Goal: Transaction & Acquisition: Book appointment/travel/reservation

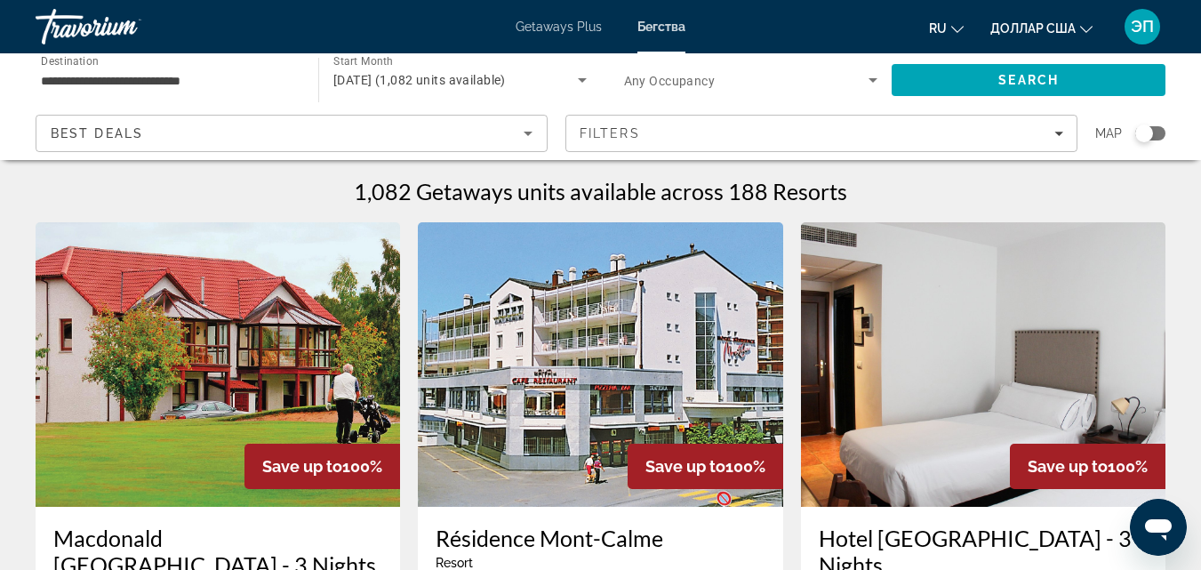
click at [72, 63] on span "Destination" at bounding box center [70, 60] width 58 height 12
click at [72, 70] on input "**********" at bounding box center [168, 80] width 254 height 21
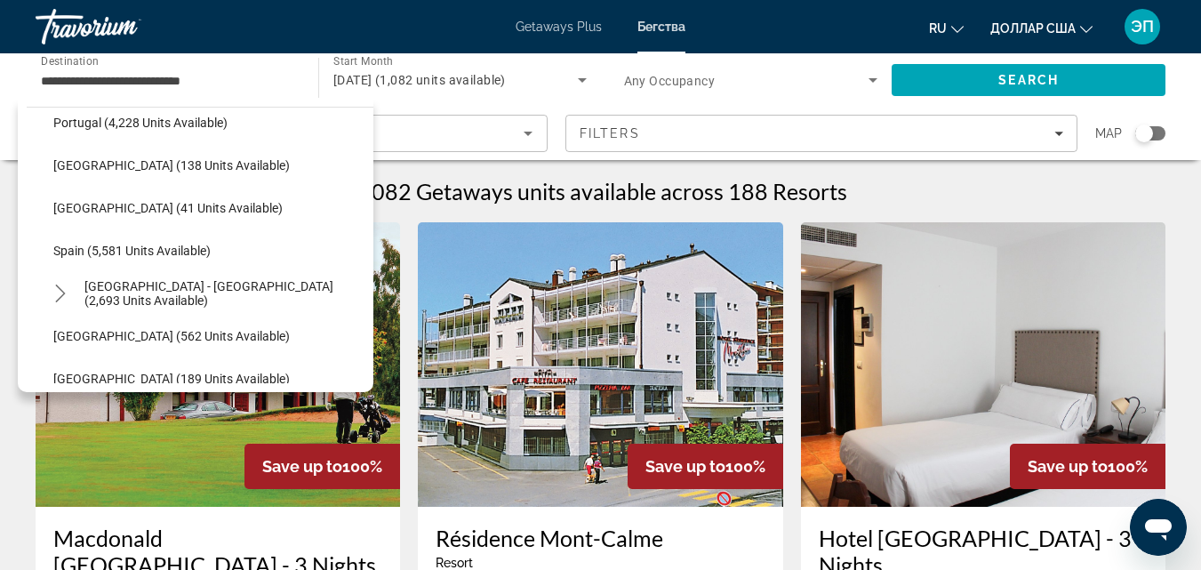
scroll to position [860, 0]
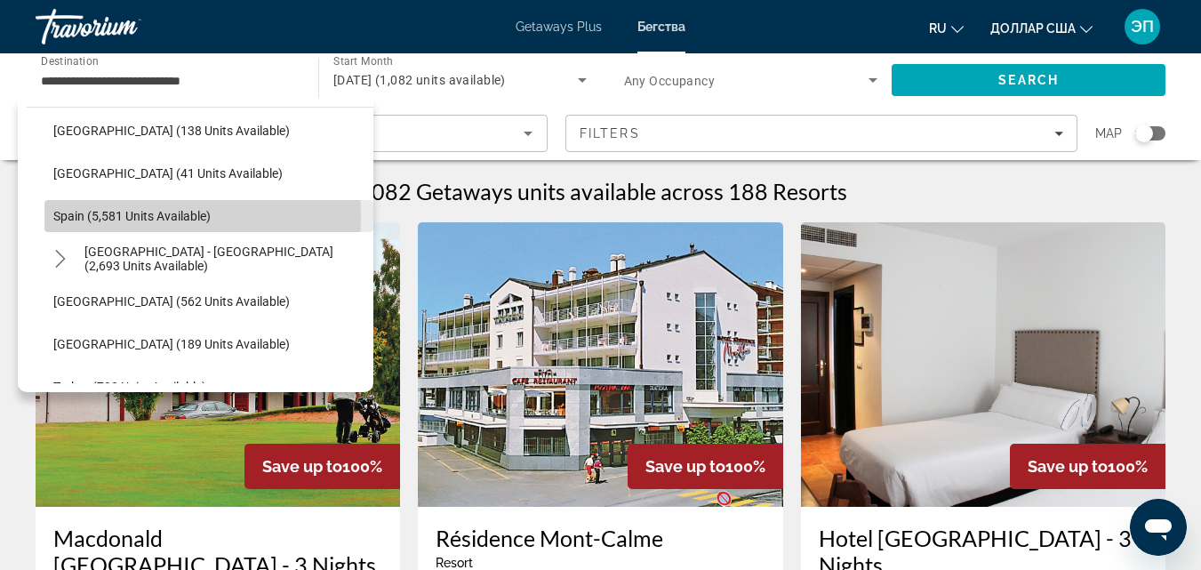
click at [85, 215] on span "Spain (5,581 units available)" at bounding box center [131, 216] width 157 height 14
type input "**********"
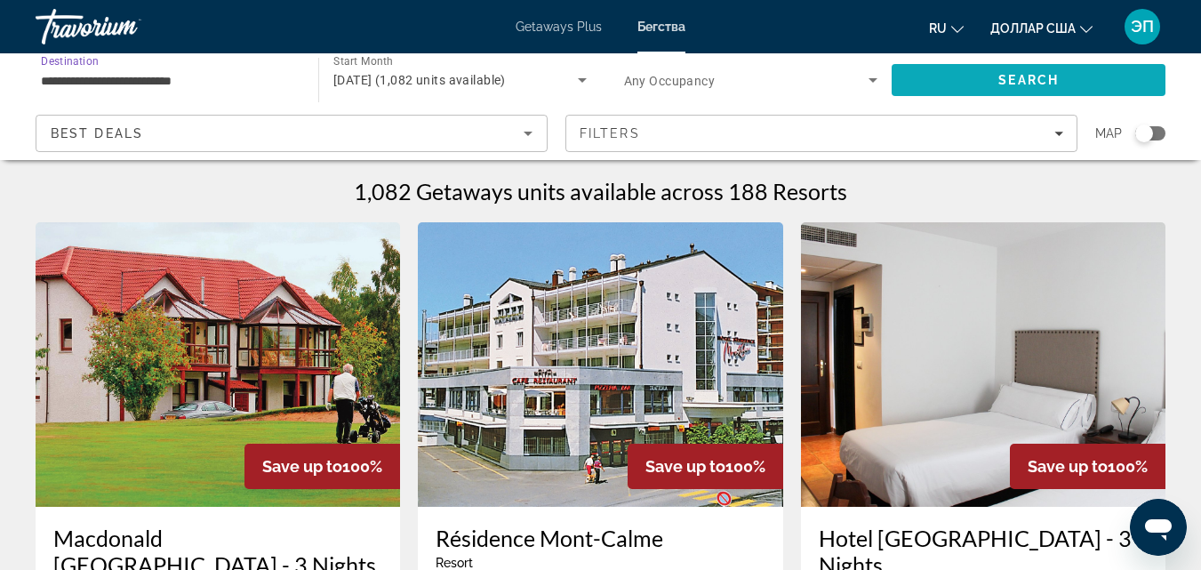
click at [1011, 77] on span "Search" at bounding box center [1028, 80] width 60 height 14
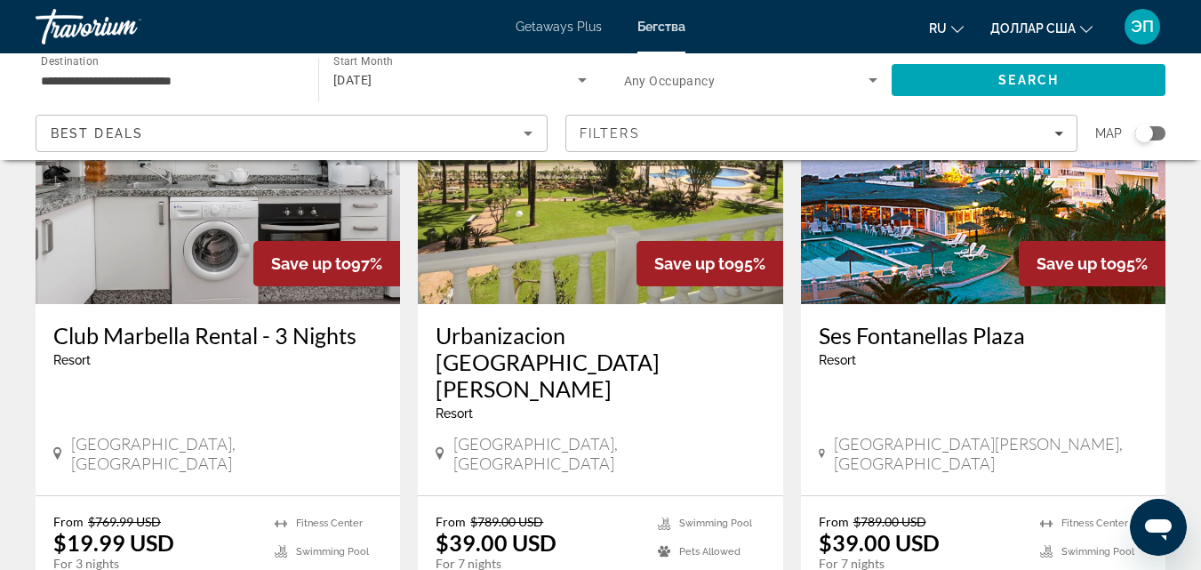
scroll to position [858, 0]
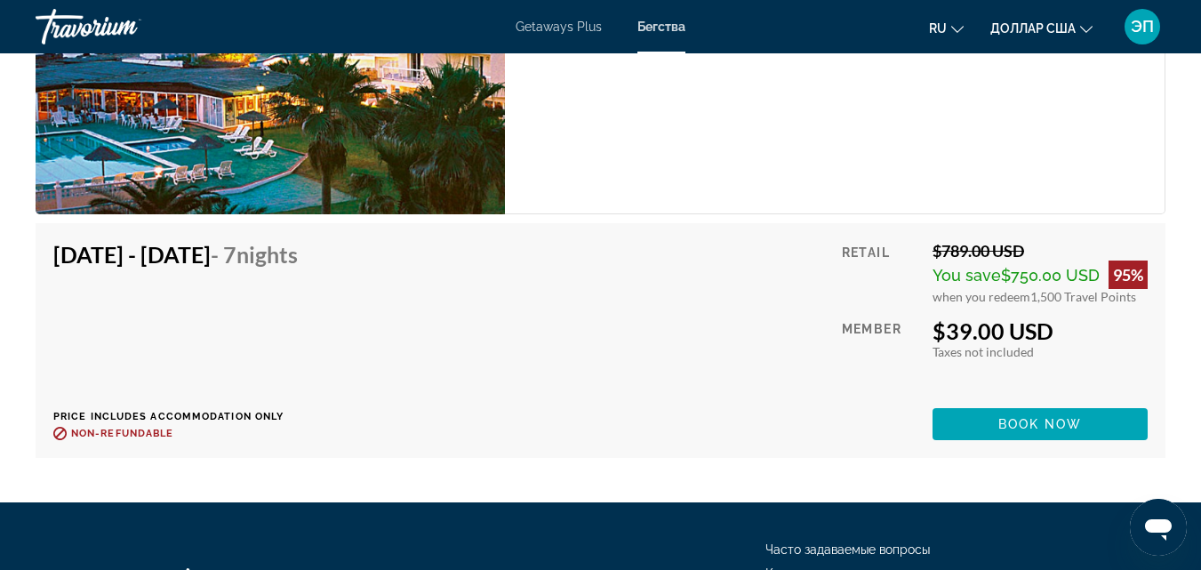
scroll to position [3590, 0]
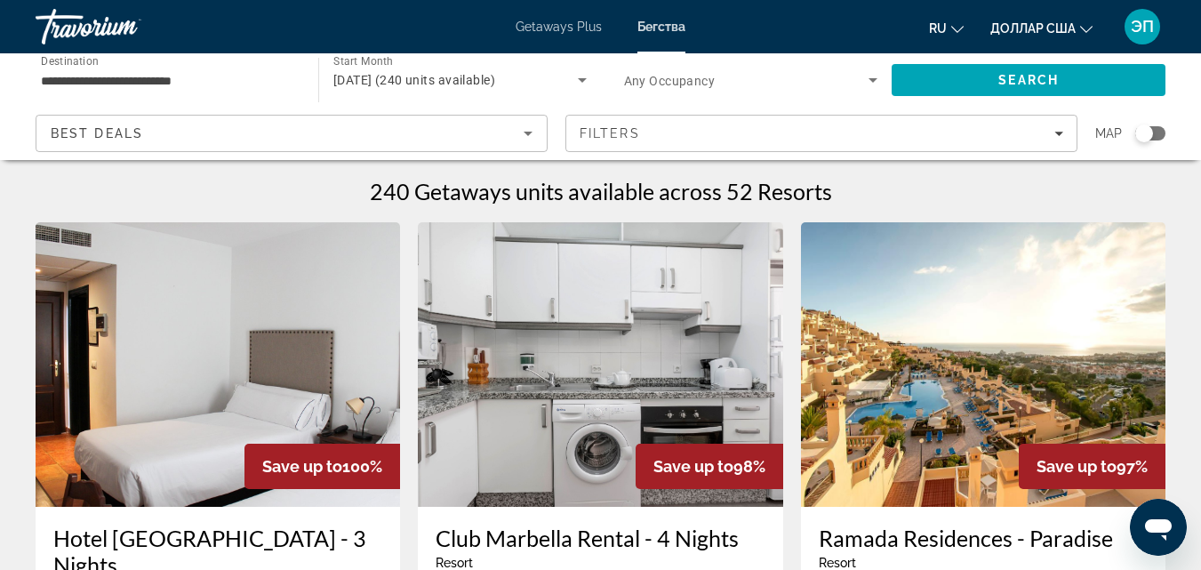
click at [1159, 132] on div "Search widget" at bounding box center [1150, 133] width 30 height 14
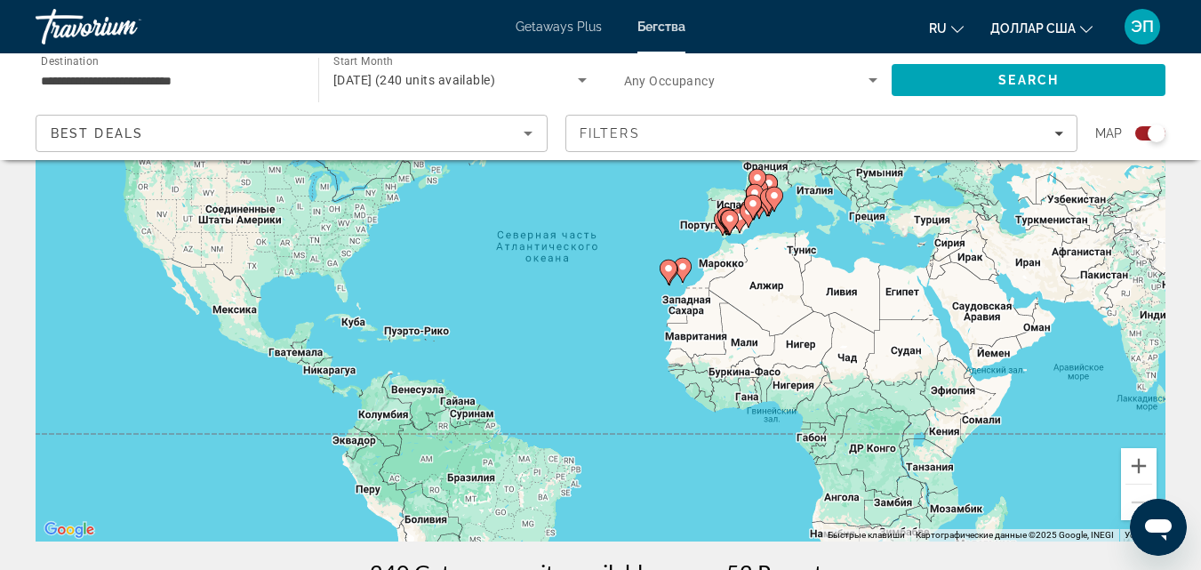
scroll to position [158, 0]
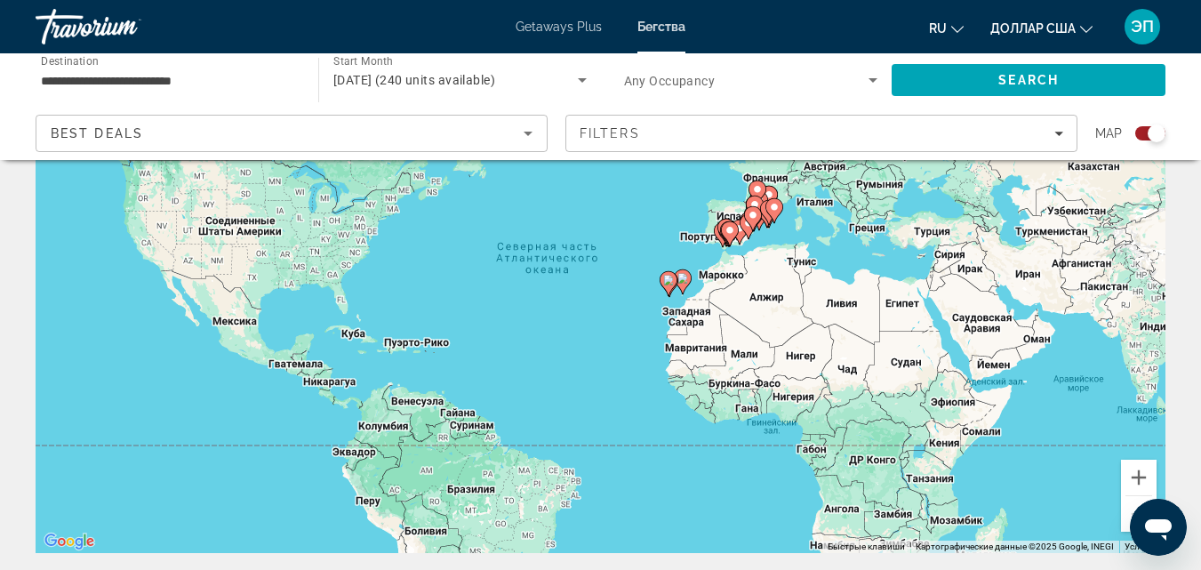
click at [768, 216] on gmp-advanced-marker "Основное содержание" at bounding box center [774, 210] width 18 height 27
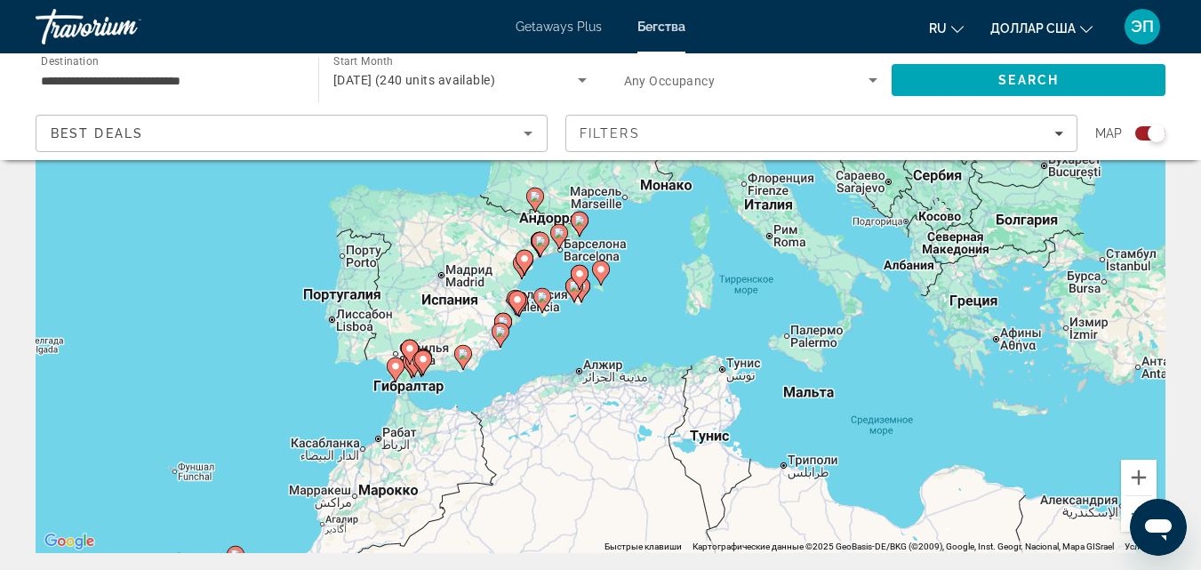
click at [577, 296] on icon "Основное содержание" at bounding box center [573, 289] width 16 height 23
type input "**********"
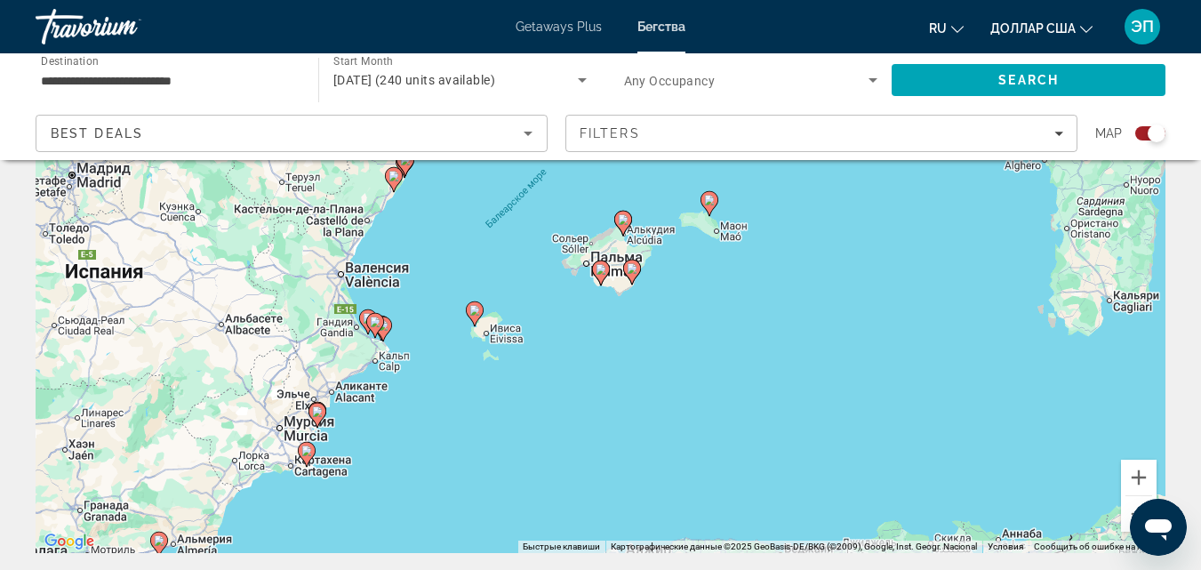
click at [596, 275] on icon "Основное содержание" at bounding box center [600, 272] width 16 height 23
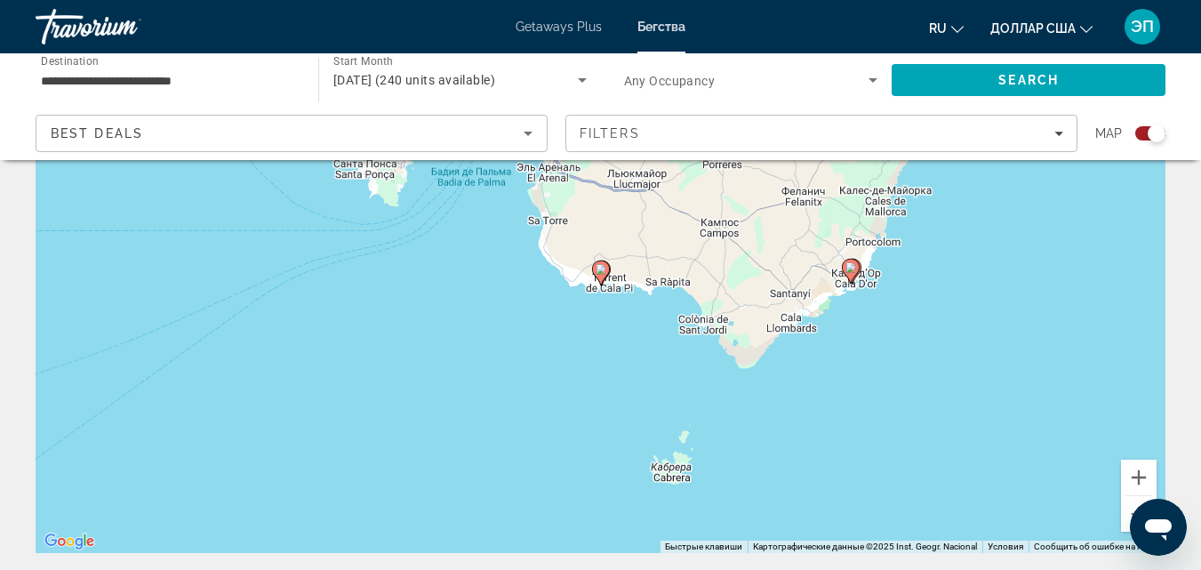
click at [596, 275] on icon "Основное содержание" at bounding box center [600, 272] width 16 height 23
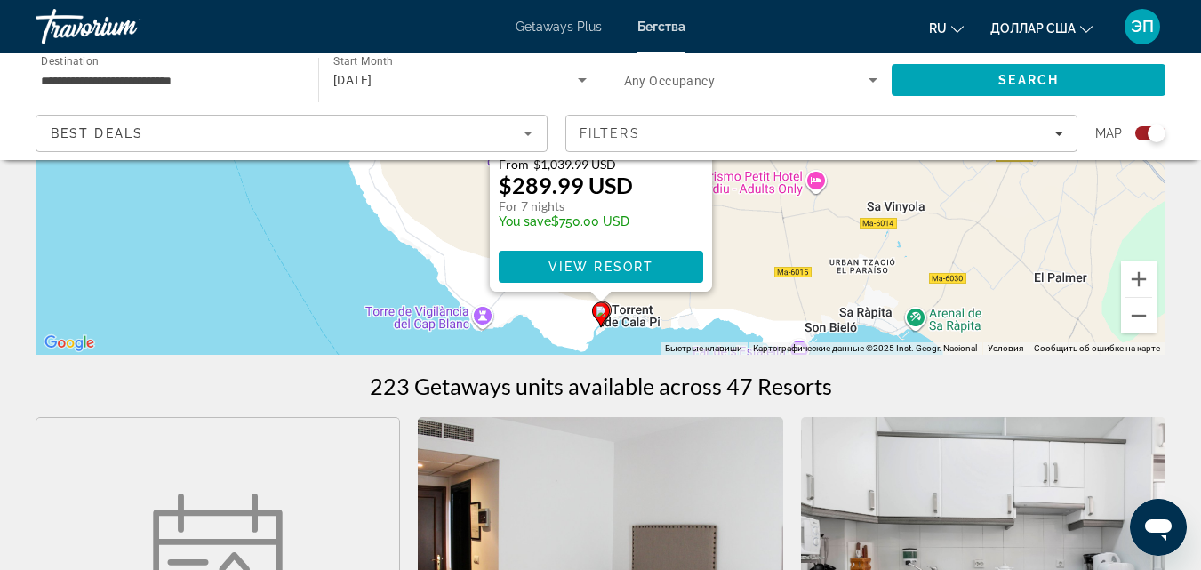
scroll to position [421, 0]
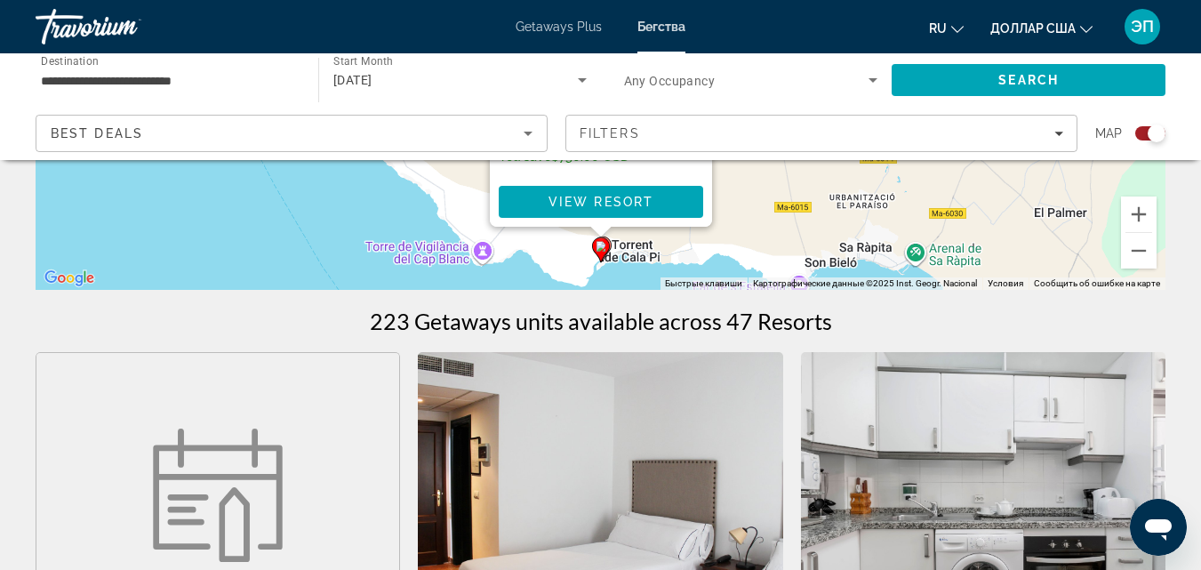
click at [609, 241] on gmp-advanced-marker "Основное содержание" at bounding box center [601, 249] width 18 height 27
click at [610, 244] on icon "Основное содержание" at bounding box center [602, 248] width 16 height 23
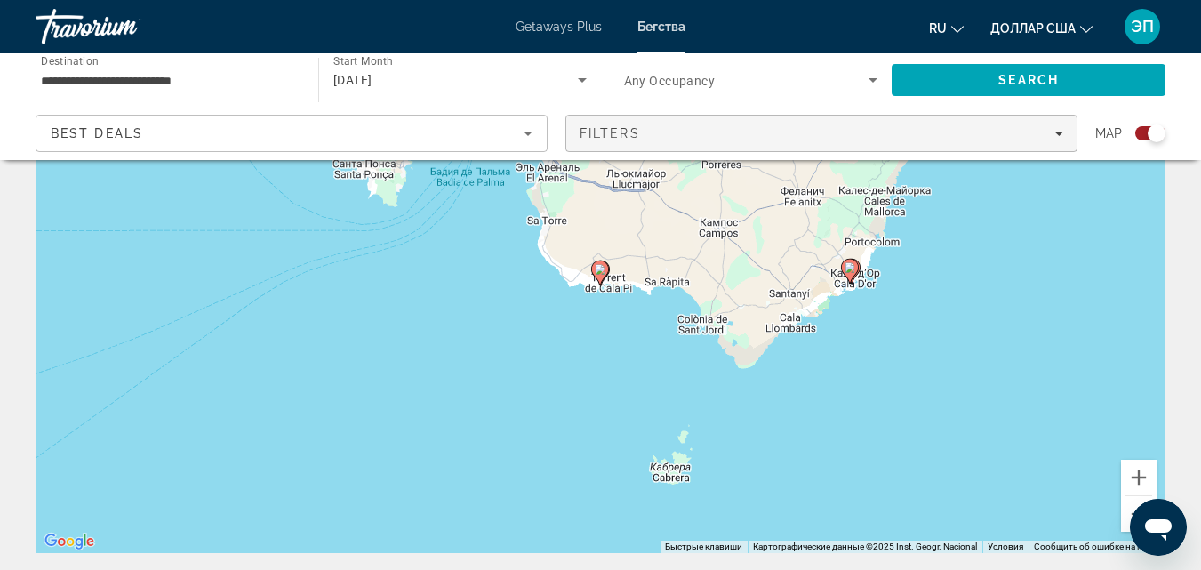
scroll to position [140, 0]
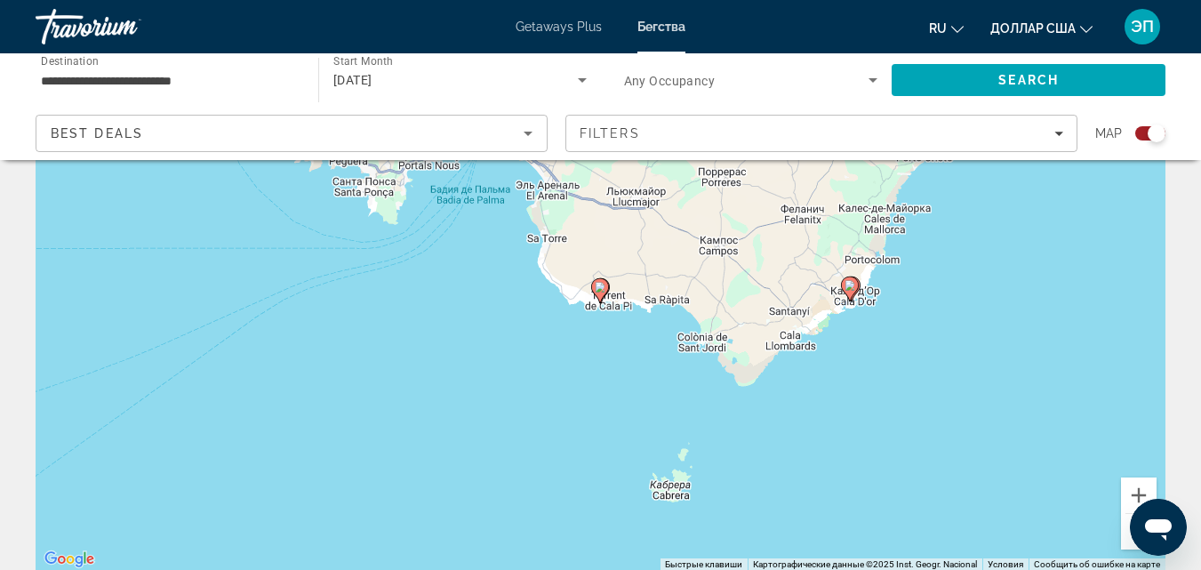
click at [608, 284] on icon "Основное содержание" at bounding box center [600, 290] width 18 height 25
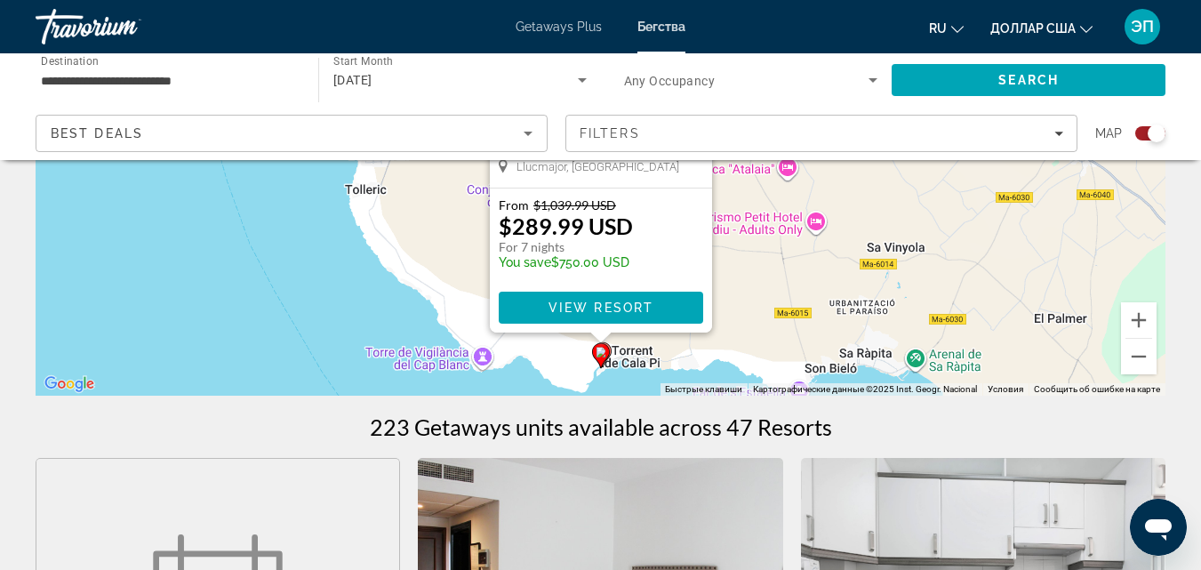
scroll to position [327, 0]
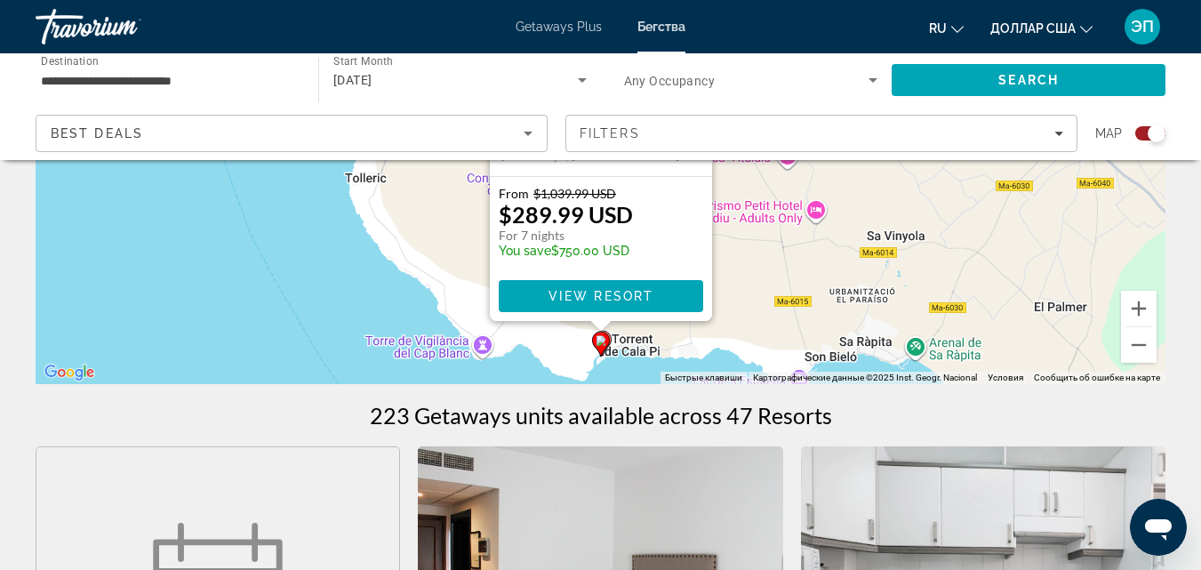
click at [610, 337] on icon "Основное содержание" at bounding box center [602, 342] width 16 height 23
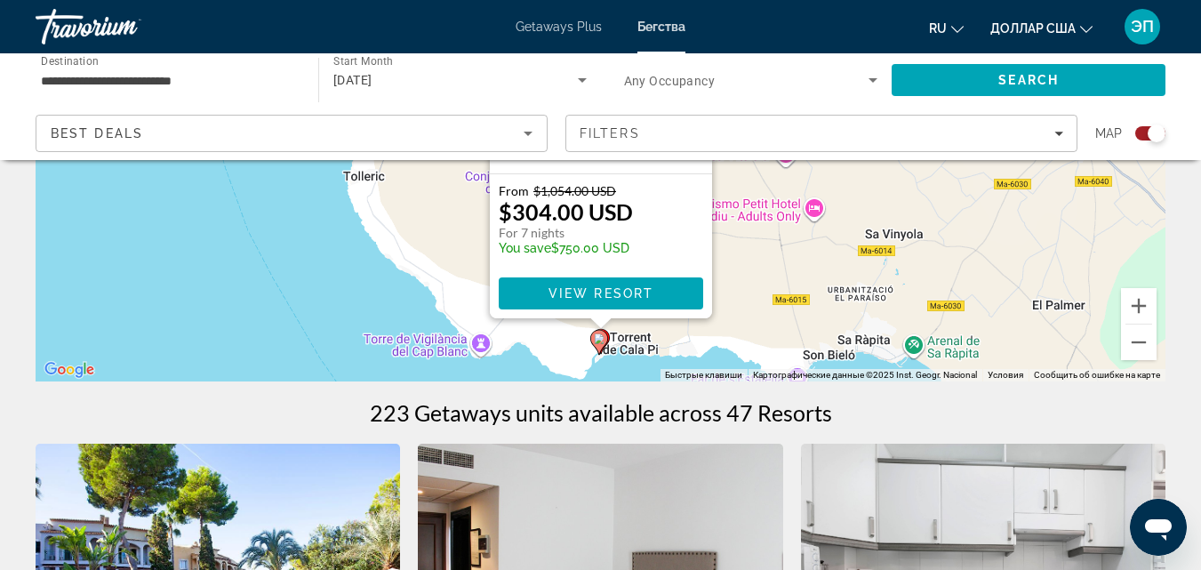
scroll to position [359, 0]
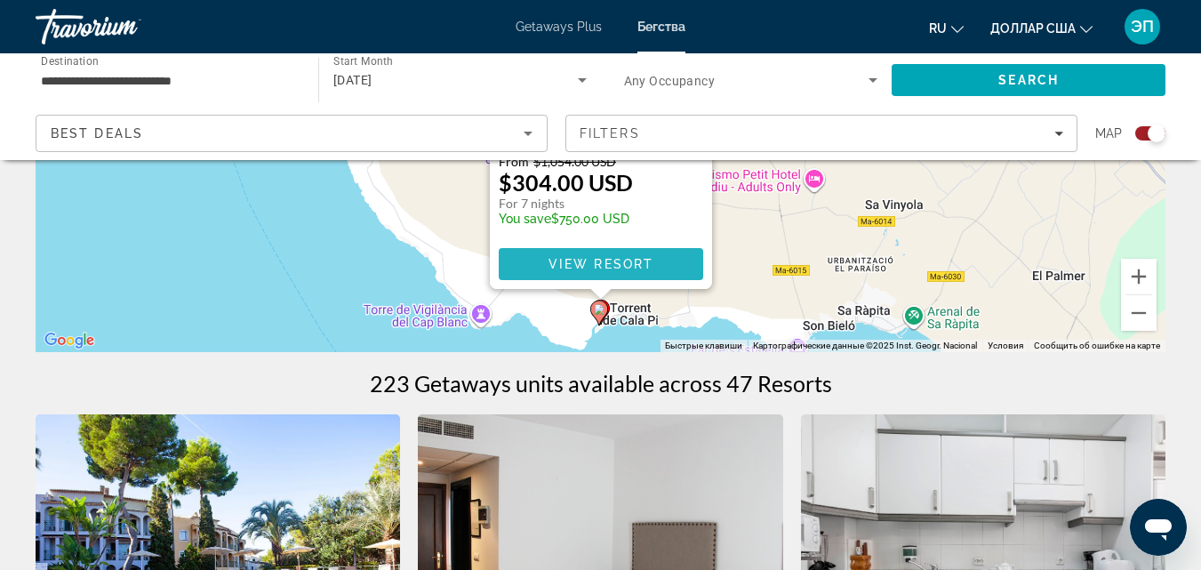
click at [650, 265] on span "View Resort" at bounding box center [599, 264] width 105 height 14
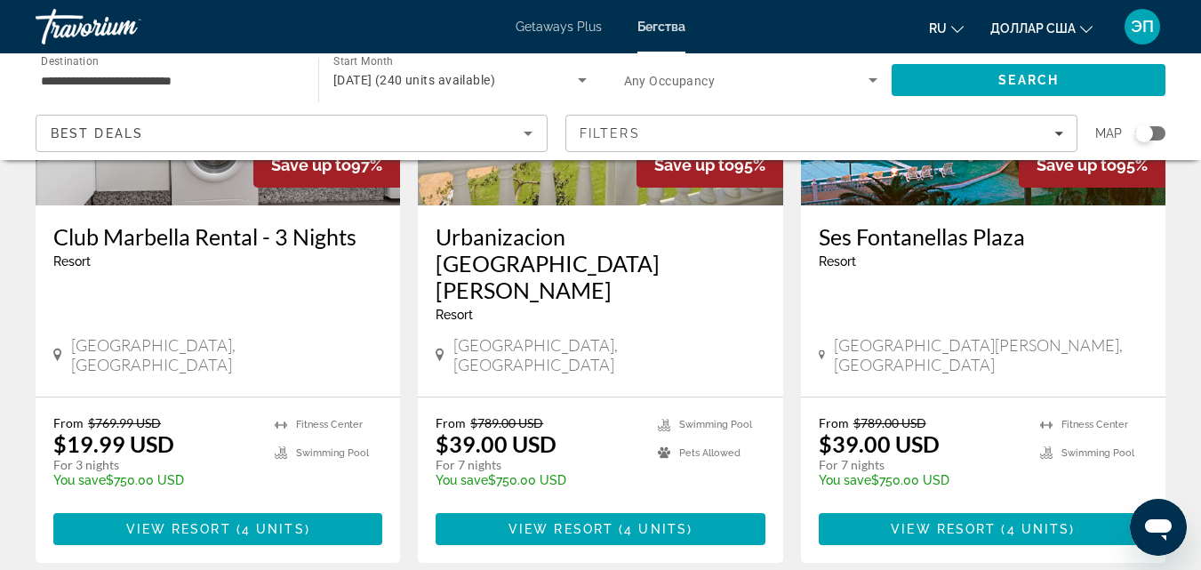
scroll to position [971, 0]
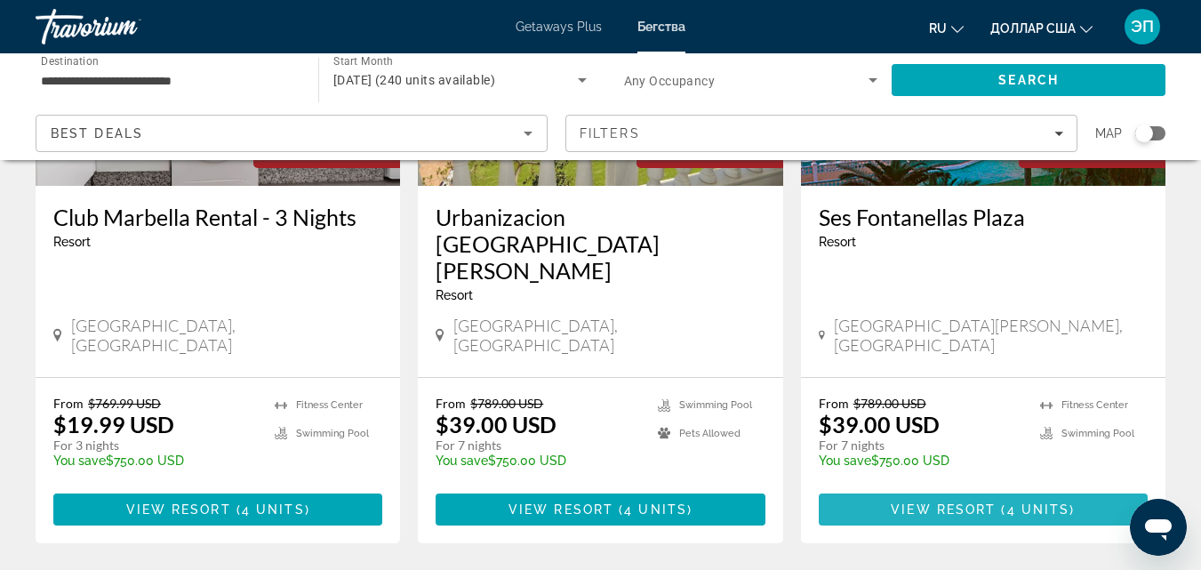
click at [986, 502] on span "View Resort" at bounding box center [942, 509] width 105 height 14
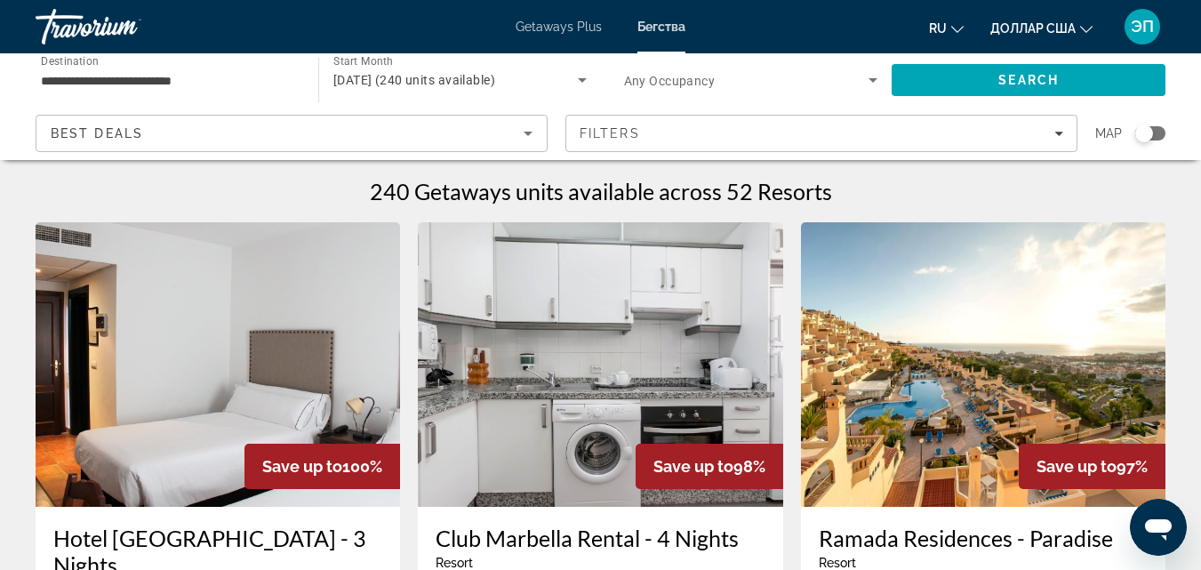
click at [1151, 132] on div "Search widget" at bounding box center [1144, 133] width 18 height 18
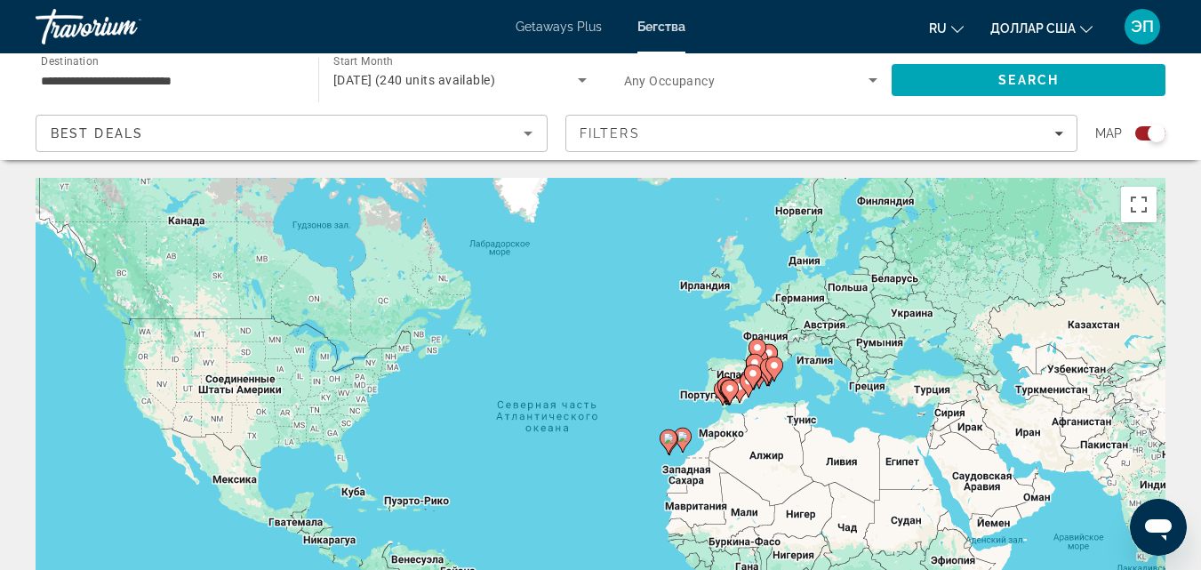
click at [769, 380] on gmp-advanced-marker "Основное содержание" at bounding box center [774, 368] width 18 height 27
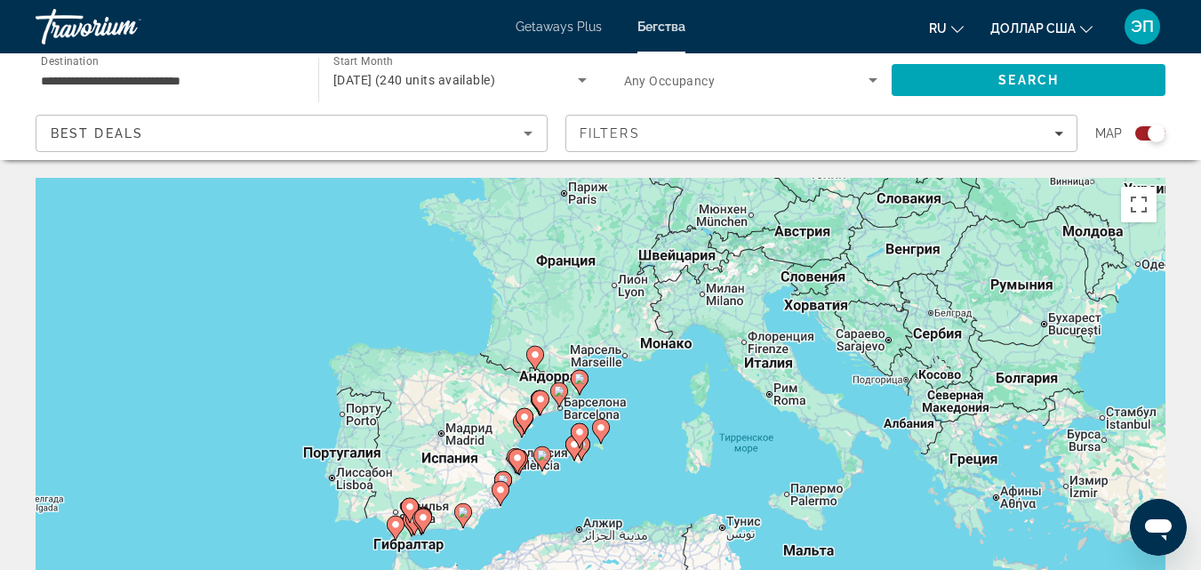
click at [574, 445] on gmp-advanced-marker "Основное содержание" at bounding box center [580, 435] width 18 height 27
type input "**********"
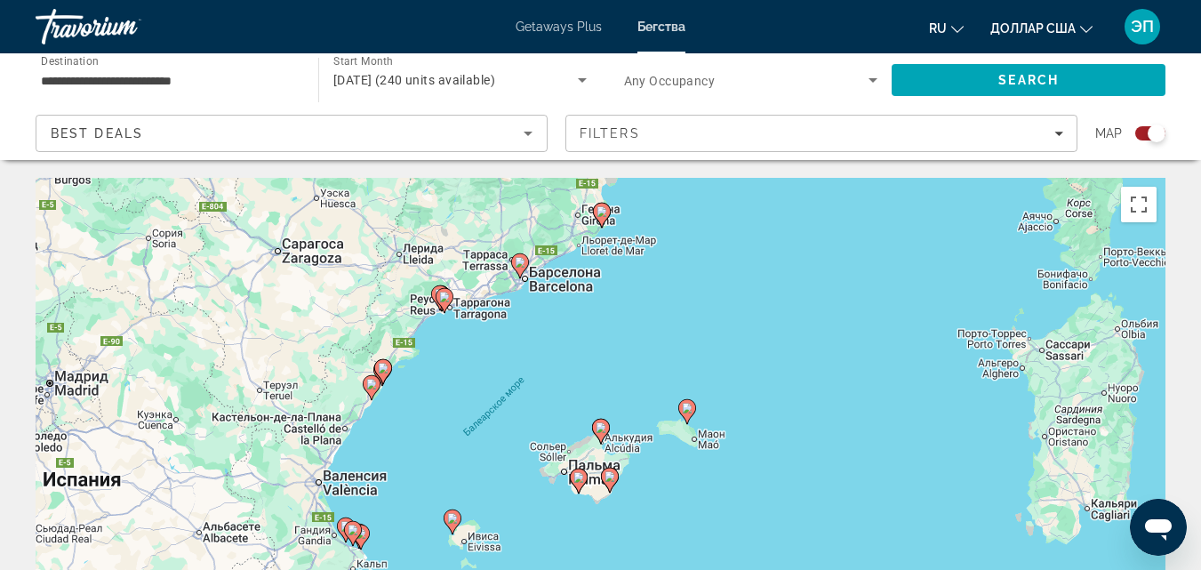
click at [689, 419] on icon "Основное содержание" at bounding box center [686, 411] width 16 height 23
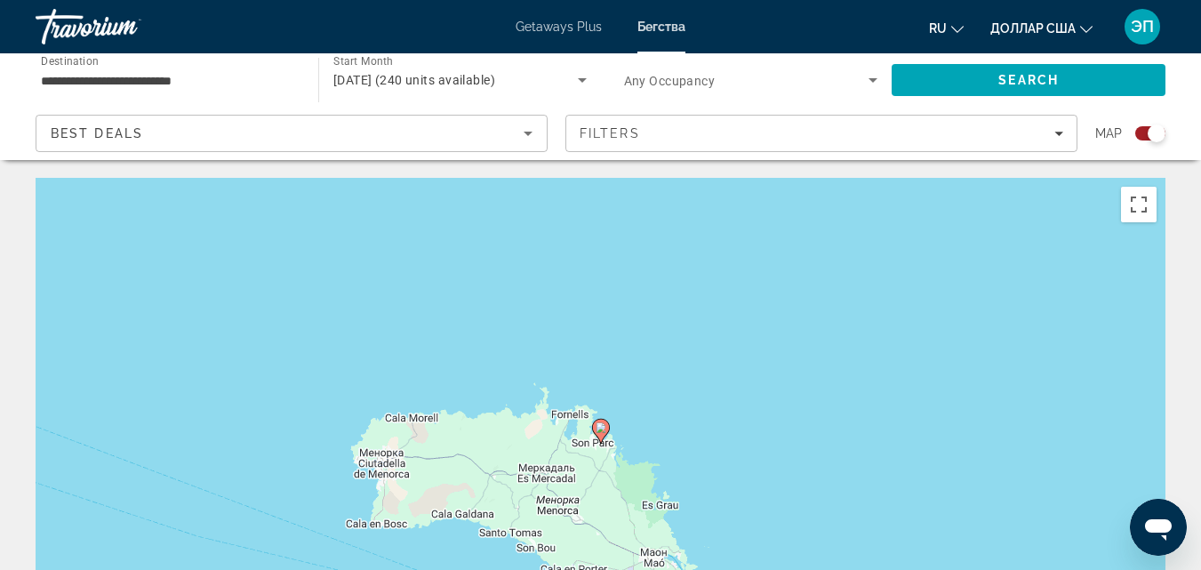
click at [597, 427] on image "Основное содержание" at bounding box center [600, 427] width 11 height 11
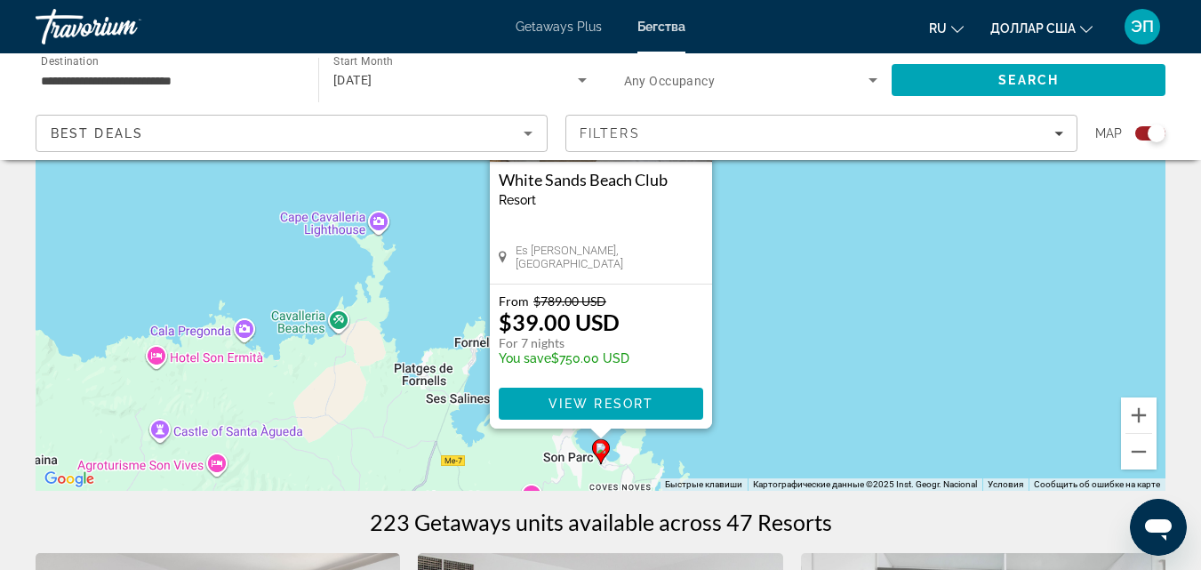
scroll to position [278, 0]
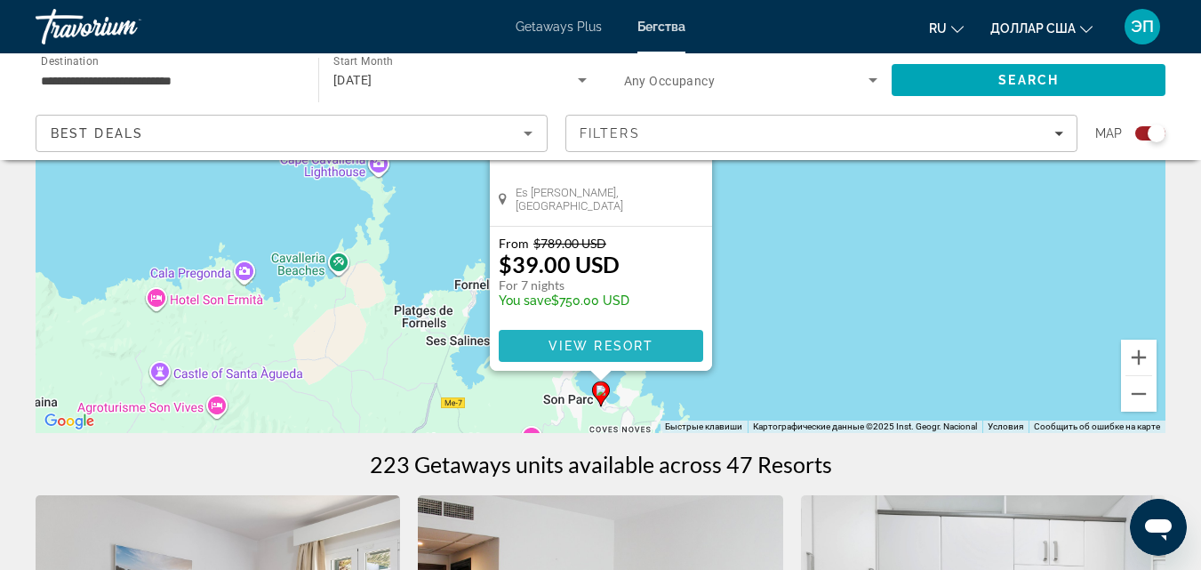
click at [638, 344] on span "View Resort" at bounding box center [599, 346] width 105 height 14
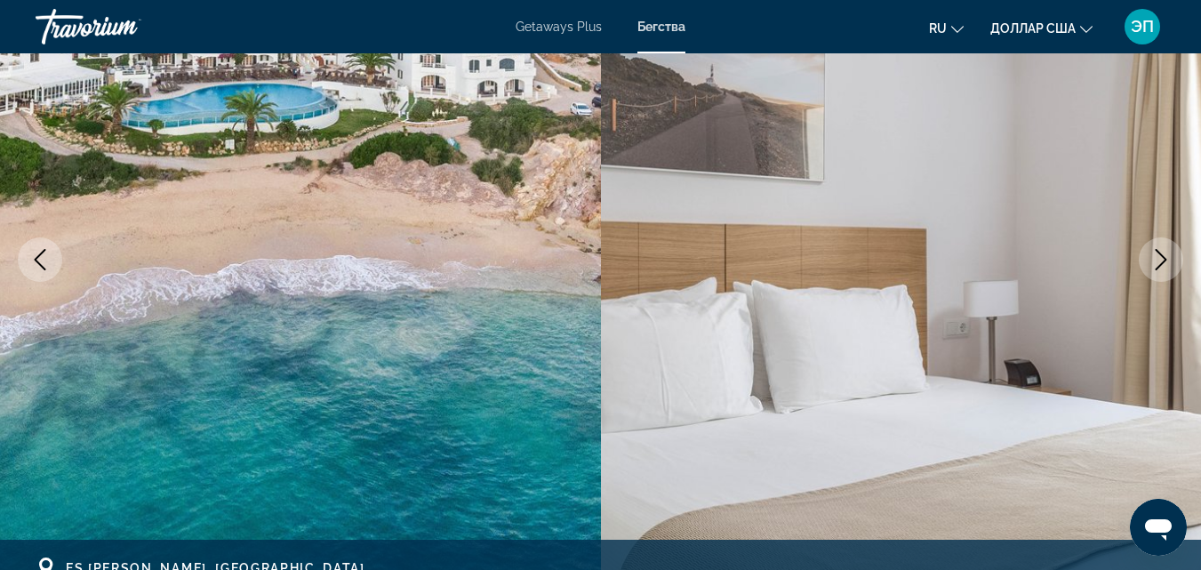
scroll to position [137, 0]
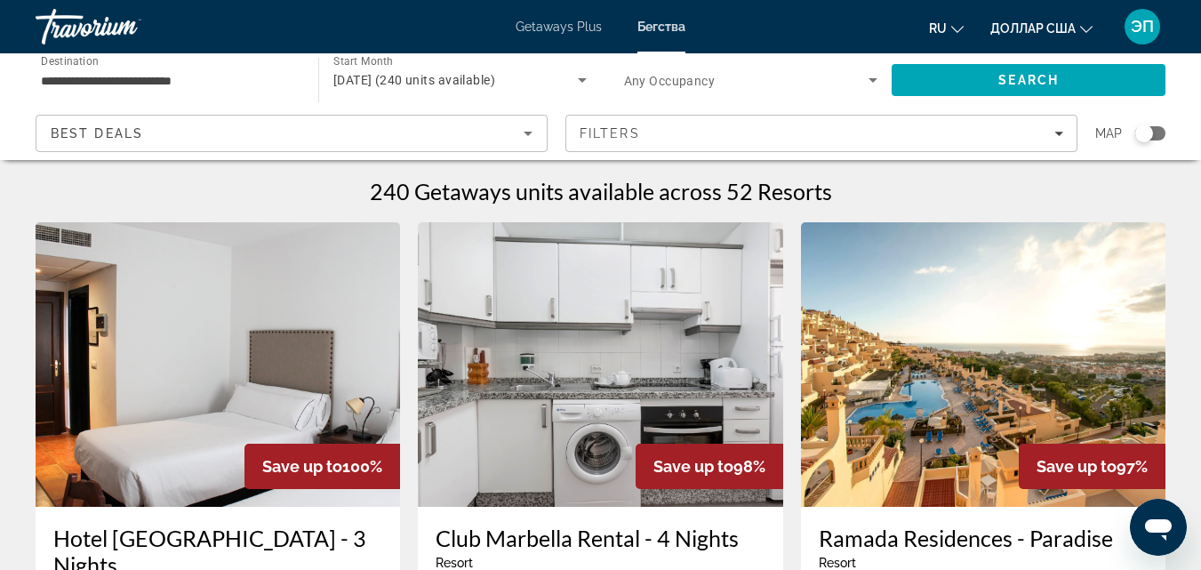
click at [1156, 136] on div "Search widget" at bounding box center [1150, 133] width 30 height 14
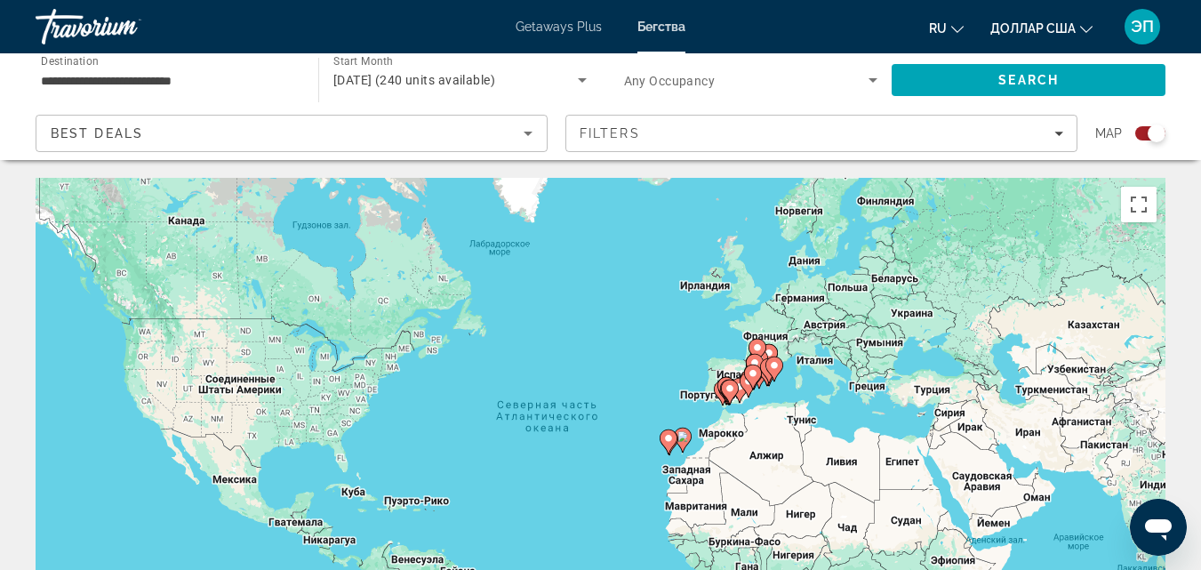
click at [766, 385] on icon "Основное содержание" at bounding box center [767, 373] width 18 height 25
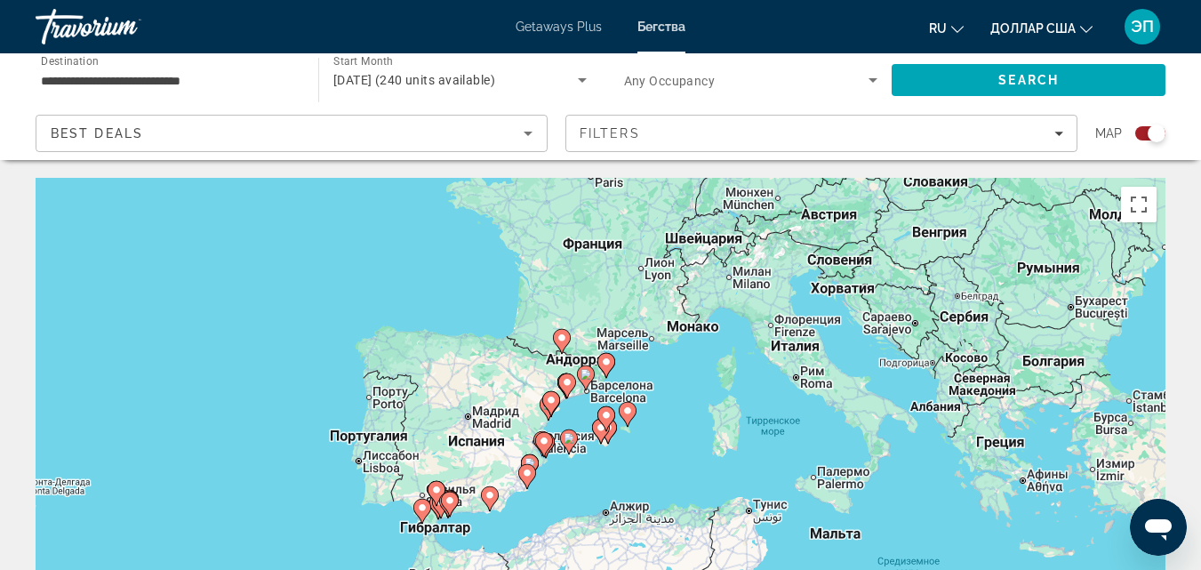
click at [595, 428] on icon "Основное содержание" at bounding box center [600, 430] width 16 height 23
type input "**********"
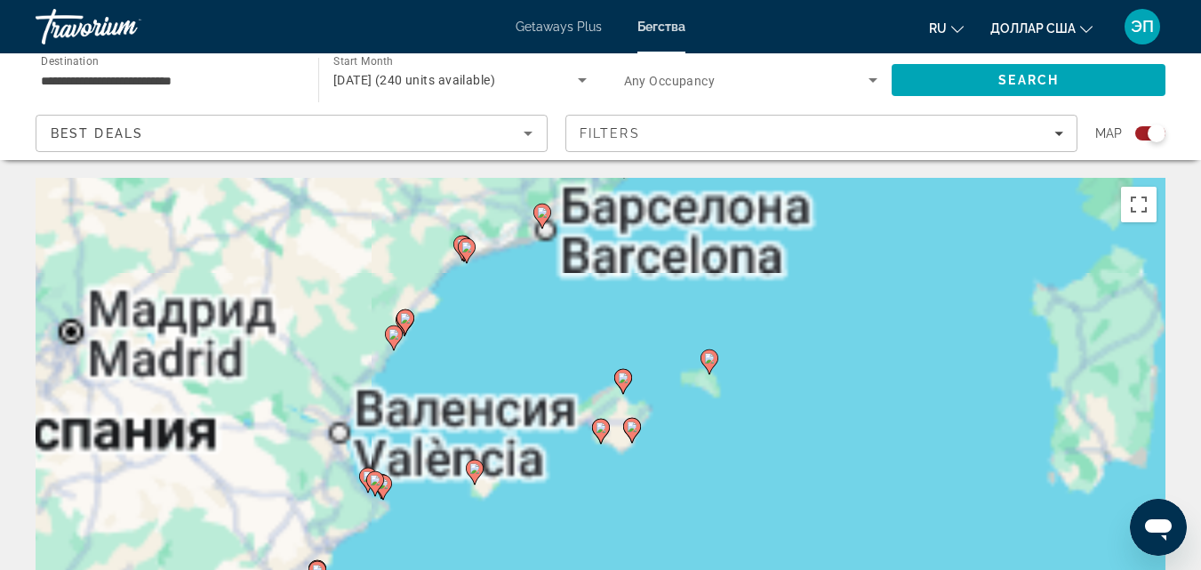
click at [632, 431] on image "Основное содержание" at bounding box center [632, 426] width 11 height 11
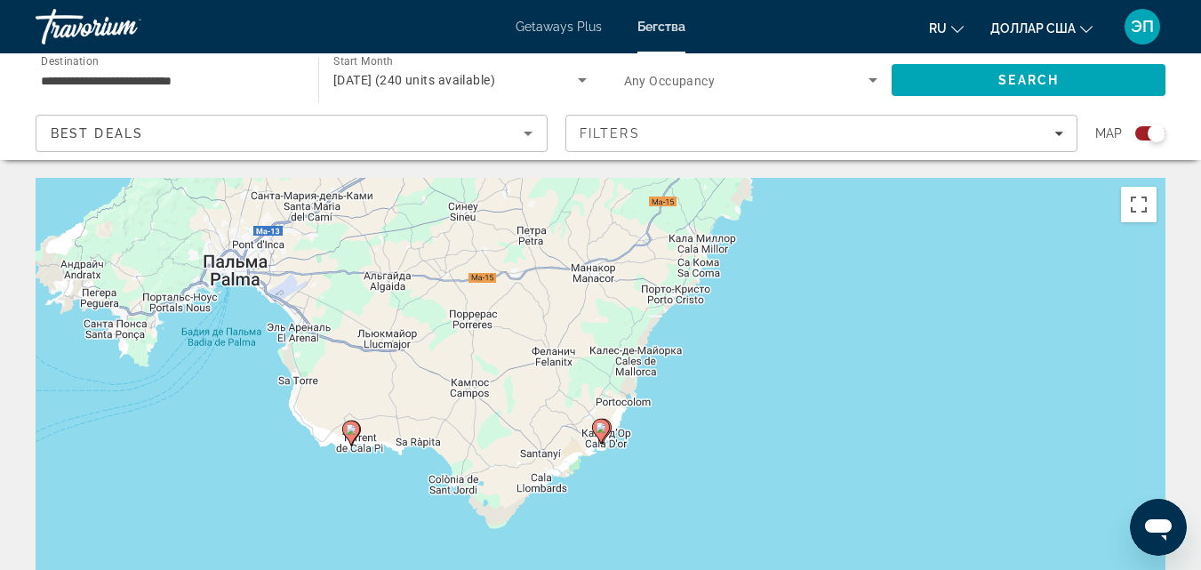
click at [610, 427] on icon "Основное содержание" at bounding box center [602, 430] width 16 height 23
click at [610, 427] on div "Для навигации используйте клавиши со стрелками. Чтобы активировать перетаскиван…" at bounding box center [601, 444] width 1130 height 533
click at [606, 427] on icon "Основное содержание" at bounding box center [598, 430] width 16 height 23
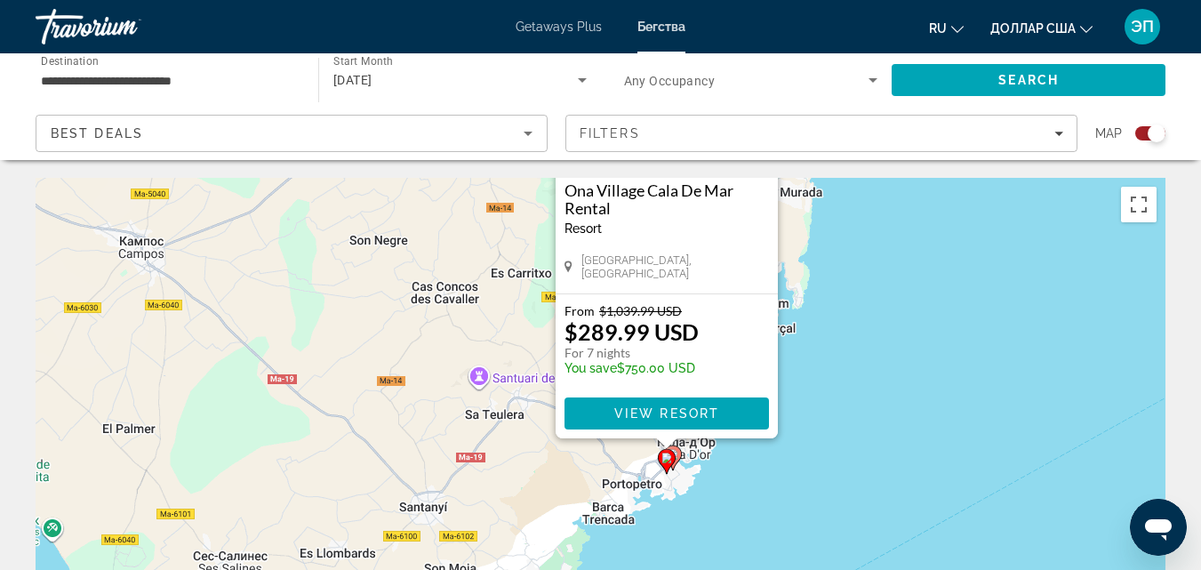
drag, startPoint x: 855, startPoint y: 490, endPoint x: 925, endPoint y: 258, distance: 242.3
click at [925, 258] on div "Чтобы активировать перетаскивание с помощью клавиатуры, нажмите Alt + Ввод. Пос…" at bounding box center [601, 444] width 1130 height 533
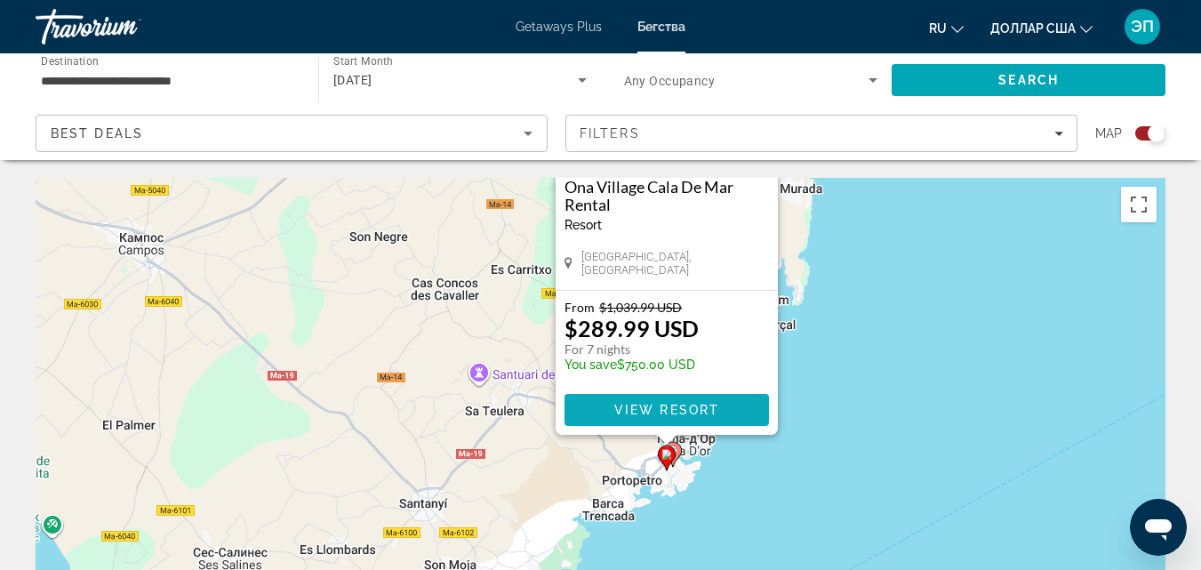
click at [714, 416] on span "View Resort" at bounding box center [665, 410] width 105 height 14
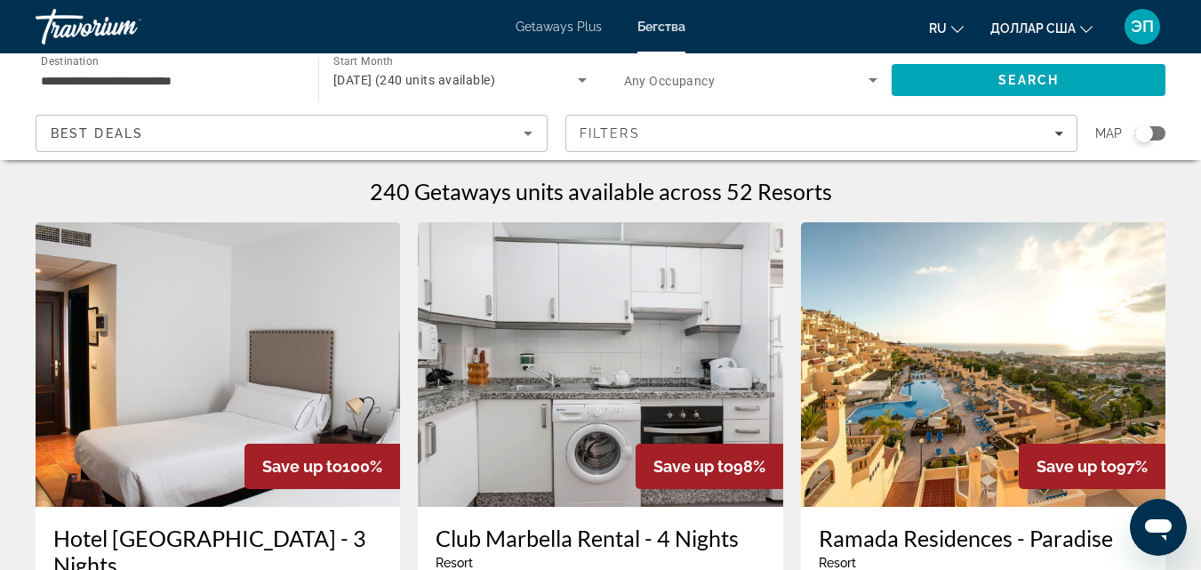
click at [1158, 136] on div "Search widget" at bounding box center [1150, 133] width 30 height 14
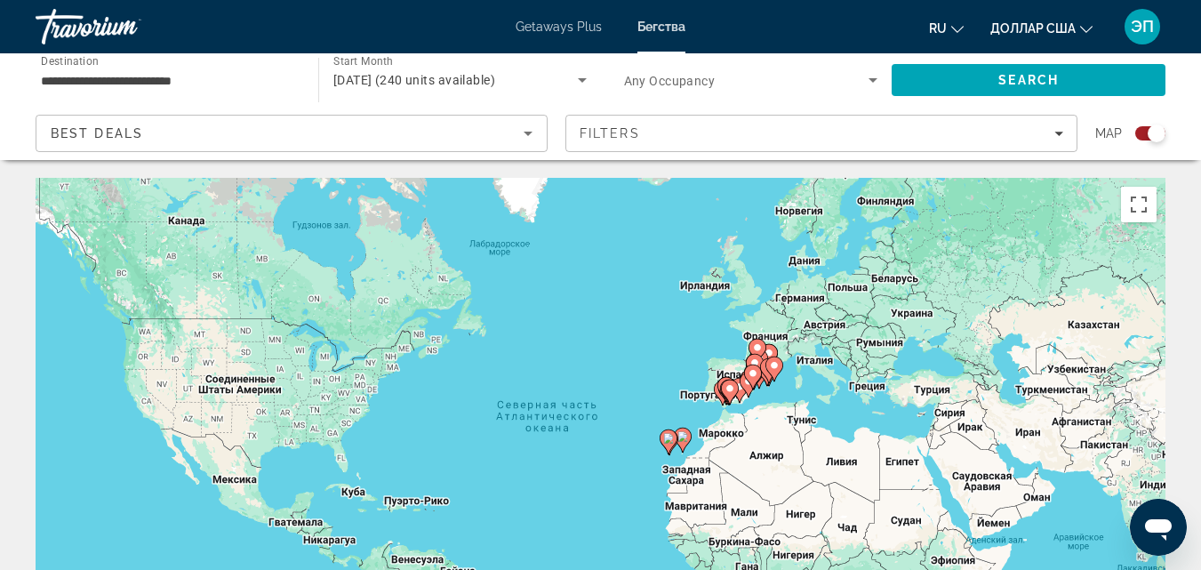
click at [771, 375] on gmp-advanced-marker "Основное содержание" at bounding box center [774, 368] width 18 height 27
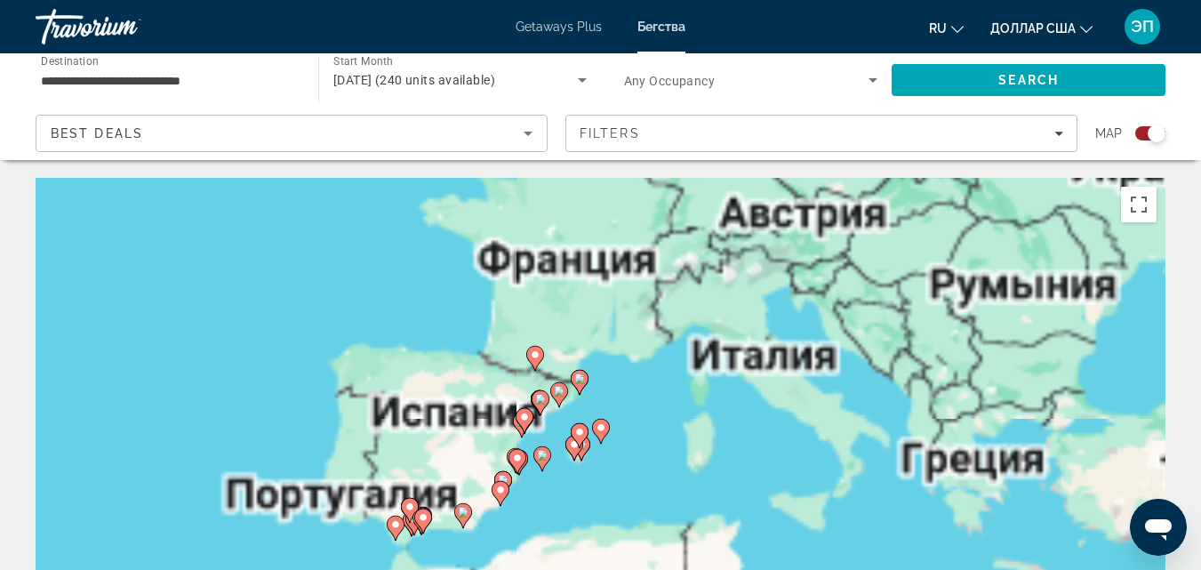
click at [584, 441] on gmp-advanced-marker "Основное содержание" at bounding box center [580, 435] width 18 height 27
type input "**********"
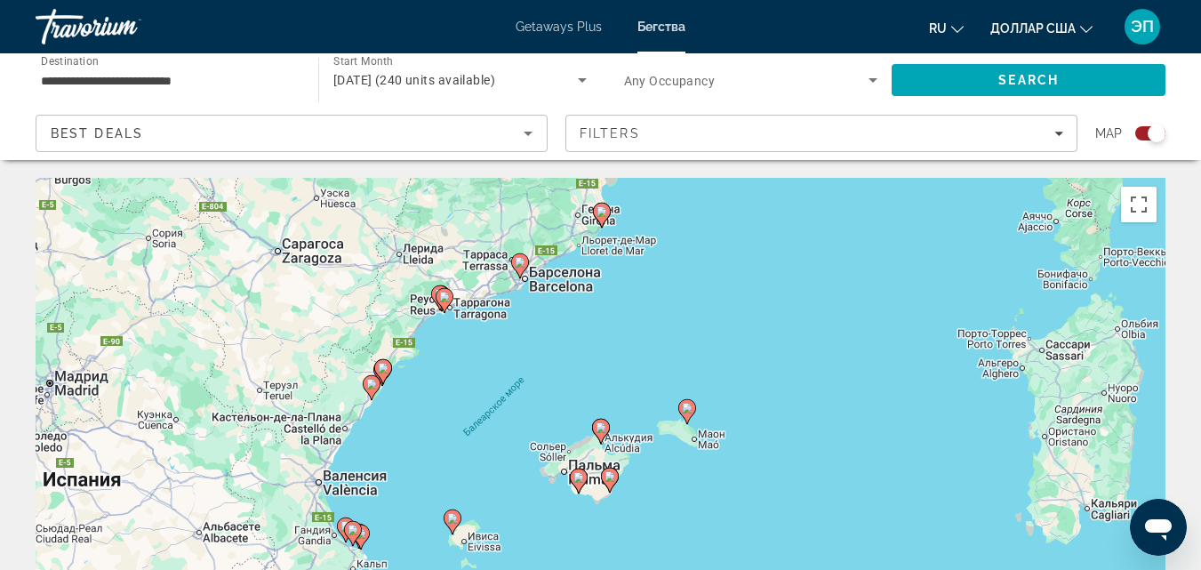
click at [613, 477] on image "Основное содержание" at bounding box center [609, 476] width 11 height 11
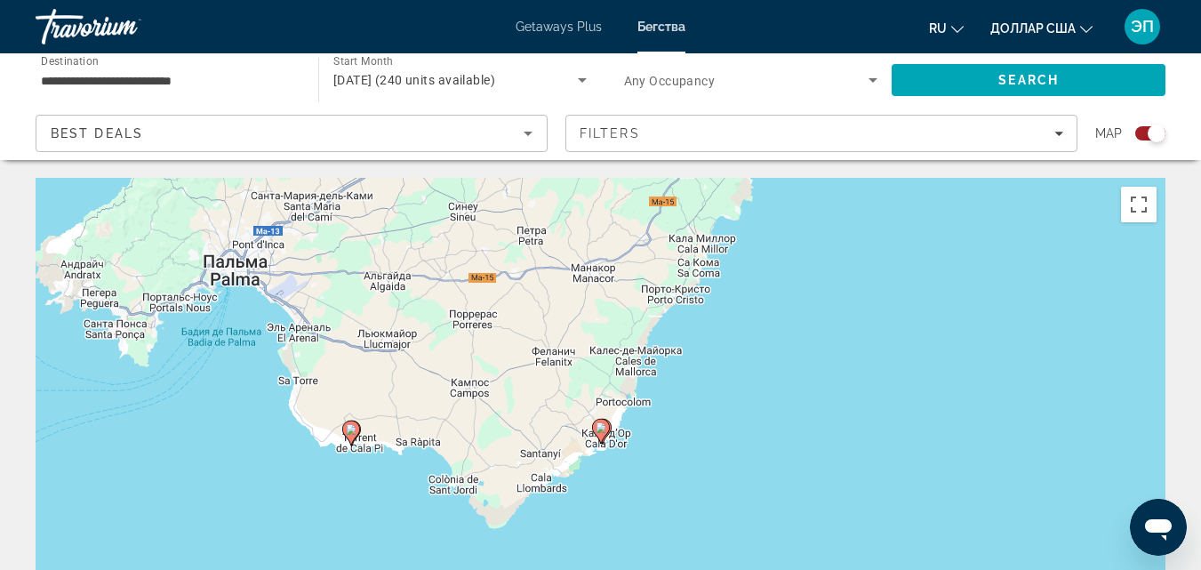
click at [611, 422] on gmp-advanced-marker "Основное содержание" at bounding box center [603, 431] width 18 height 27
click at [609, 423] on gmp-advanced-marker "Основное содержание" at bounding box center [601, 431] width 18 height 27
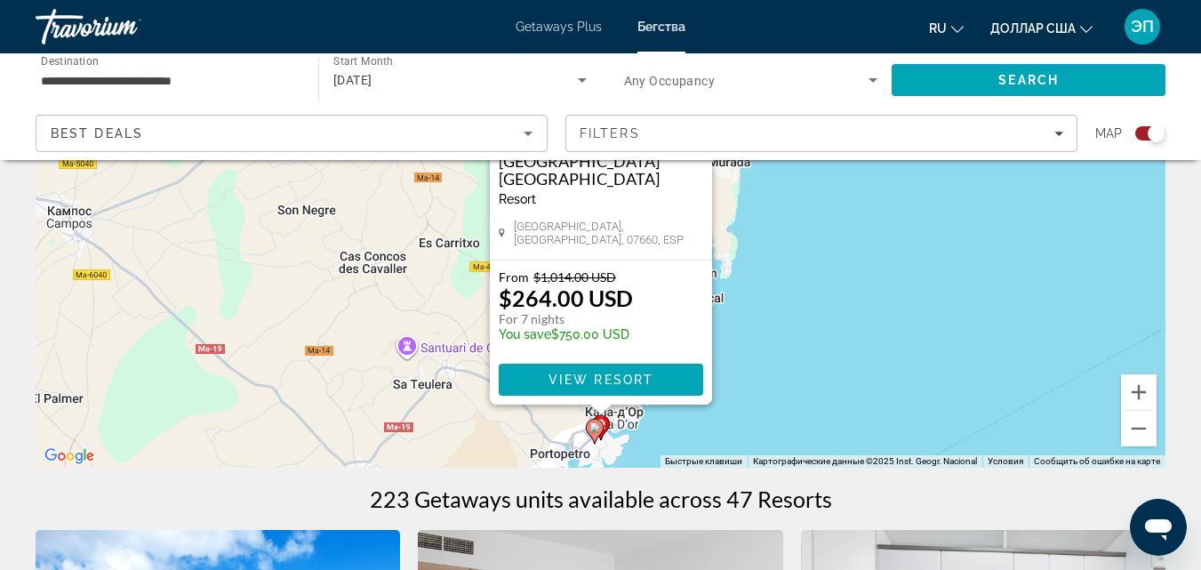
scroll to position [295, 0]
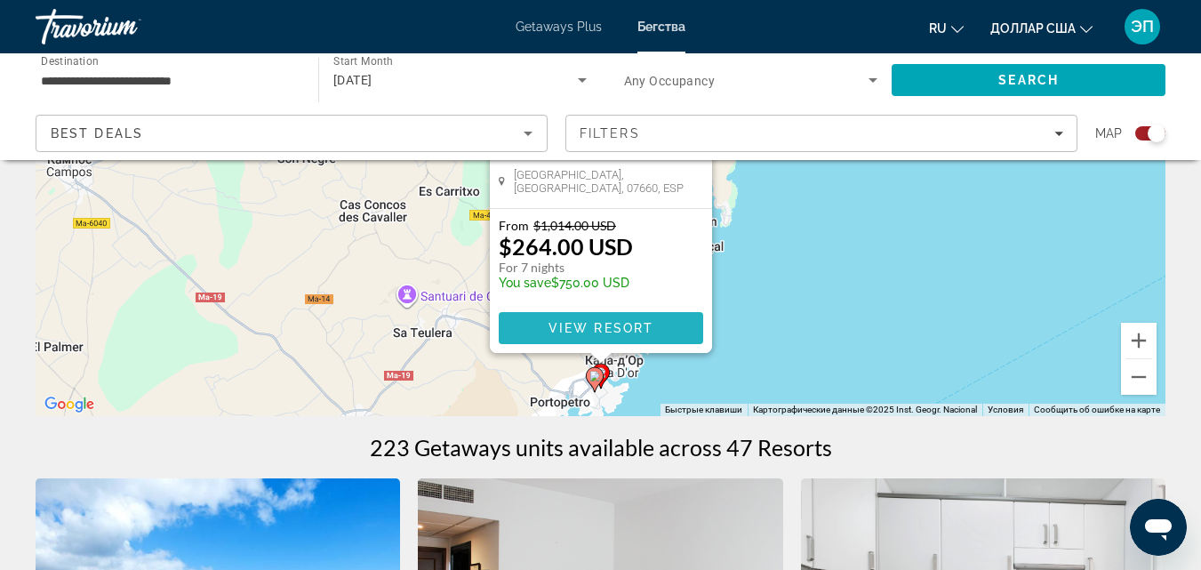
click at [626, 333] on span "View Resort" at bounding box center [599, 328] width 105 height 14
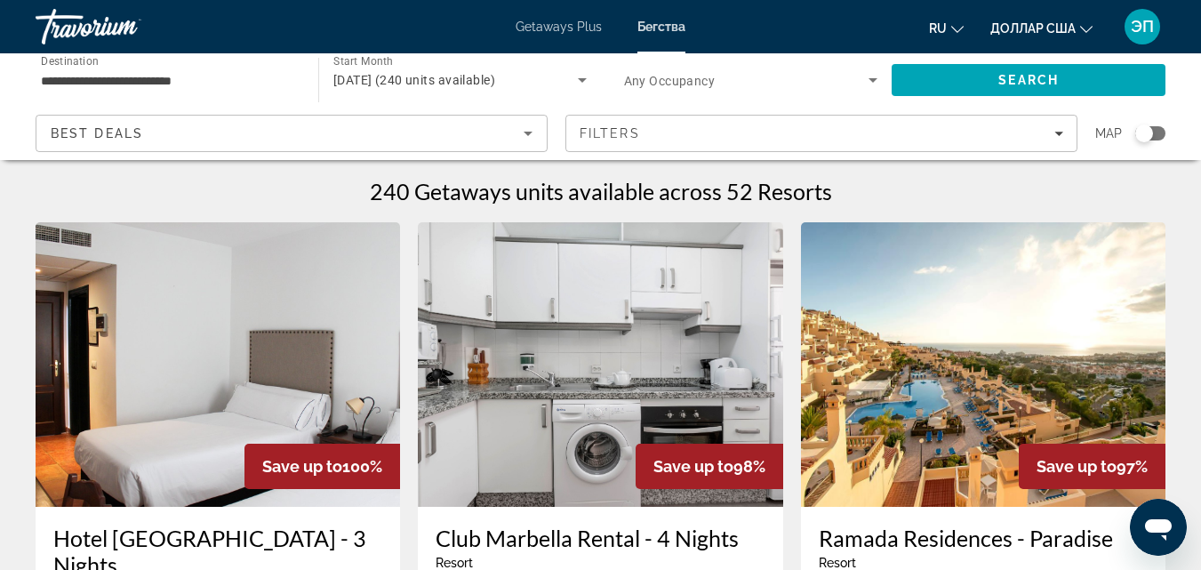
click at [1154, 132] on div "Search widget" at bounding box center [1150, 133] width 30 height 14
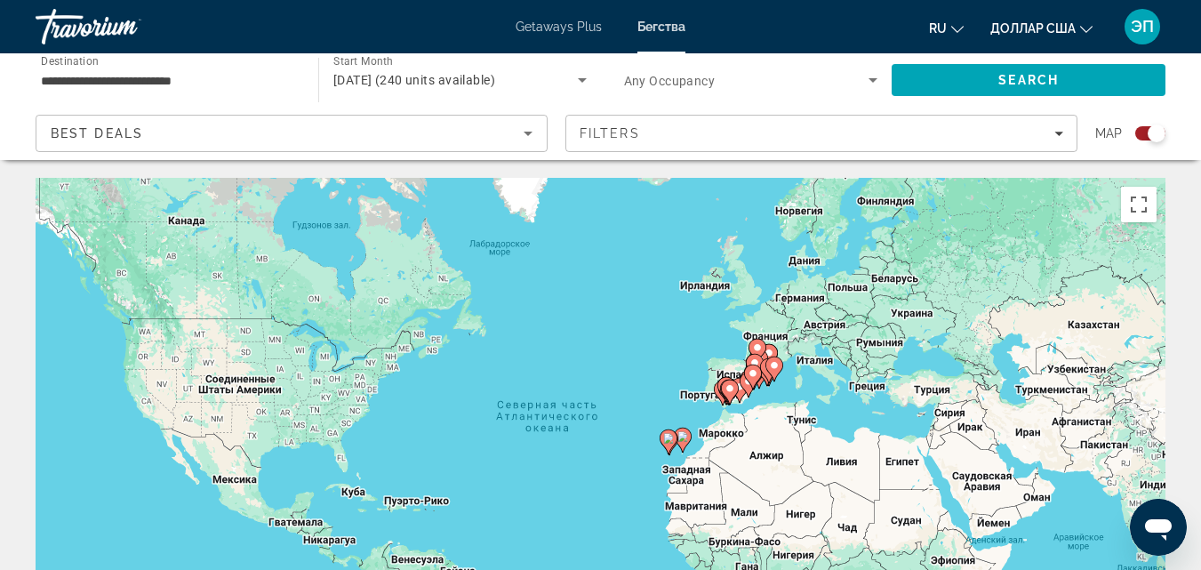
click at [763, 374] on gmp-advanced-marker "Основное содержание" at bounding box center [769, 370] width 18 height 27
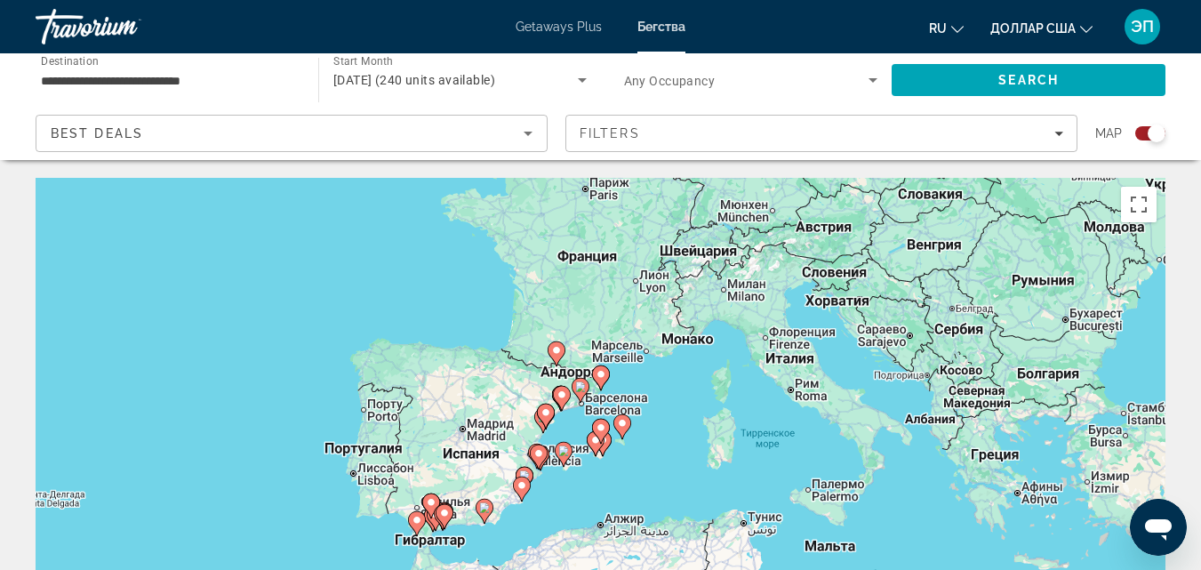
click at [600, 428] on image "Основное содержание" at bounding box center [600, 427] width 11 height 11
type input "**********"
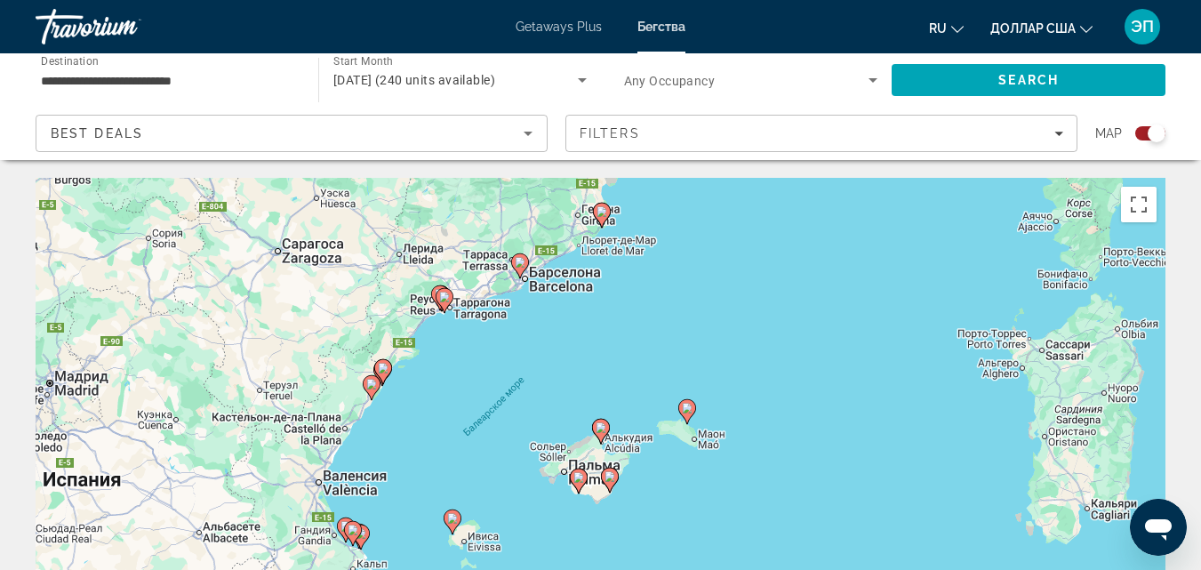
click at [600, 428] on image "Основное содержание" at bounding box center [600, 427] width 11 height 11
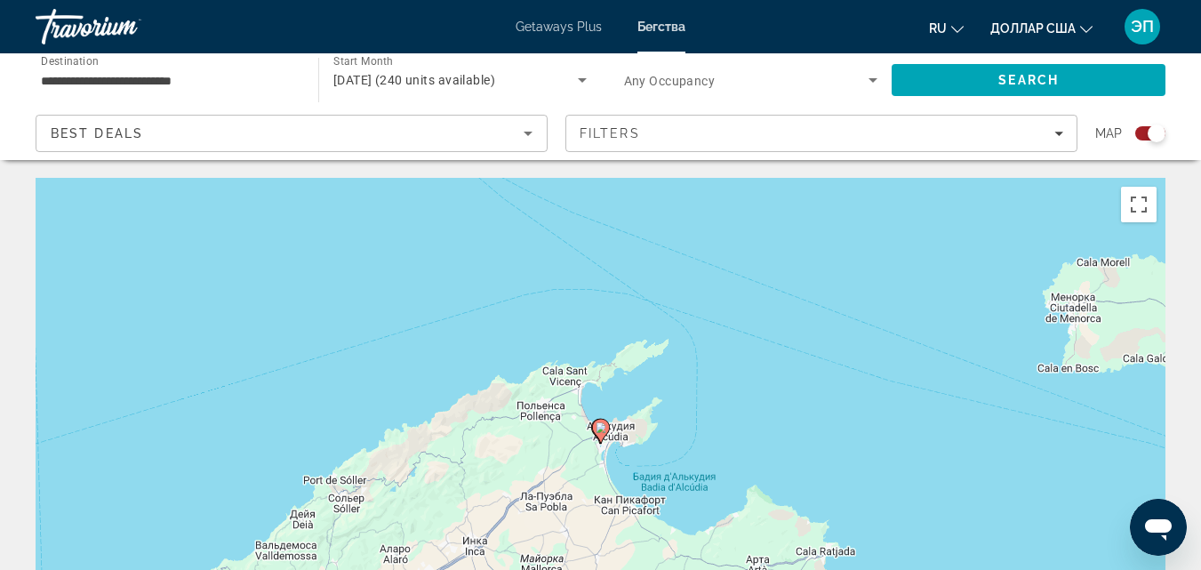
click at [600, 428] on image "Основное содержание" at bounding box center [600, 427] width 11 height 11
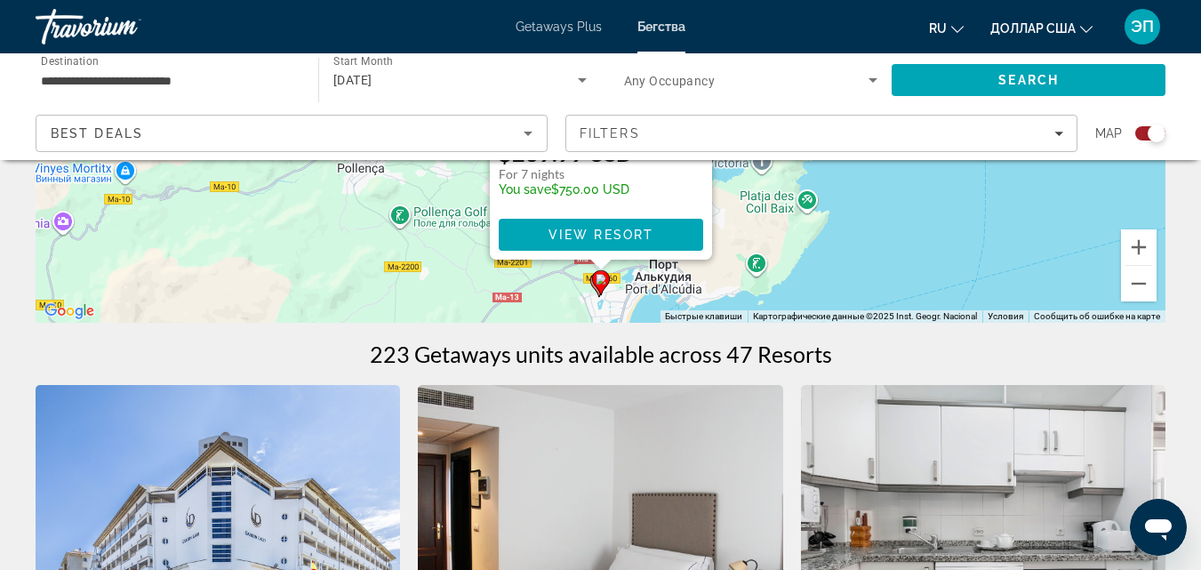
scroll to position [371, 0]
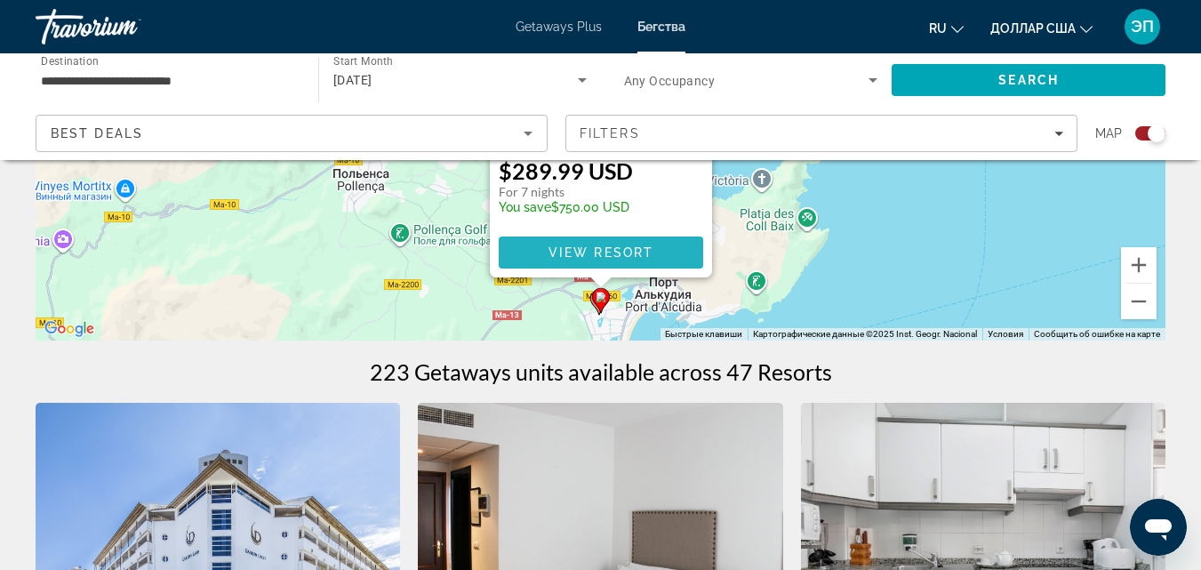
click at [619, 245] on span "View Resort" at bounding box center [599, 252] width 105 height 14
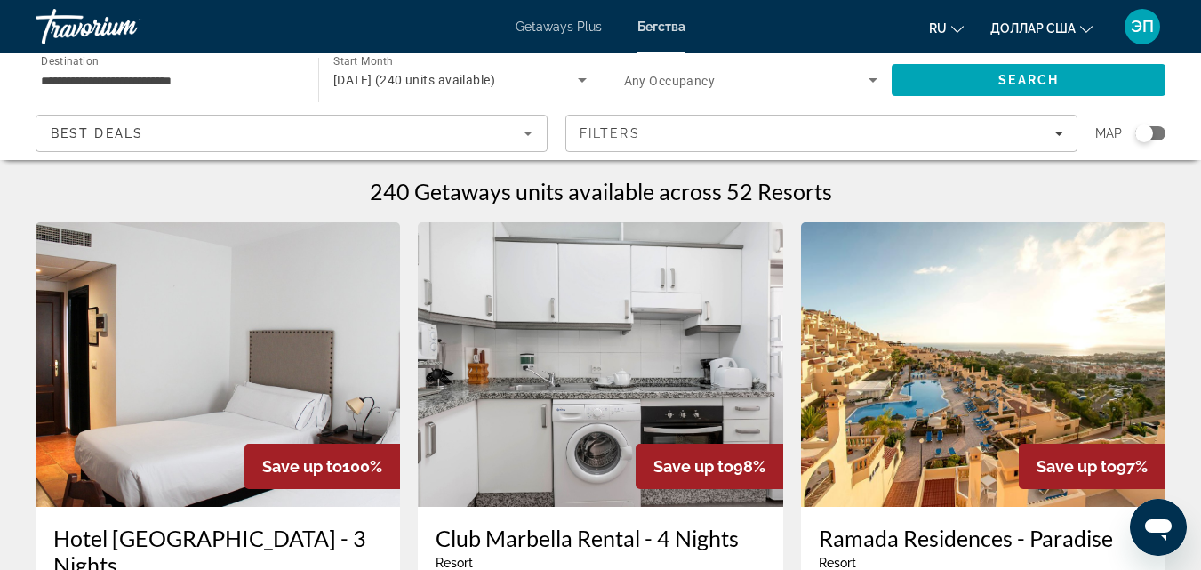
click at [1146, 129] on div "Search widget" at bounding box center [1144, 133] width 18 height 18
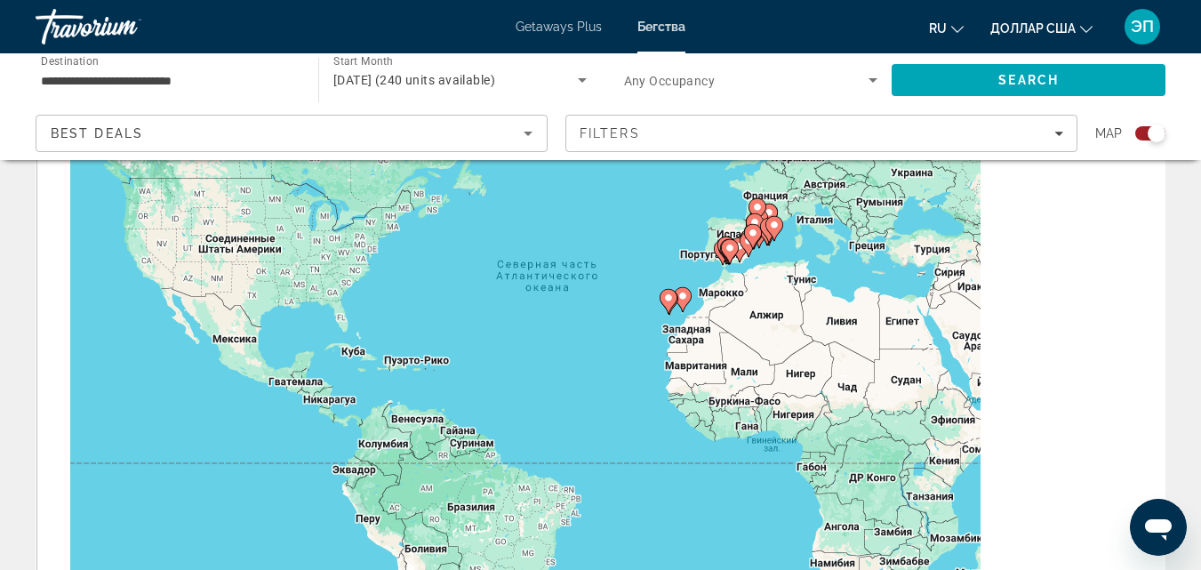
scroll to position [164, 0]
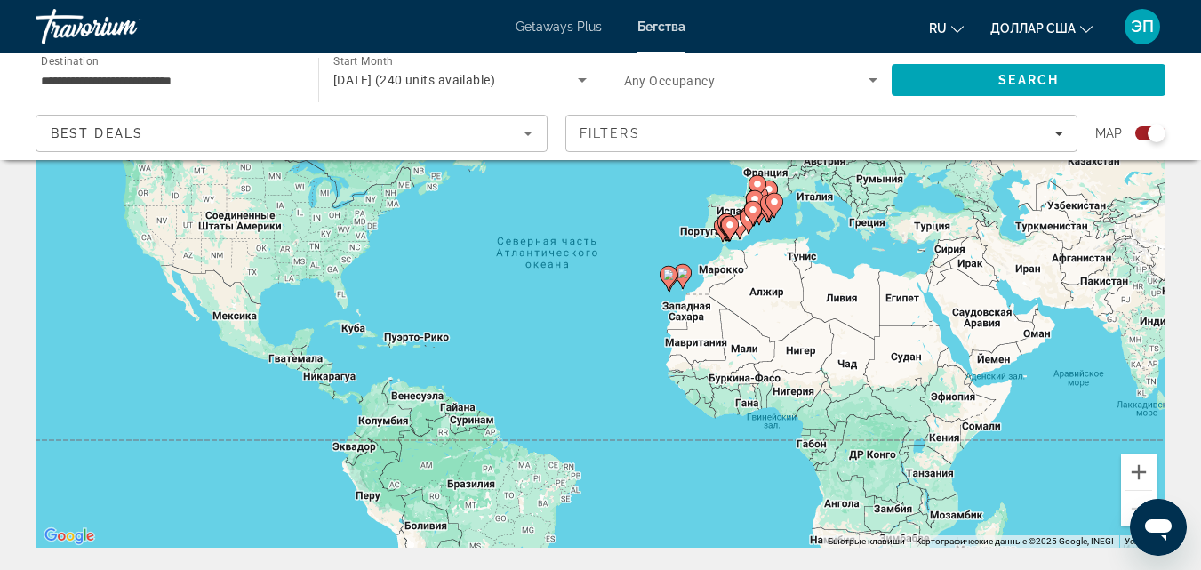
click at [765, 209] on gmp-advanced-marker "Основное содержание" at bounding box center [774, 205] width 18 height 27
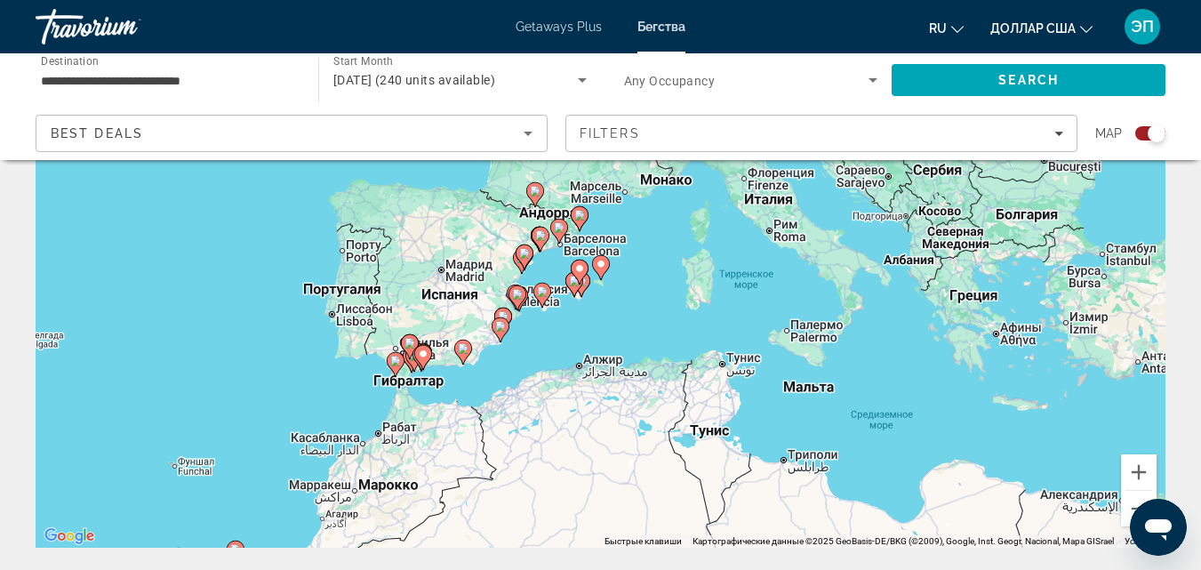
click at [579, 267] on image "Основное содержание" at bounding box center [579, 268] width 11 height 11
type input "**********"
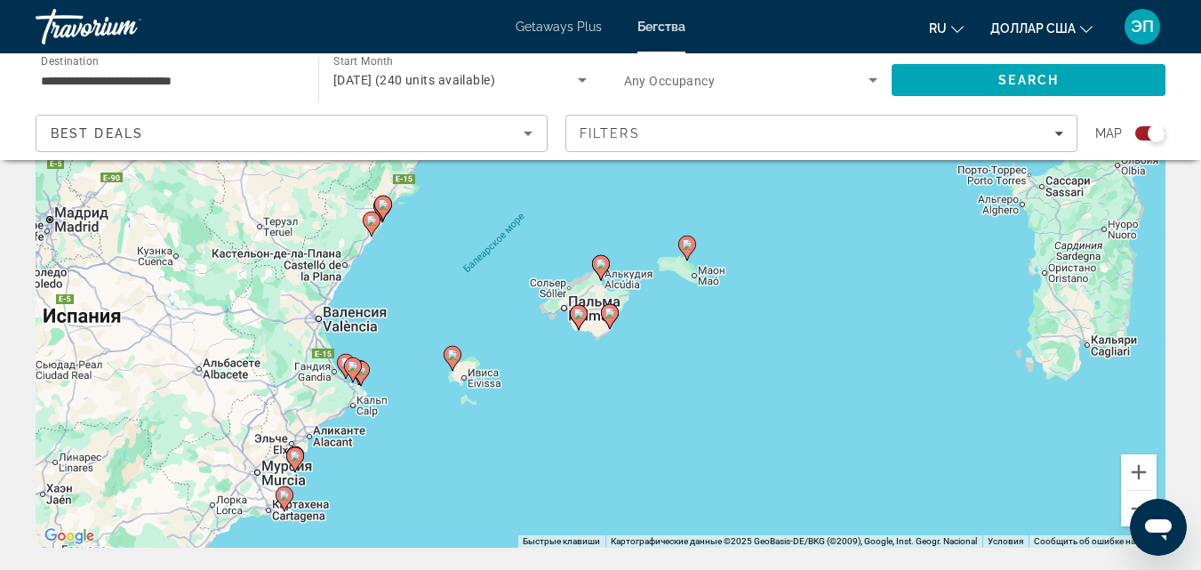
click at [608, 265] on icon "Основное содержание" at bounding box center [600, 267] width 16 height 23
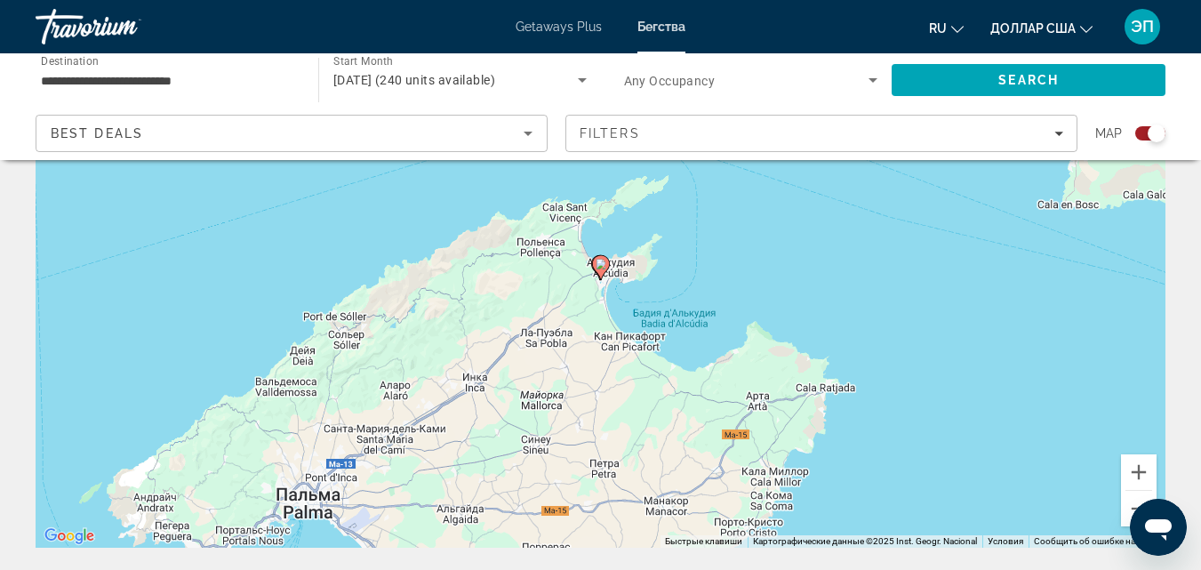
click at [608, 265] on icon "Основное содержание" at bounding box center [600, 267] width 16 height 23
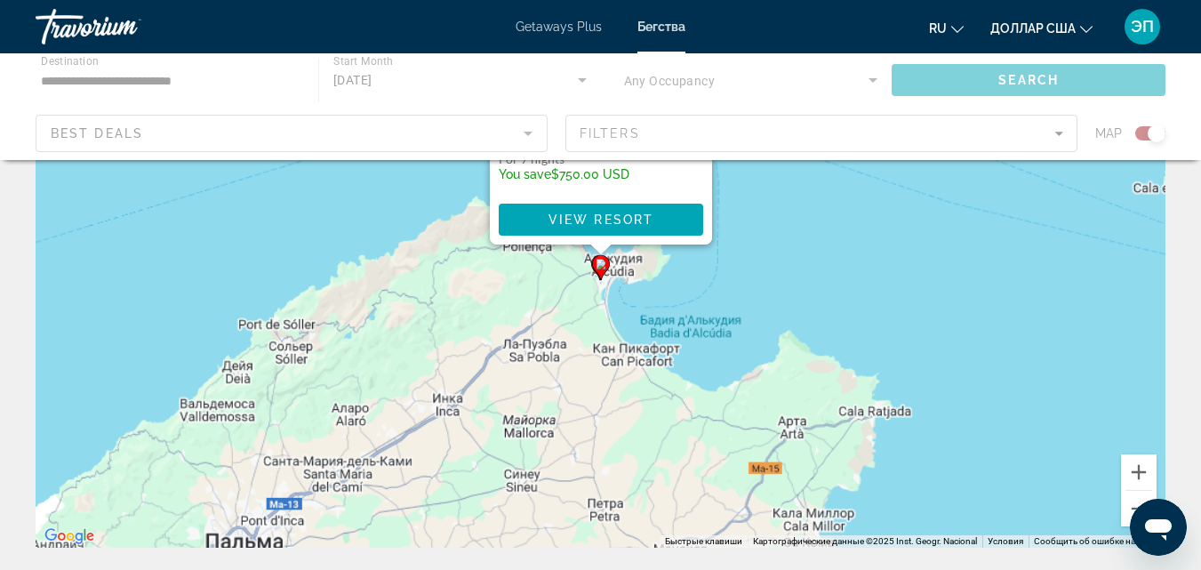
scroll to position [0, 0]
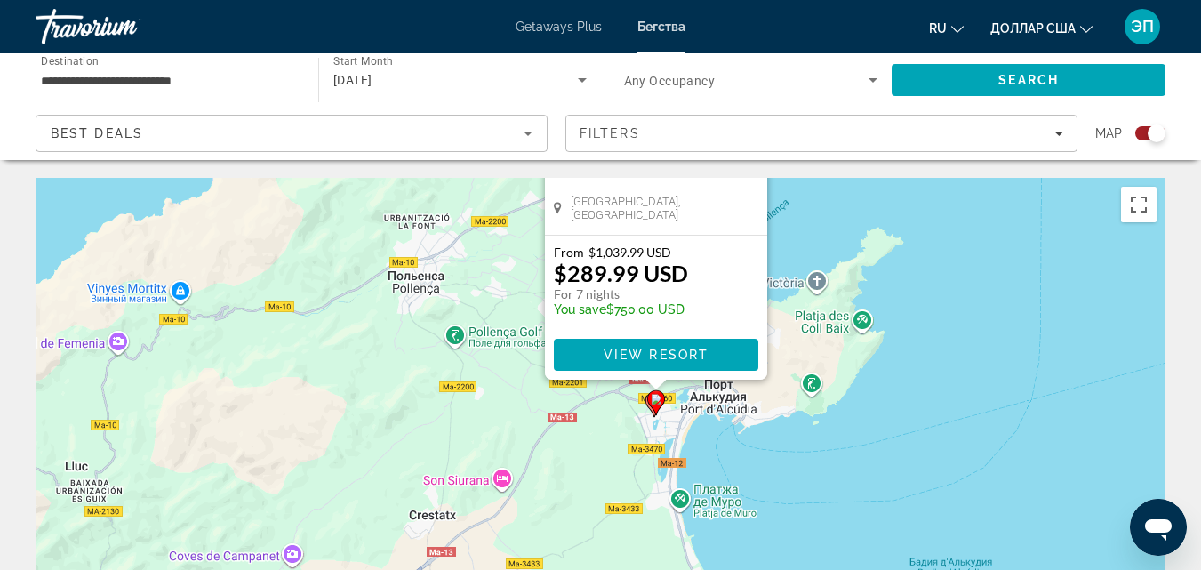
drag, startPoint x: 858, startPoint y: 347, endPoint x: 885, endPoint y: 201, distance: 148.3
click at [885, 201] on div "Чтобы активировать перетаскивание с помощью клавиатуры, нажмите Alt + Ввод. Пос…" at bounding box center [601, 444] width 1130 height 533
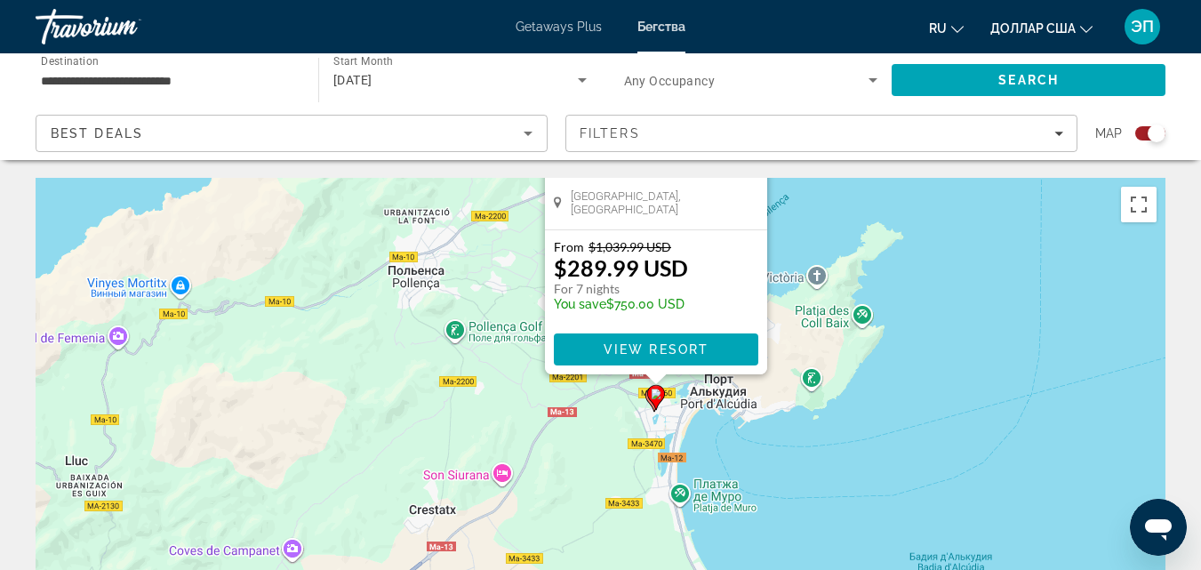
click at [650, 405] on gmp-advanced-marker "Основное содержание" at bounding box center [656, 397] width 18 height 27
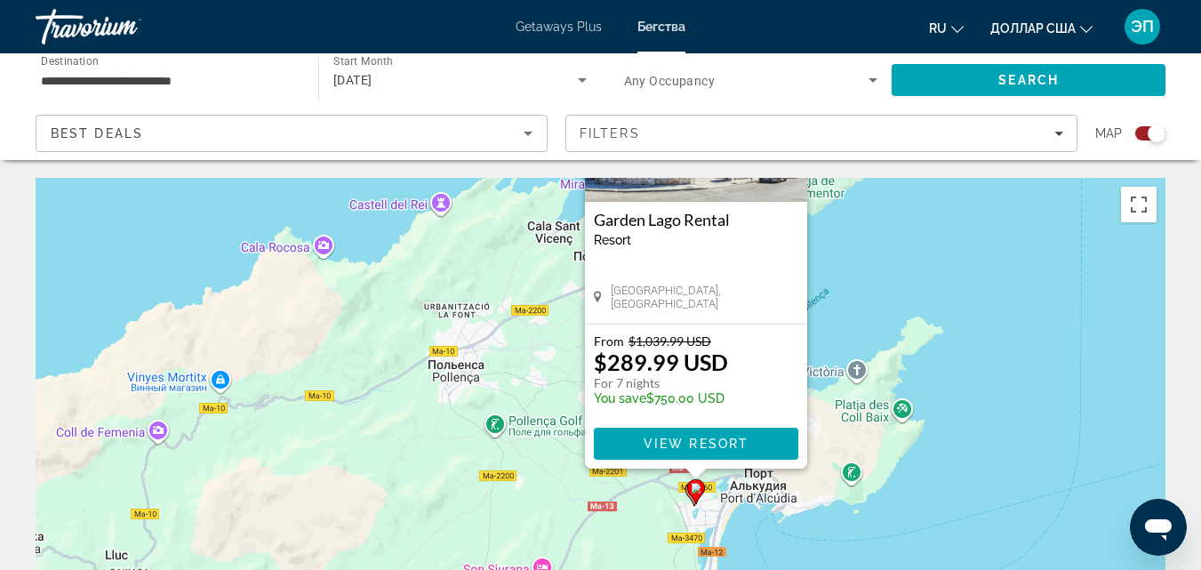
drag, startPoint x: 813, startPoint y: 419, endPoint x: 853, endPoint y: 240, distance: 183.1
click at [853, 240] on div "Чтобы активировать перетаскивание с помощью клавиатуры, нажмите Alt + Ввод. Пос…" at bounding box center [601, 444] width 1130 height 533
click at [688, 496] on gmp-advanced-marker "Основное содержание" at bounding box center [696, 490] width 18 height 27
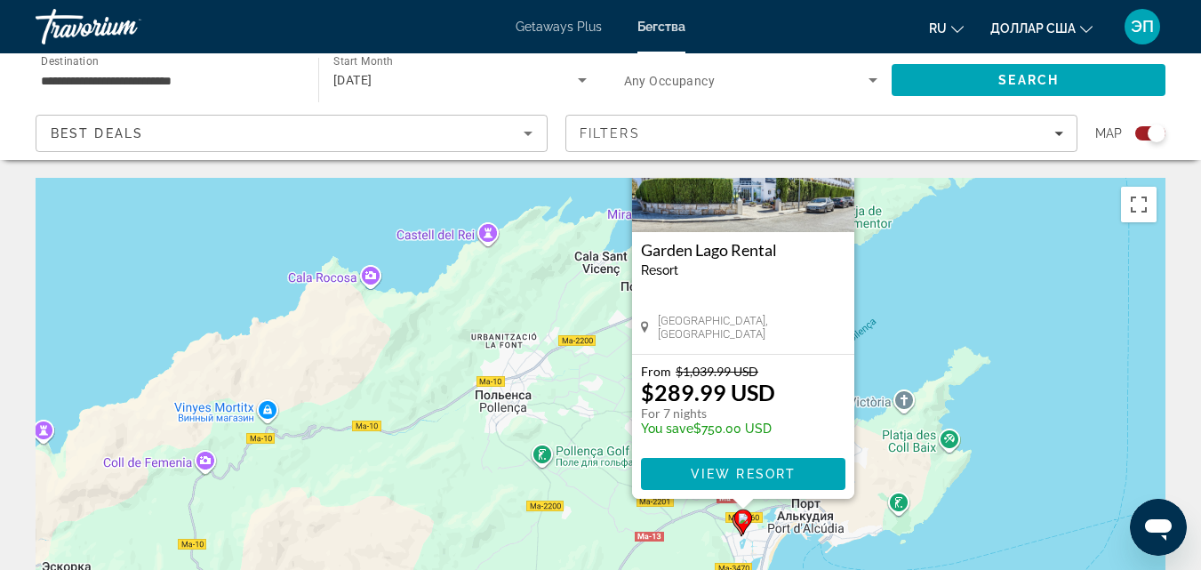
drag, startPoint x: 839, startPoint y: 464, endPoint x: 886, endPoint y: 296, distance: 174.4
click at [886, 296] on div "Чтобы активировать перетаскивание с помощью клавиатуры, нажмите Alt + Ввод. Пос…" at bounding box center [601, 444] width 1130 height 533
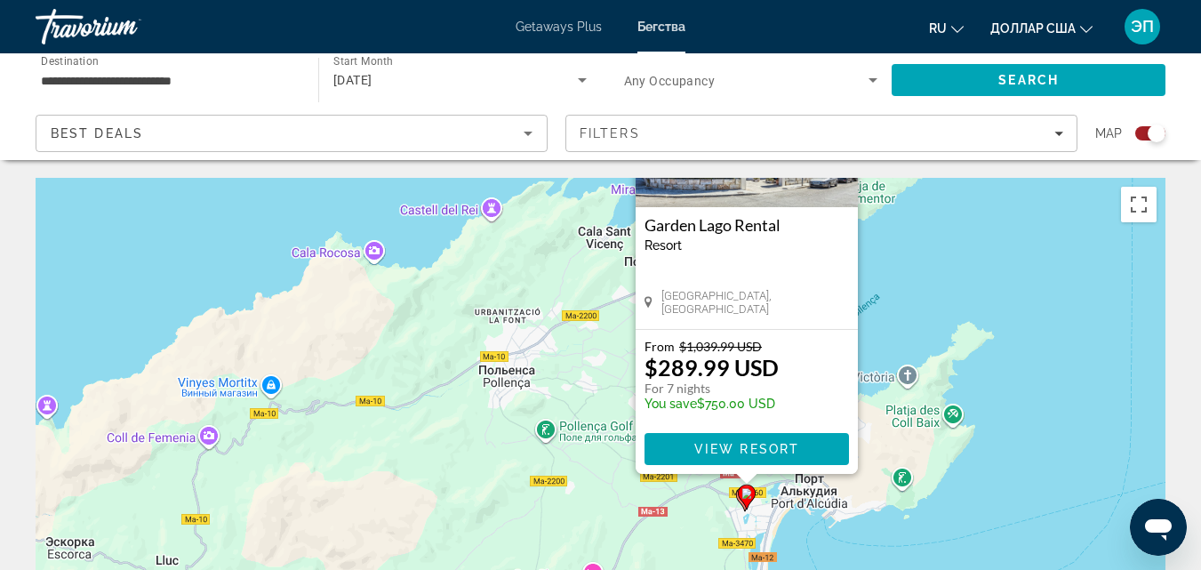
click at [739, 499] on gmp-advanced-marker "Основное содержание" at bounding box center [747, 496] width 18 height 27
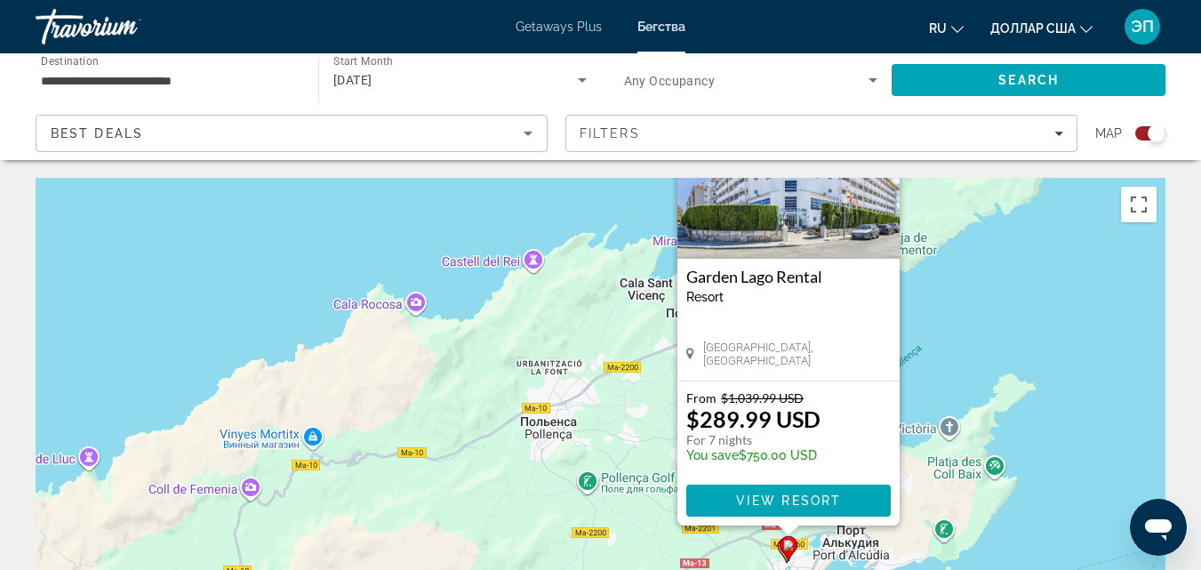
drag, startPoint x: 891, startPoint y: 463, endPoint x: 966, endPoint y: 253, distance: 222.6
click at [966, 253] on div "Чтобы активировать перетаскивание с помощью клавиатуры, нажмите Alt + Ввод. Пос…" at bounding box center [601, 444] width 1130 height 533
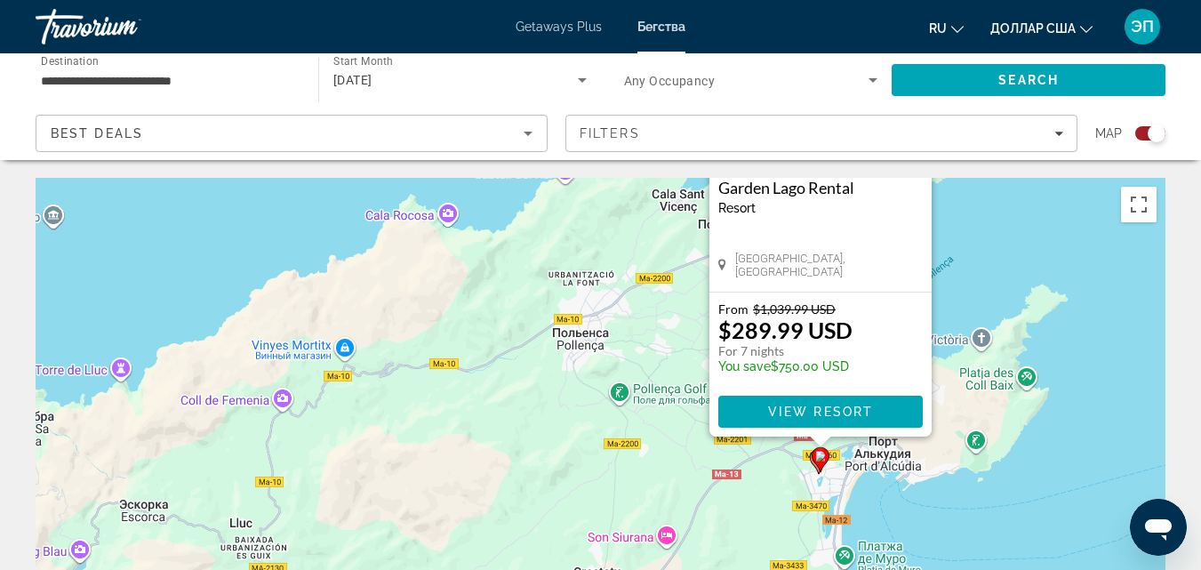
click at [812, 463] on gmp-advanced-marker "Основное содержание" at bounding box center [820, 459] width 18 height 27
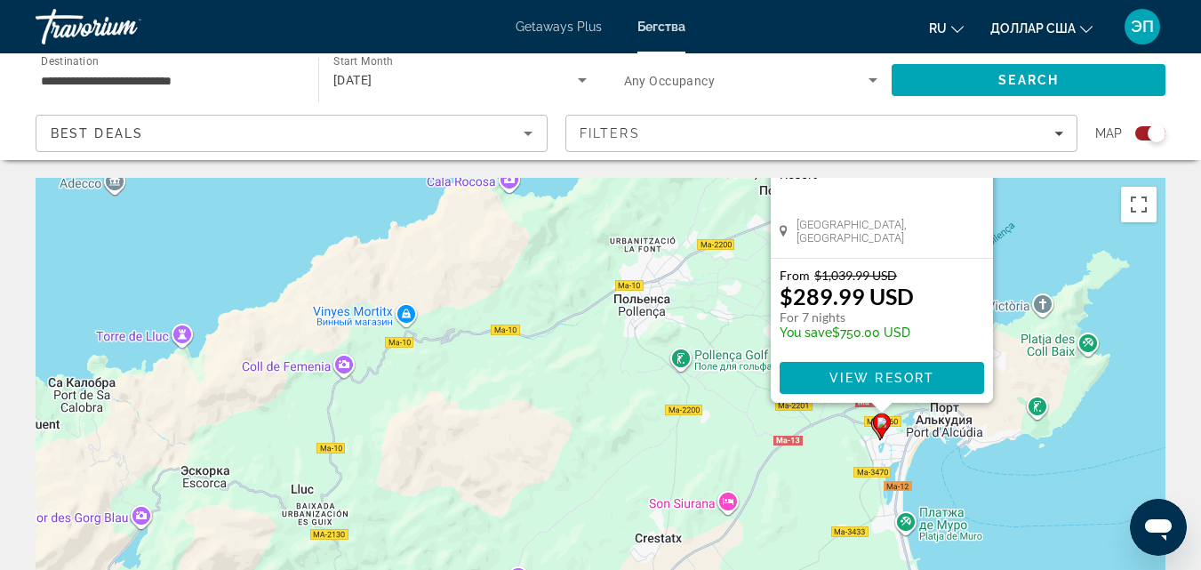
drag, startPoint x: 962, startPoint y: 452, endPoint x: 1026, endPoint y: 204, distance: 256.1
click at [1026, 204] on div "Чтобы активировать перетаскивание с помощью клавиатуры, нажмите Alt + Ввод. Пос…" at bounding box center [601, 444] width 1130 height 533
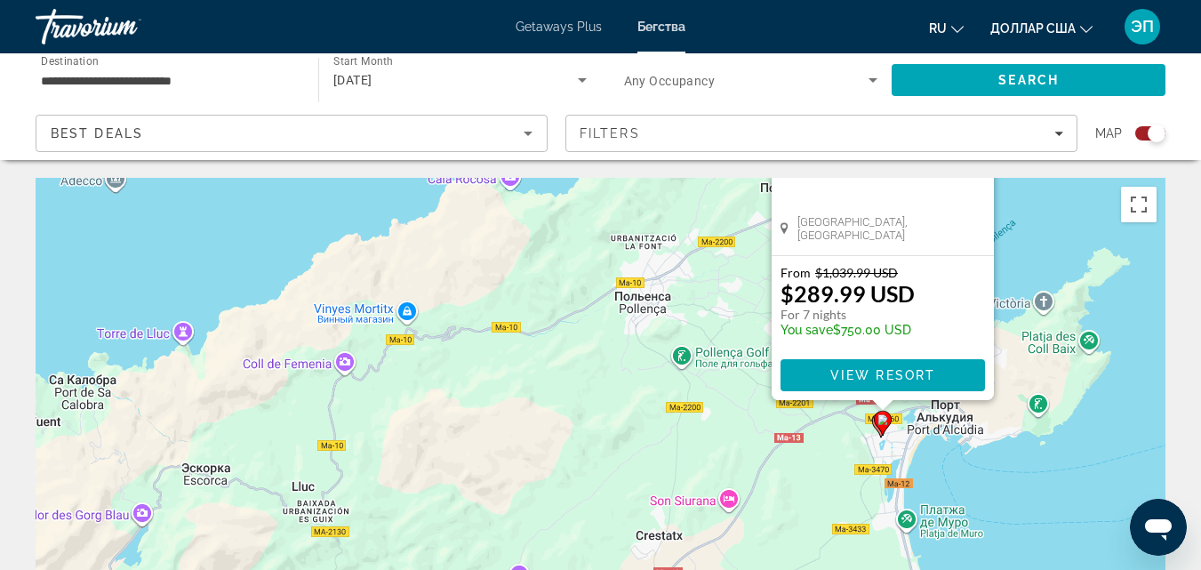
click at [876, 429] on gmp-advanced-marker "Основное содержание" at bounding box center [883, 423] width 18 height 27
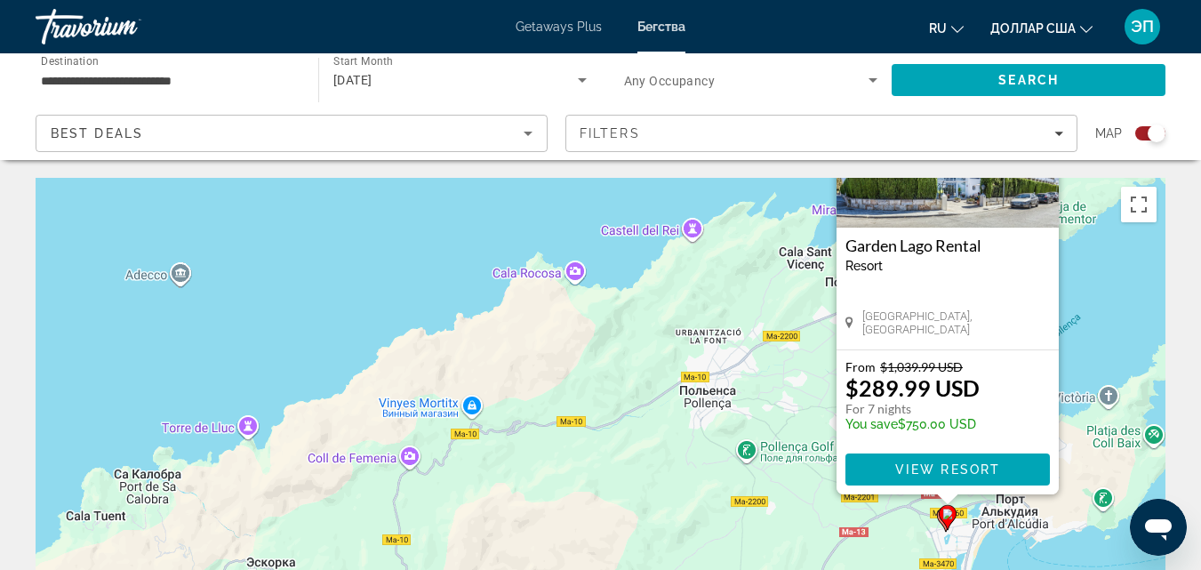
drag, startPoint x: 1007, startPoint y: 435, endPoint x: 1108, endPoint y: 179, distance: 276.1
click at [1108, 179] on div "Чтобы активировать перетаскивание с помощью клавиатуры, нажмите Alt + Ввод. Пос…" at bounding box center [601, 444] width 1130 height 533
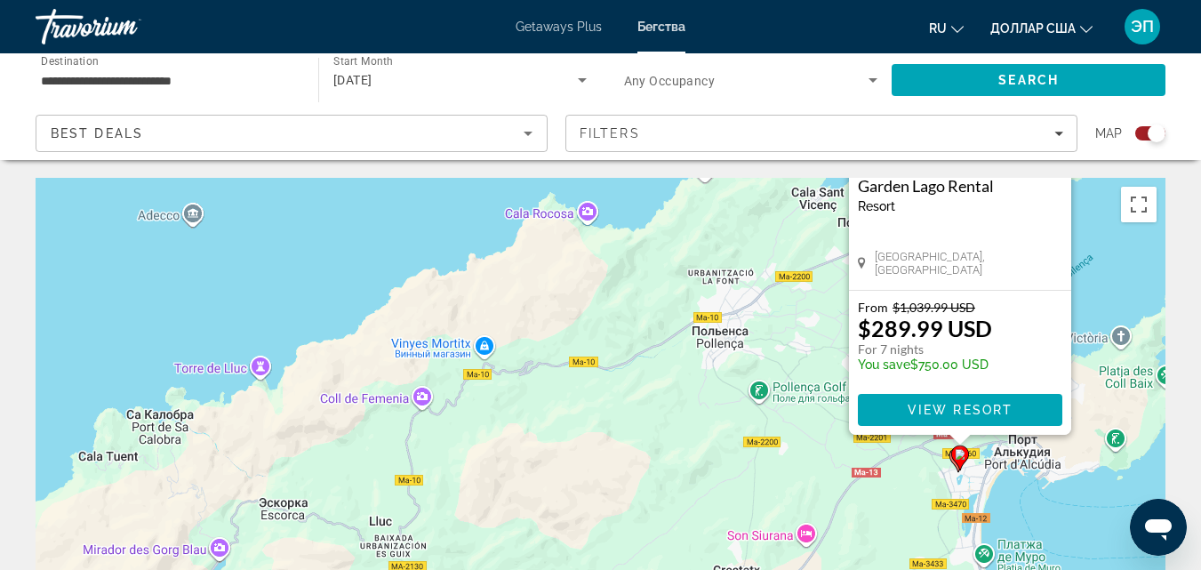
click at [952, 460] on gmp-advanced-marker "Основное содержание" at bounding box center [960, 457] width 18 height 27
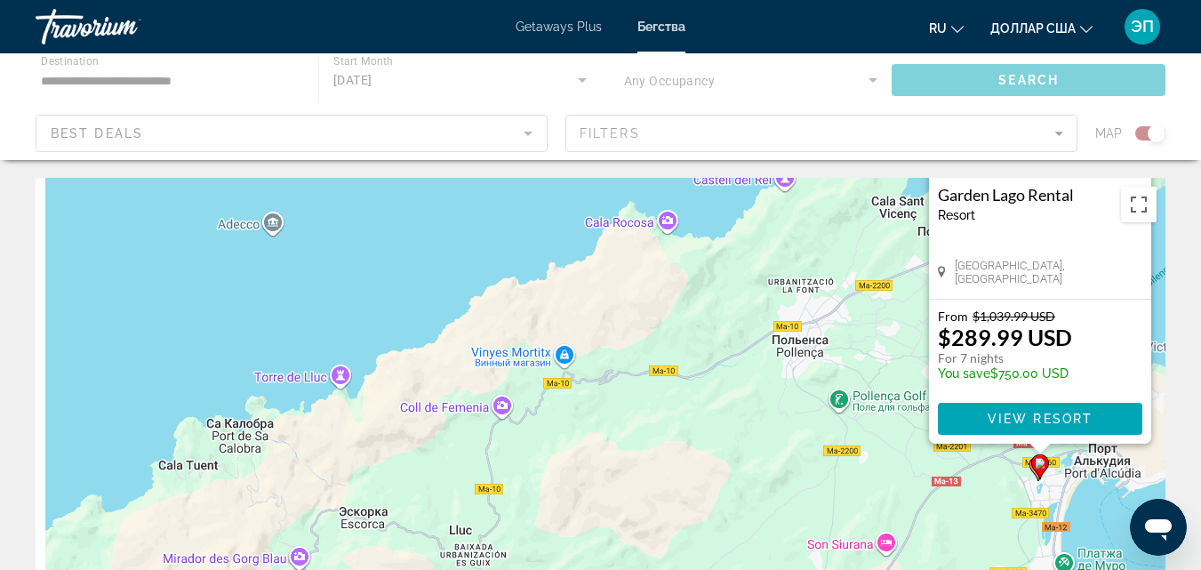
drag, startPoint x: 1075, startPoint y: 474, endPoint x: 1161, endPoint y: 247, distance: 242.1
click at [1163, 249] on div "Чтобы активировать перетаскивание с помощью клавиатуры, нажмите Alt + Ввод. Пос…" at bounding box center [601, 444] width 1130 height 533
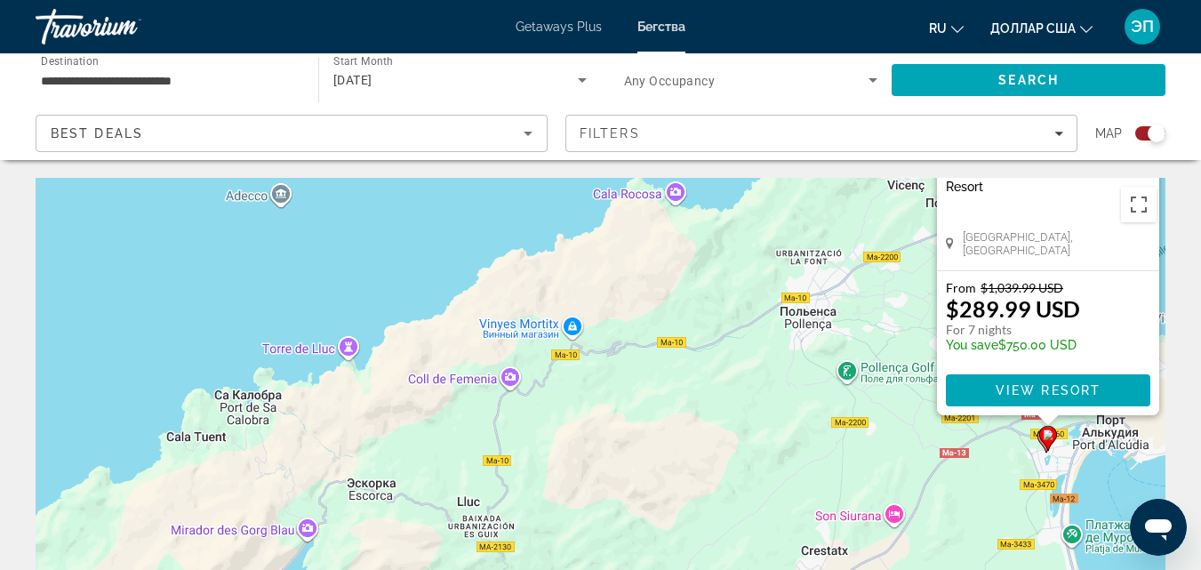
click at [1042, 445] on gmp-advanced-marker "Основное содержание" at bounding box center [1048, 438] width 18 height 27
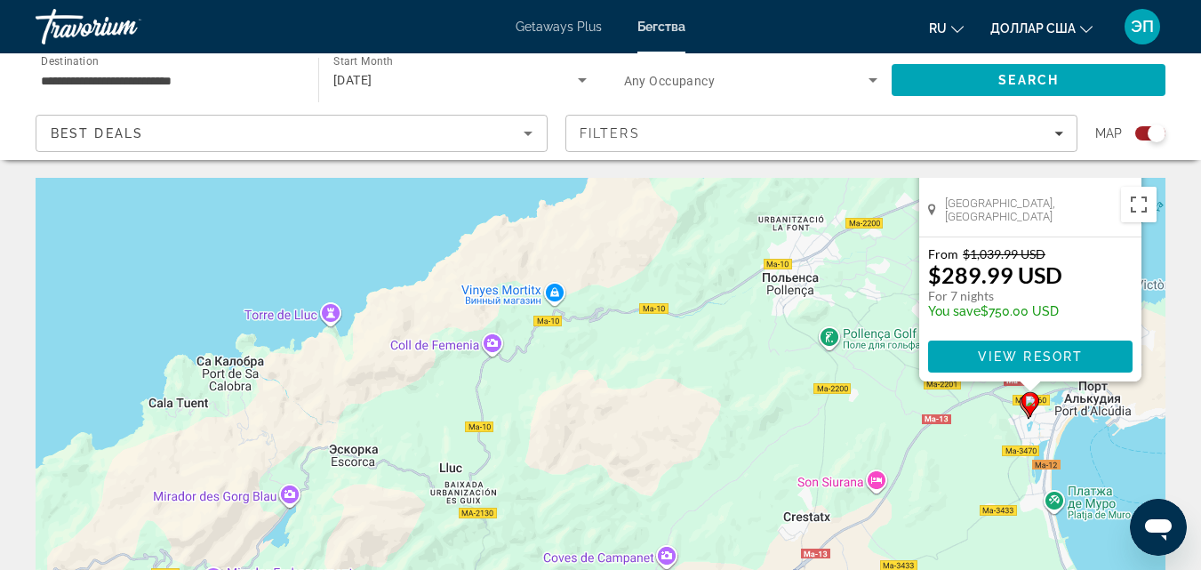
drag, startPoint x: 1147, startPoint y: 294, endPoint x: 1134, endPoint y: 172, distance: 122.5
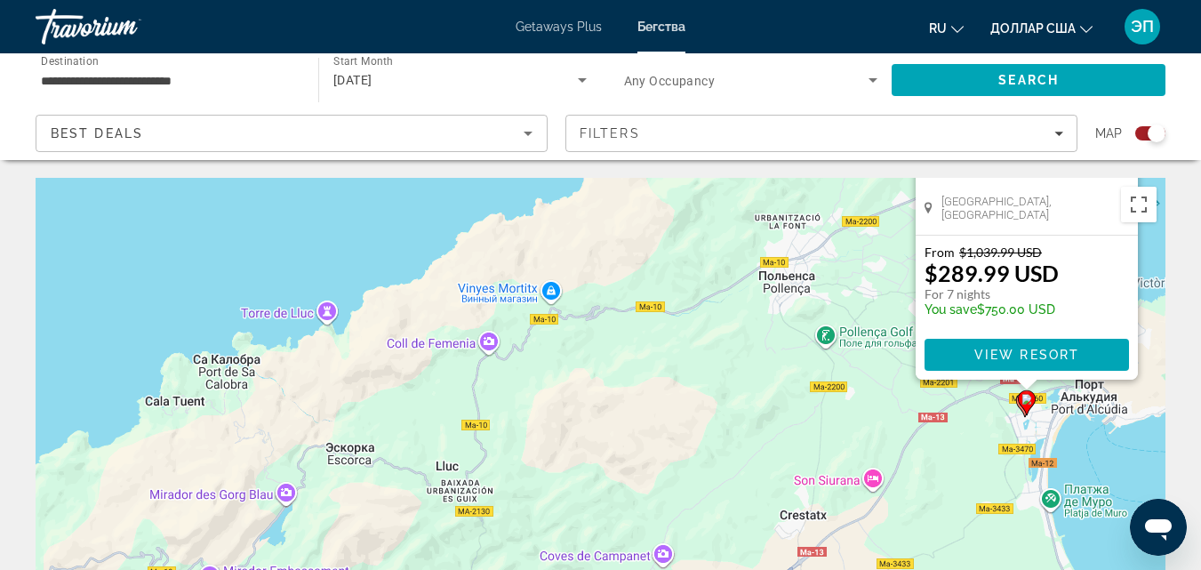
click at [1019, 408] on gmp-advanced-marker "Основное содержание" at bounding box center [1027, 402] width 18 height 27
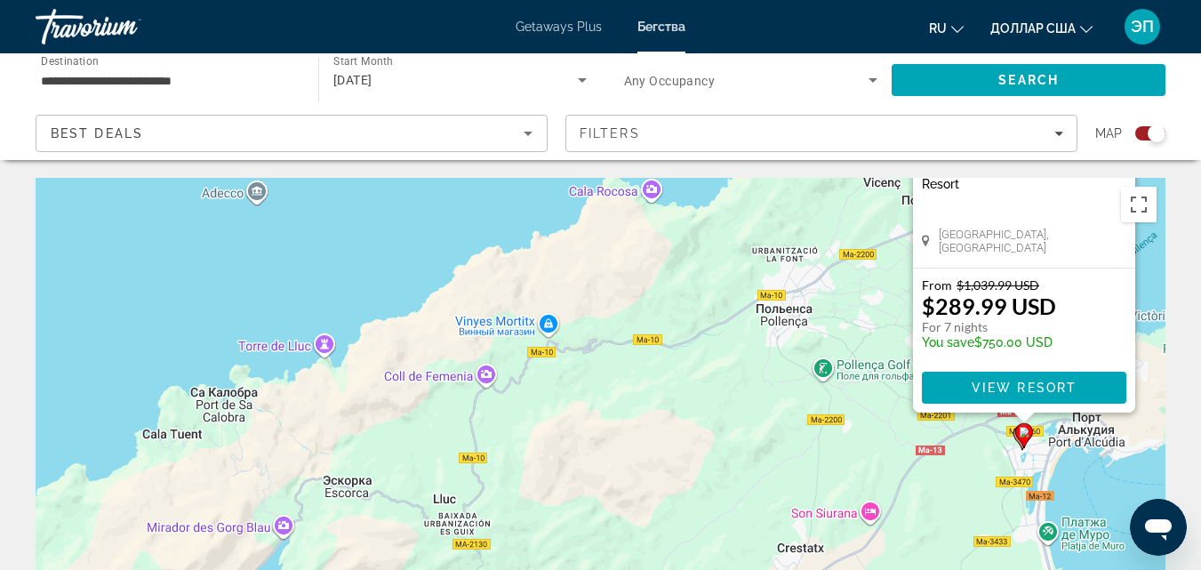
drag, startPoint x: 1135, startPoint y: 302, endPoint x: 1148, endPoint y: 180, distance: 123.4
click at [1148, 180] on div "Чтобы активировать перетаскивание с помощью клавиатуры, нажмите Alt + Ввод. Пос…" at bounding box center [601, 444] width 1130 height 533
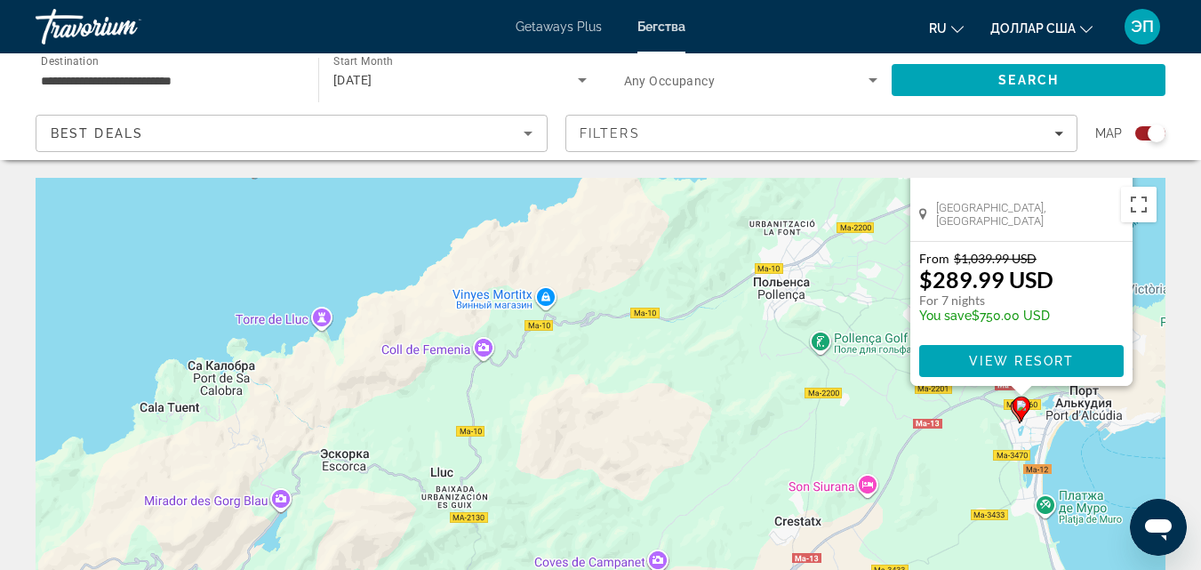
click at [1013, 412] on gmp-advanced-marker "Основное содержание" at bounding box center [1021, 408] width 18 height 27
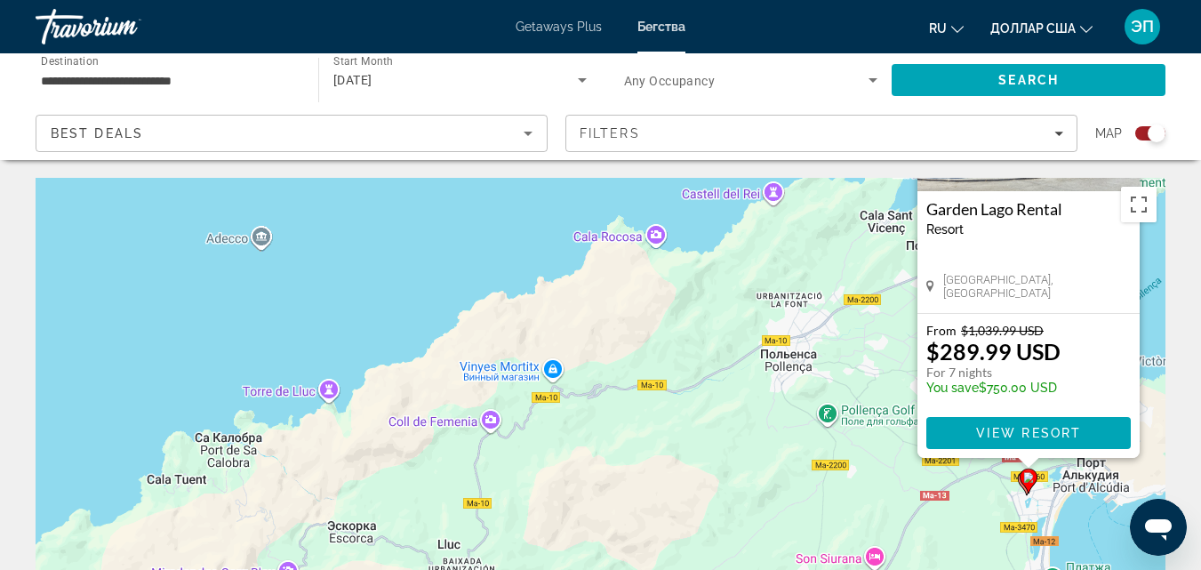
drag, startPoint x: 1150, startPoint y: 418, endPoint x: 1180, endPoint y: 150, distance: 269.2
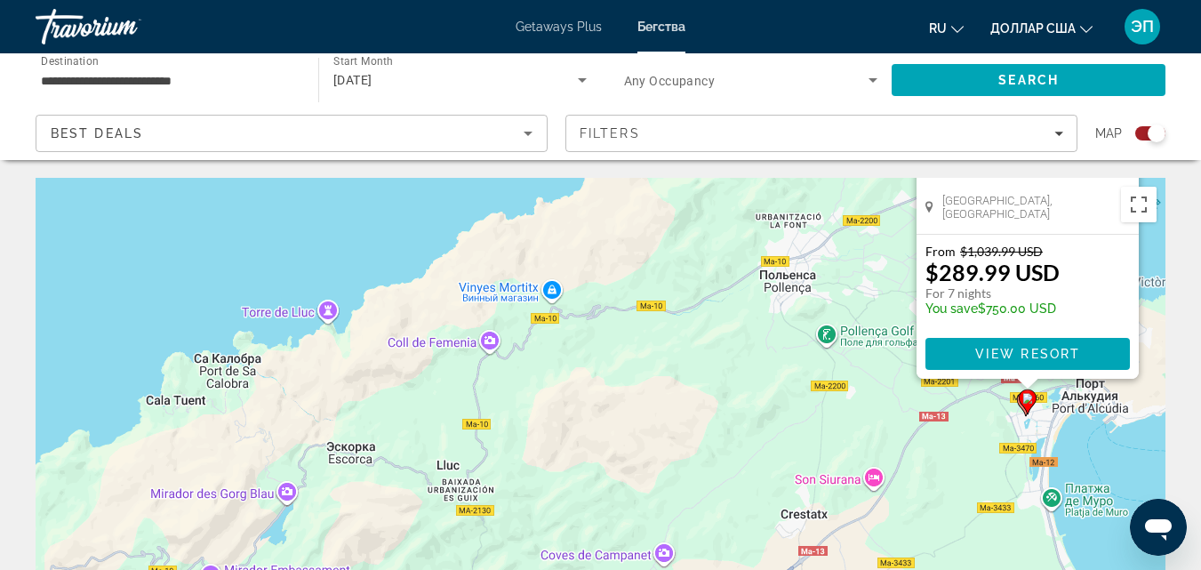
click at [1019, 405] on gmp-advanced-marker "Основное содержание" at bounding box center [1027, 401] width 18 height 27
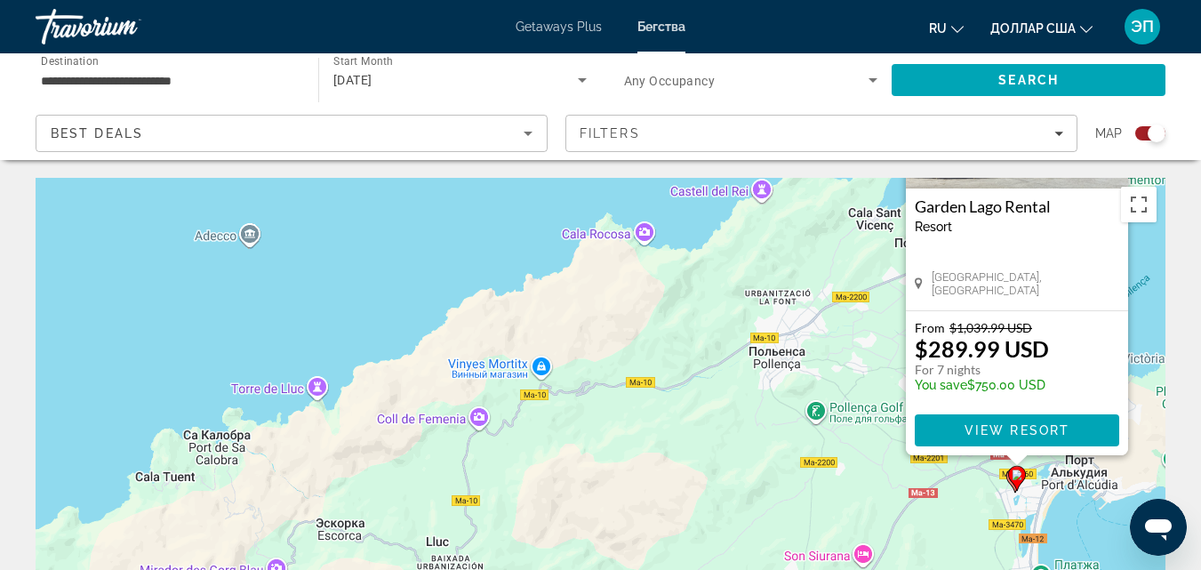
drag, startPoint x: 1138, startPoint y: 206, endPoint x: 1128, endPoint y: 176, distance: 31.8
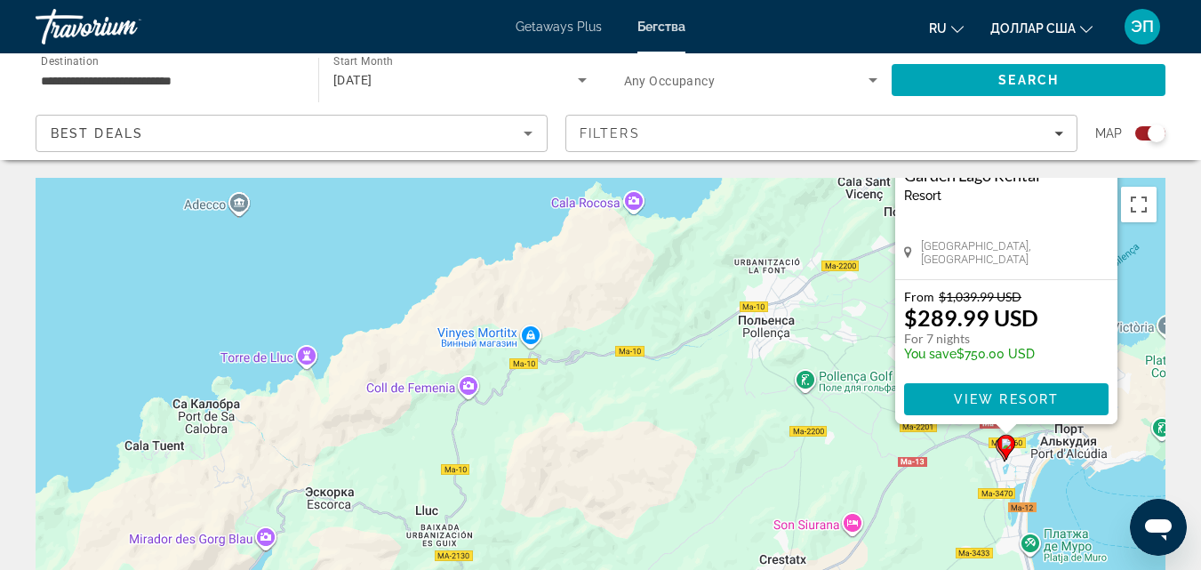
click at [999, 454] on gmp-advanced-marker "Основное содержание" at bounding box center [1006, 447] width 18 height 27
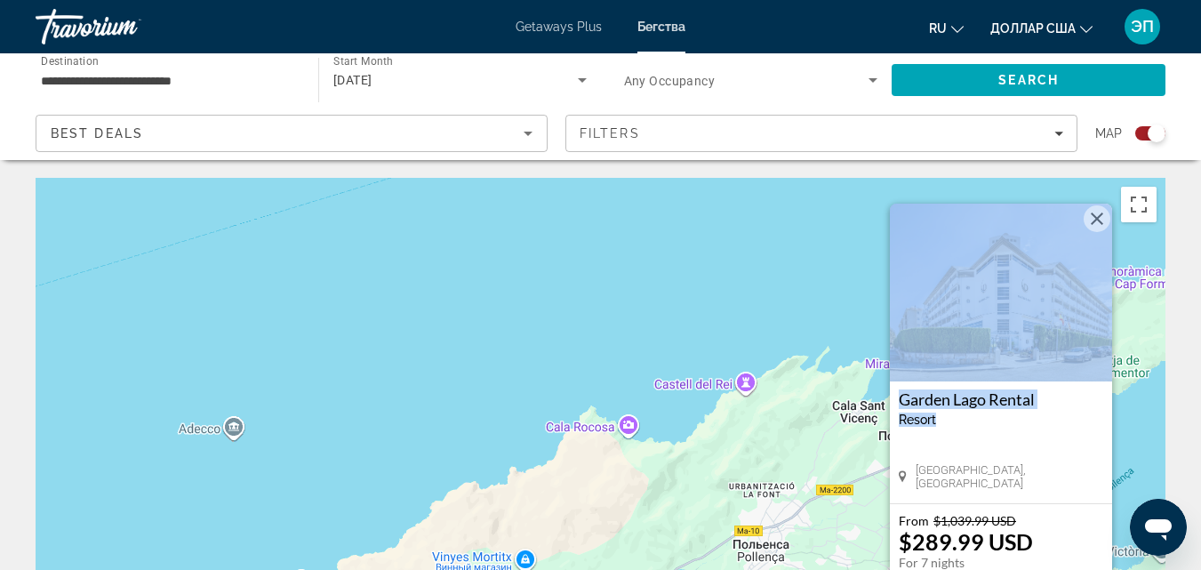
drag, startPoint x: 954, startPoint y: 416, endPoint x: 937, endPoint y: 252, distance: 165.4
click at [937, 252] on div "Garden [GEOGRAPHIC_DATA] - This is an adults only resort [GEOGRAPHIC_DATA], [GE…" at bounding box center [1001, 353] width 222 height 299
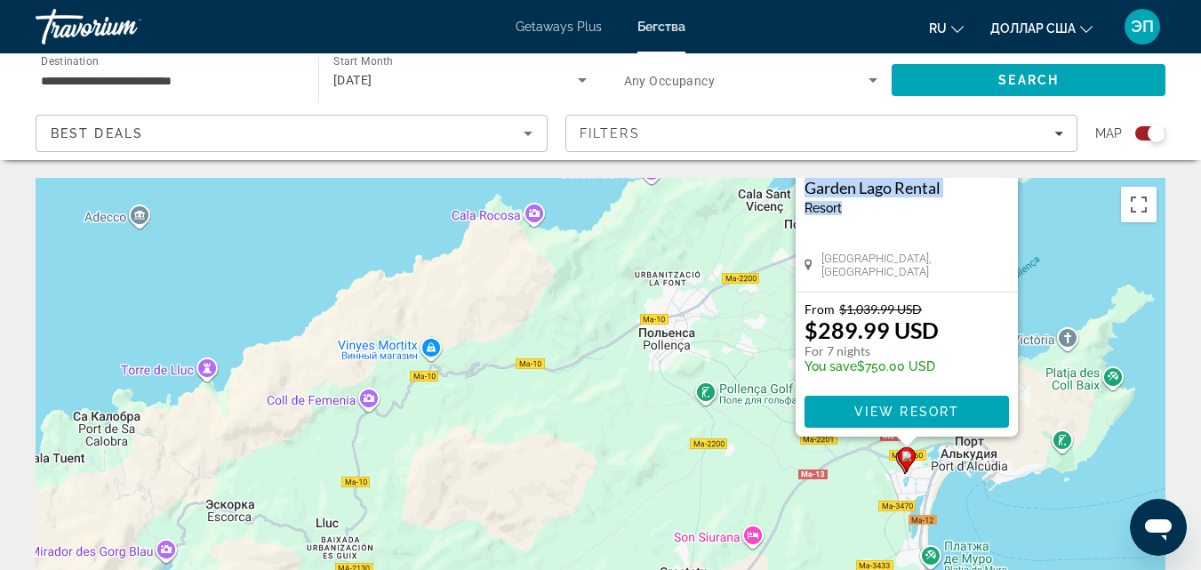
drag, startPoint x: 1079, startPoint y: 244, endPoint x: 1024, endPoint y: 187, distance: 79.2
click at [1024, 188] on div "Чтобы активировать перетаскивание с помощью клавиатуры, нажмите Alt + Ввод. Пос…" at bounding box center [601, 444] width 1130 height 533
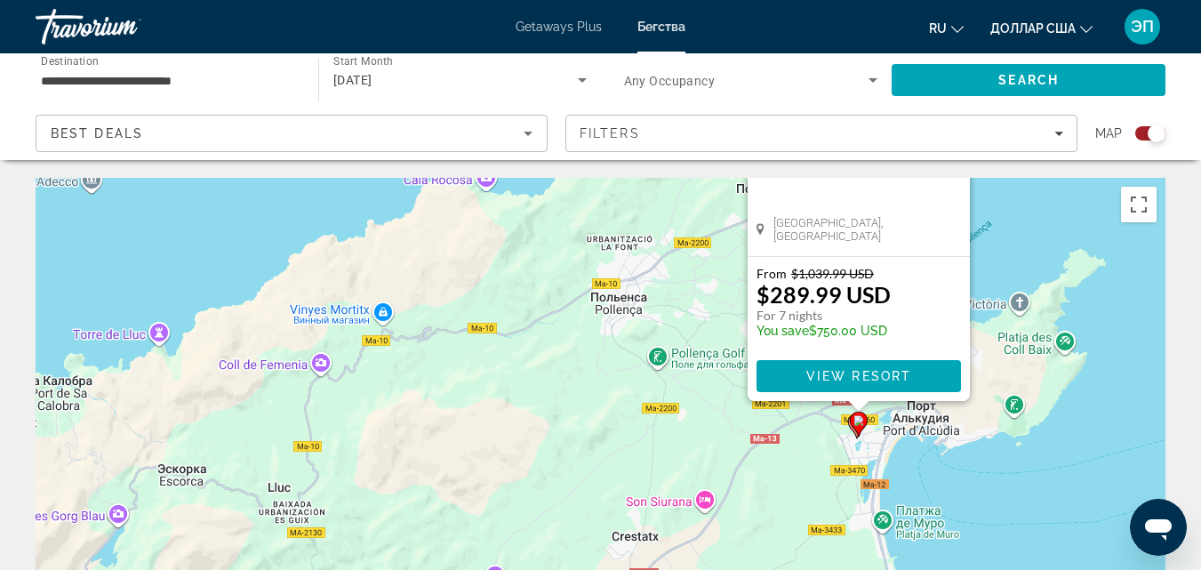
click at [852, 433] on gmp-advanced-marker "Основное содержание" at bounding box center [859, 424] width 18 height 27
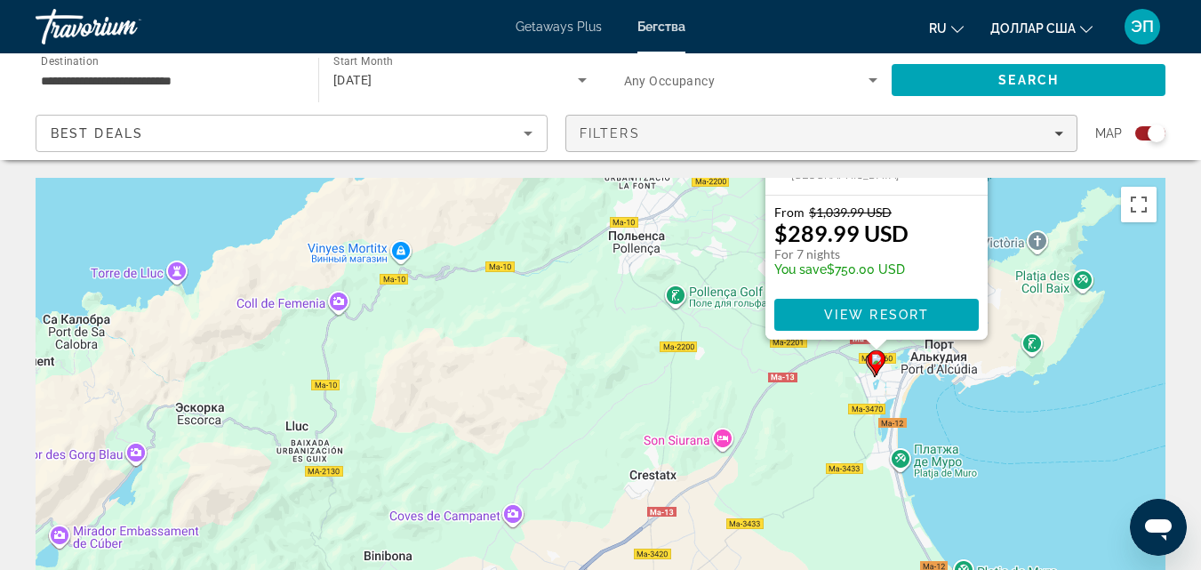
drag, startPoint x: 1019, startPoint y: 154, endPoint x: 1009, endPoint y: 139, distance: 18.5
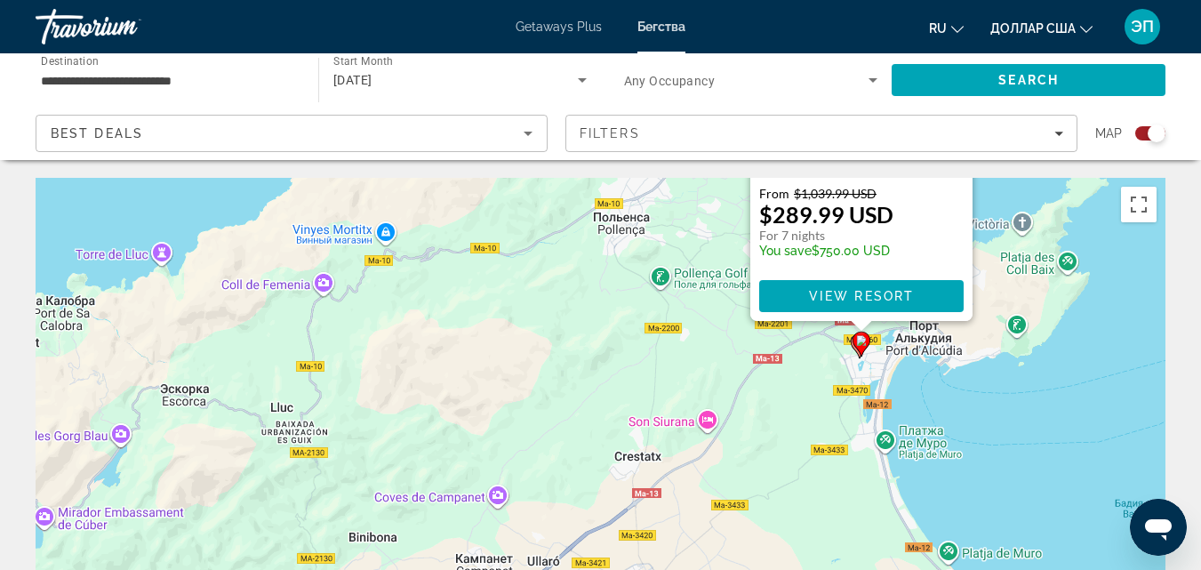
click at [854, 352] on gmp-advanced-marker "Основное содержание" at bounding box center [861, 344] width 18 height 27
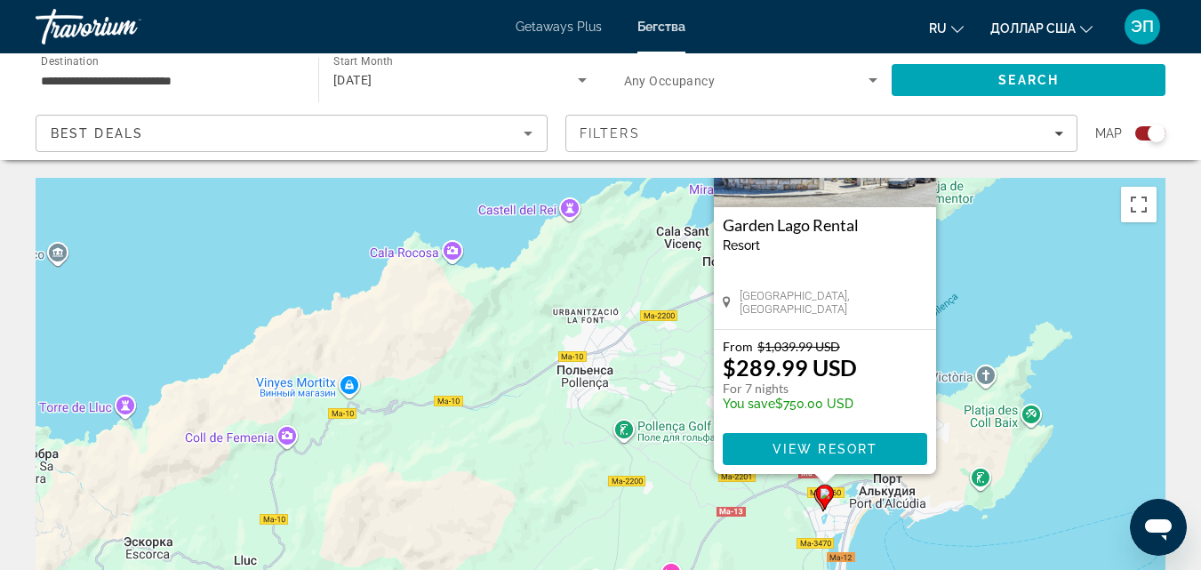
drag, startPoint x: 1110, startPoint y: 425, endPoint x: 1061, endPoint y: 195, distance: 235.3
click at [1061, 195] on div "Чтобы активировать перетаскивание с помощью клавиатуры, нажмите Alt + Ввод. Пос…" at bounding box center [601, 444] width 1130 height 533
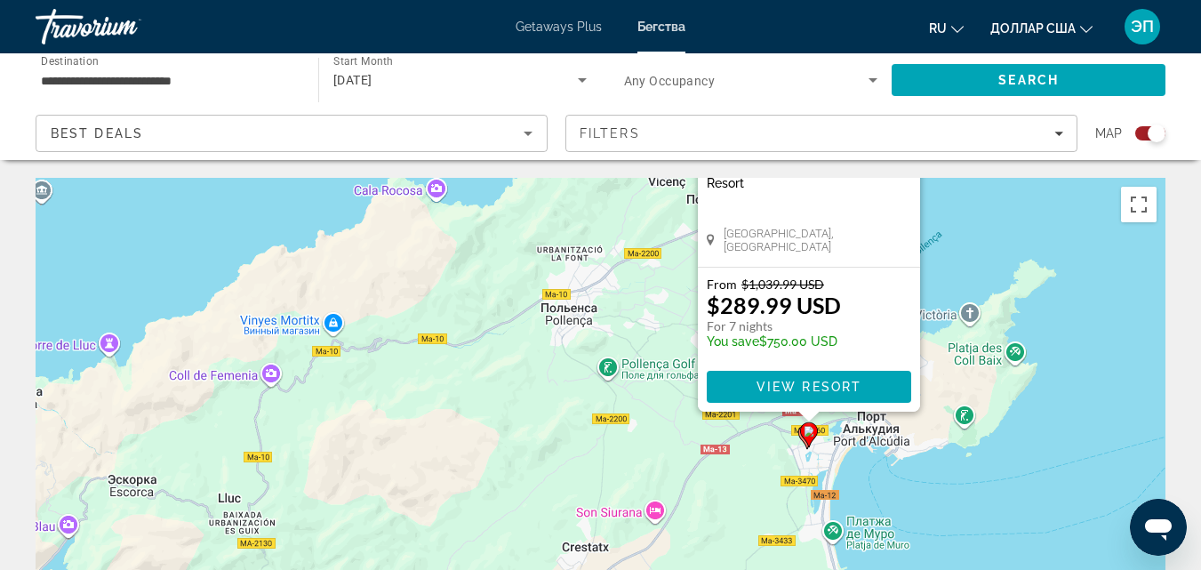
click at [801, 442] on gmp-advanced-marker "Основное содержание" at bounding box center [809, 434] width 18 height 27
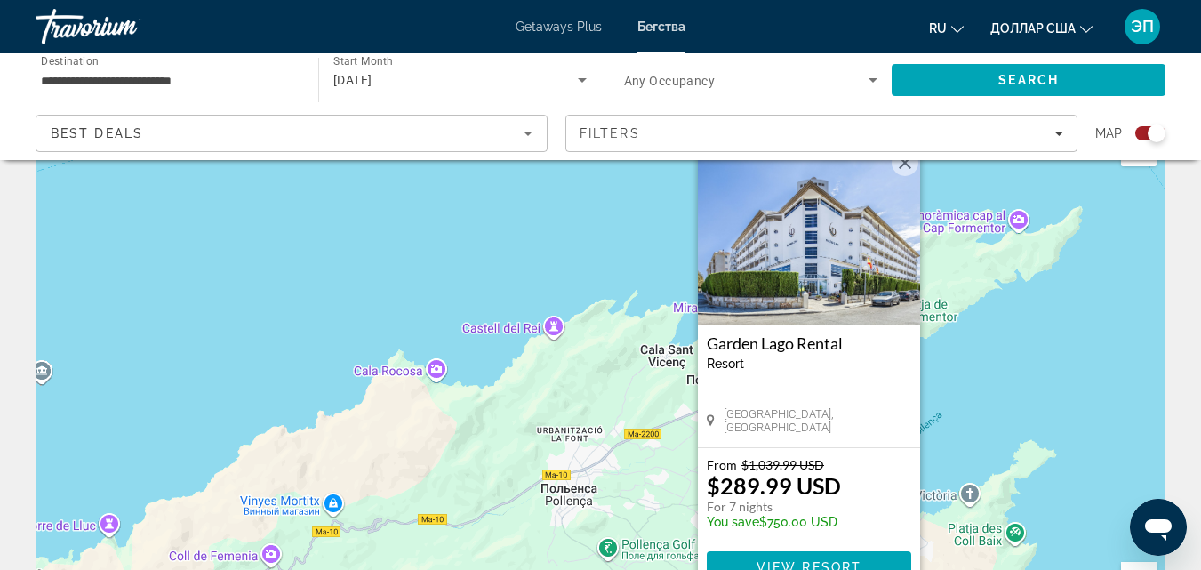
scroll to position [60, 0]
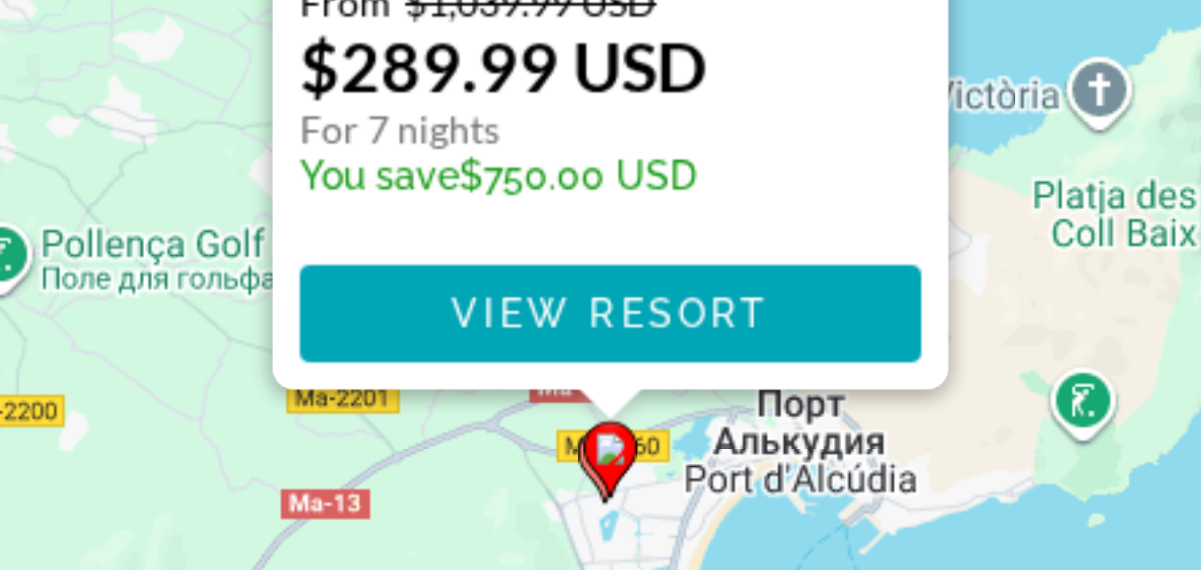
drag, startPoint x: 940, startPoint y: 461, endPoint x: 997, endPoint y: 294, distance: 176.5
click at [997, 294] on div "Чтобы активировать перетаскивание с помощью клавиатуры, нажмите Alt + Ввод. Пос…" at bounding box center [601, 384] width 1130 height 533
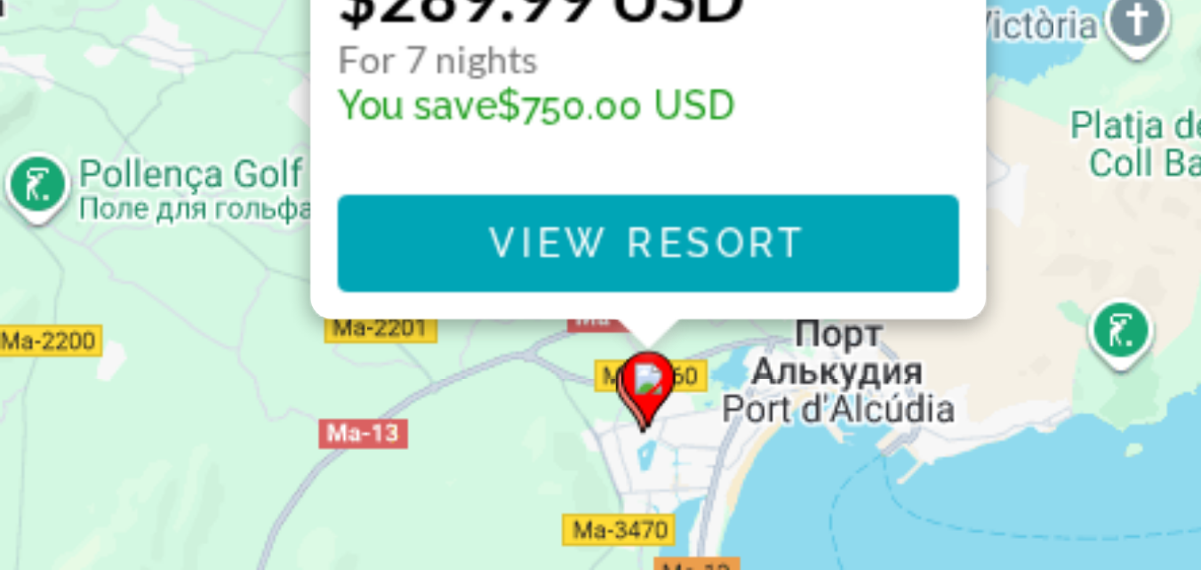
click at [868, 443] on gmp-advanced-marker "Основное содержание" at bounding box center [875, 438] width 18 height 27
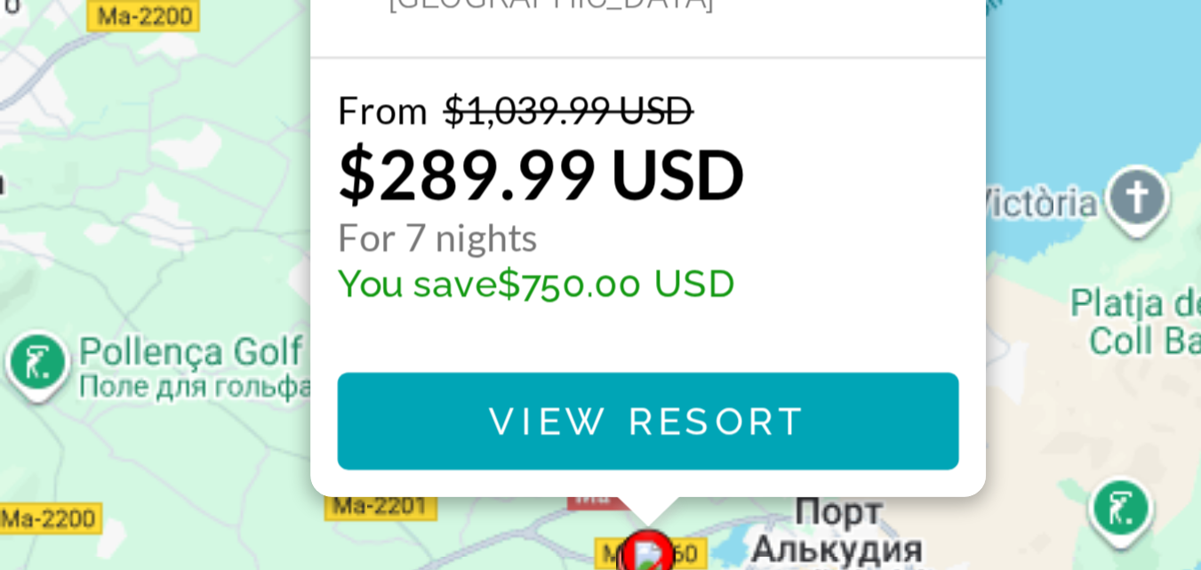
scroll to position [0, 0]
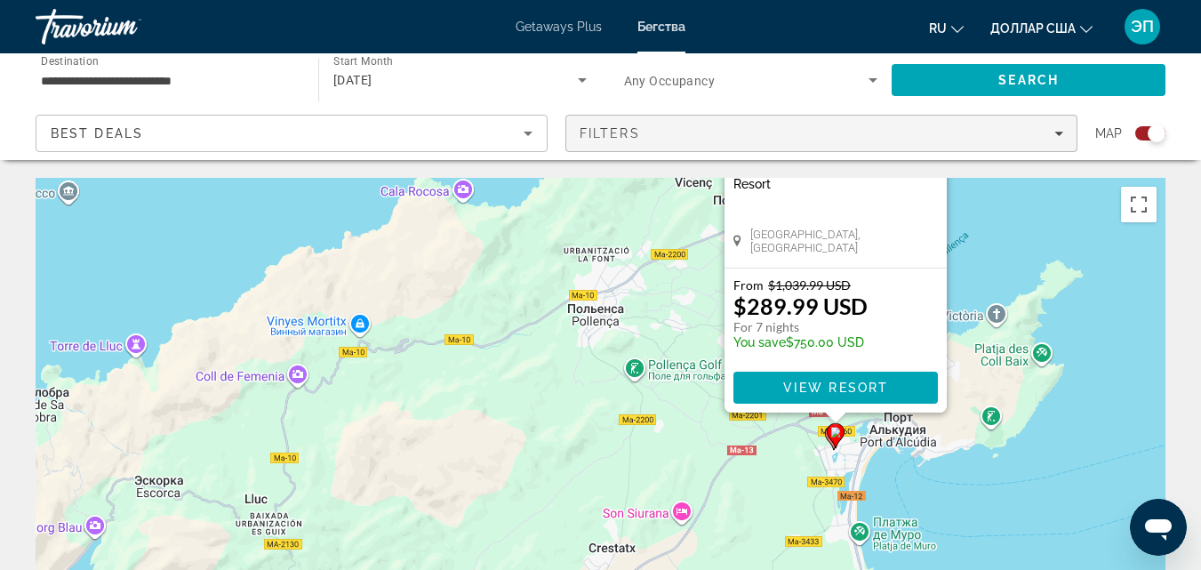
drag, startPoint x: 1066, startPoint y: 442, endPoint x: 1006, endPoint y: 135, distance: 312.3
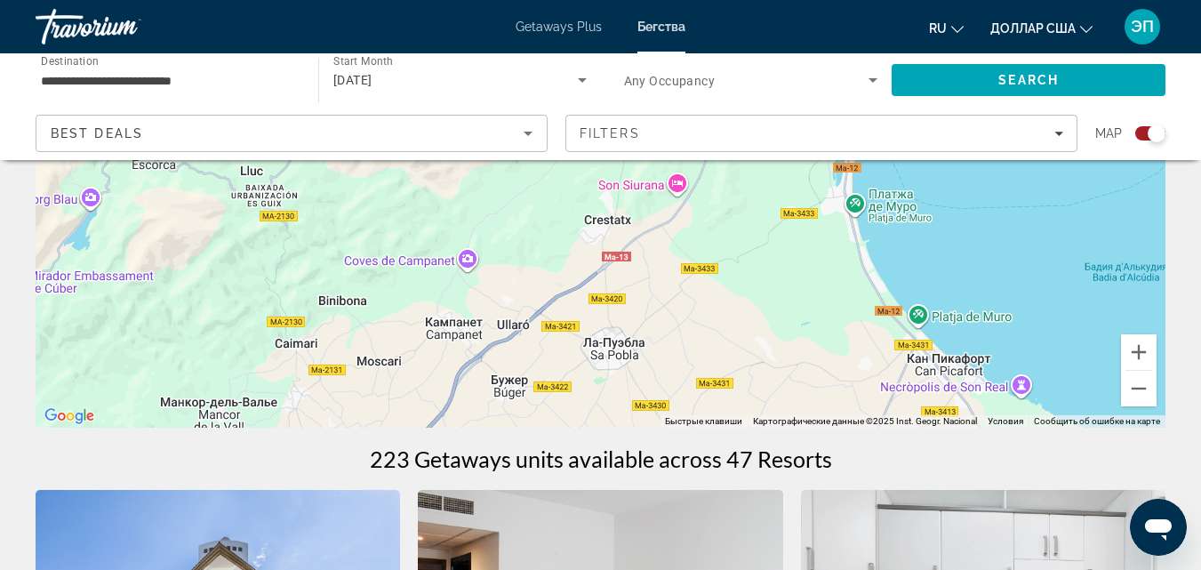
scroll to position [313, 0]
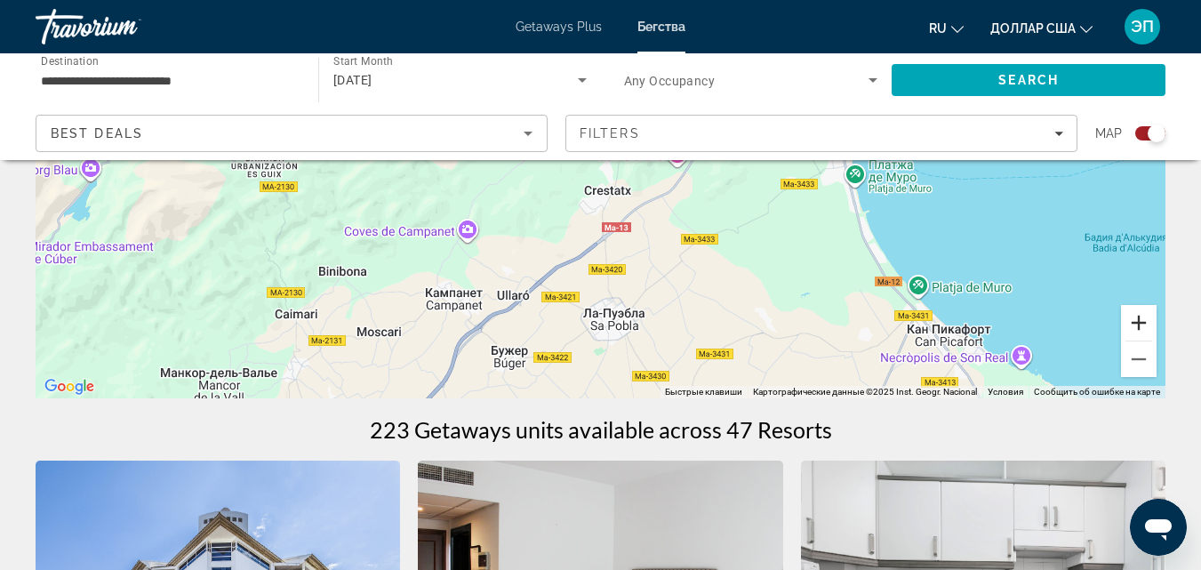
click at [1142, 323] on button "Увеличить" at bounding box center [1139, 323] width 36 height 36
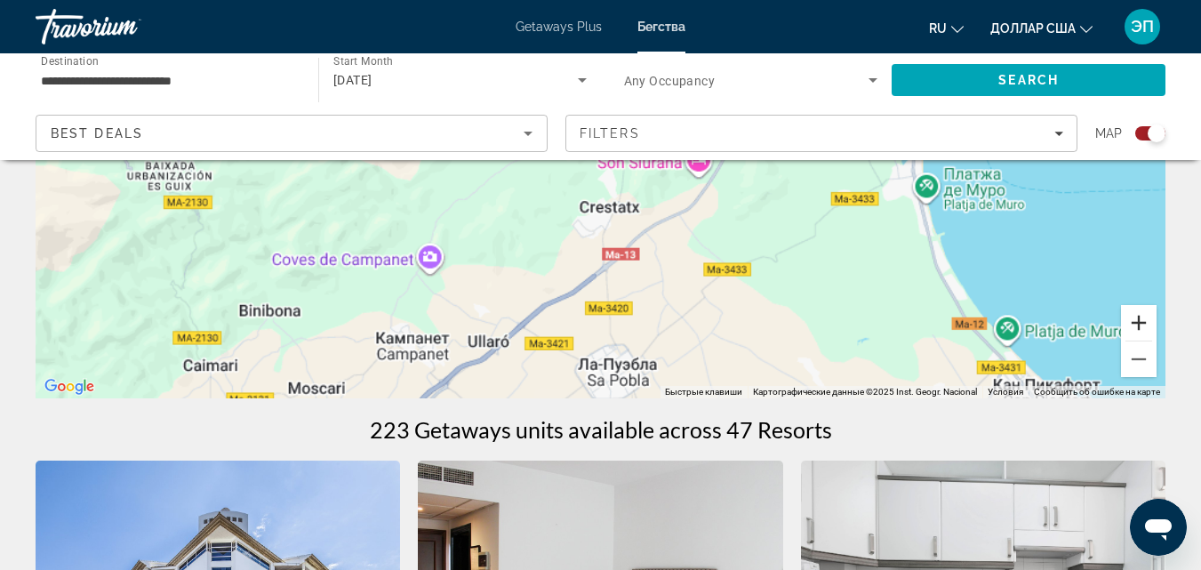
click at [1142, 323] on button "Увеличить" at bounding box center [1139, 323] width 36 height 36
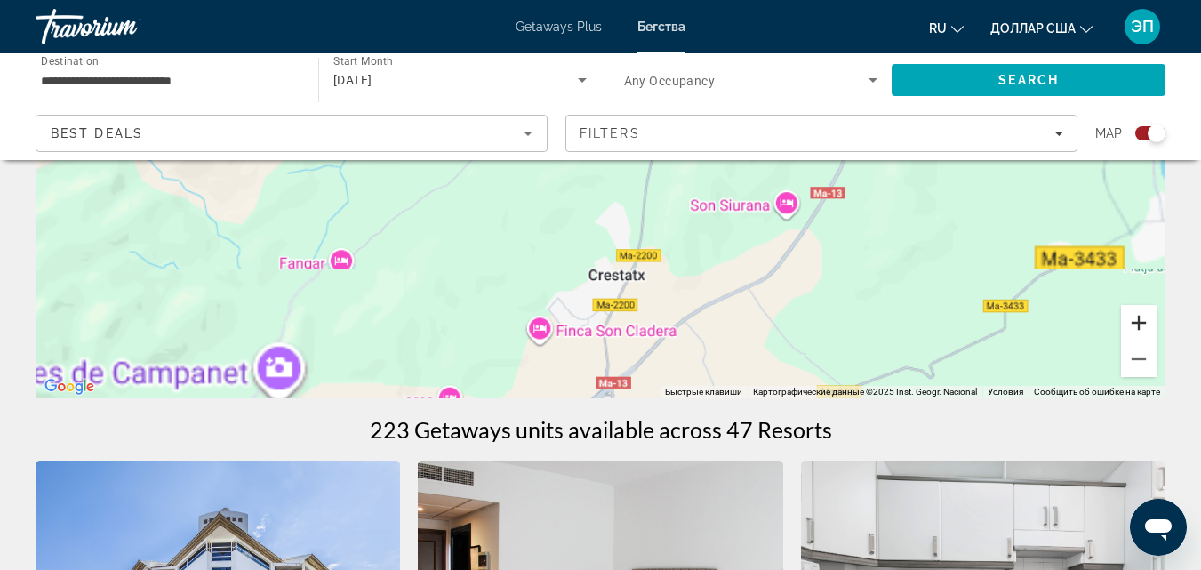
click at [1142, 323] on button "Увеличить" at bounding box center [1139, 323] width 36 height 36
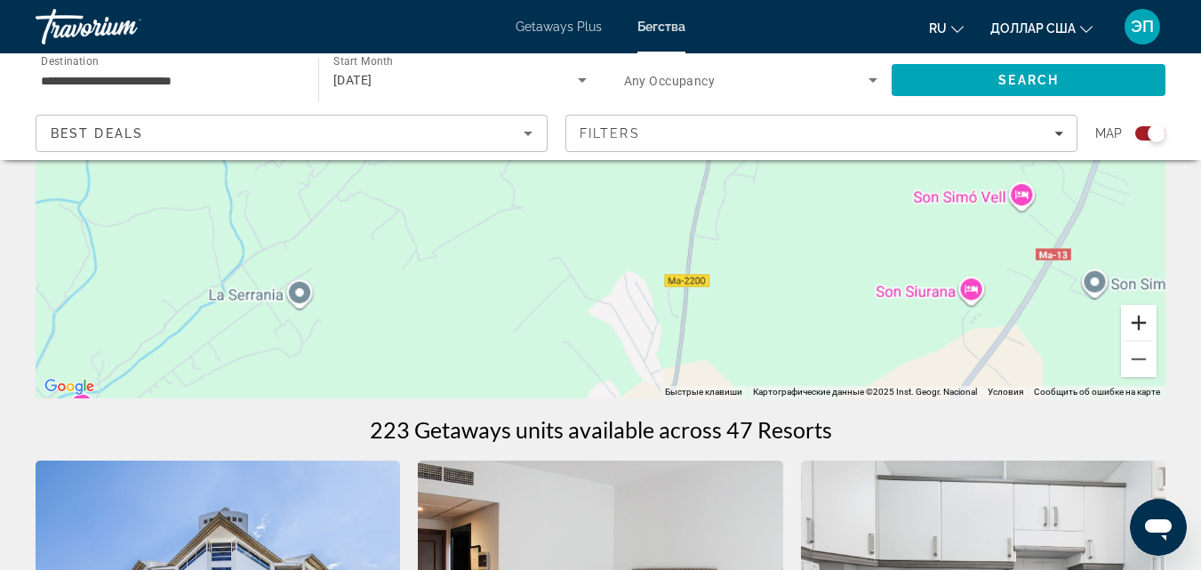
click at [1142, 323] on button "Увеличить" at bounding box center [1139, 323] width 36 height 36
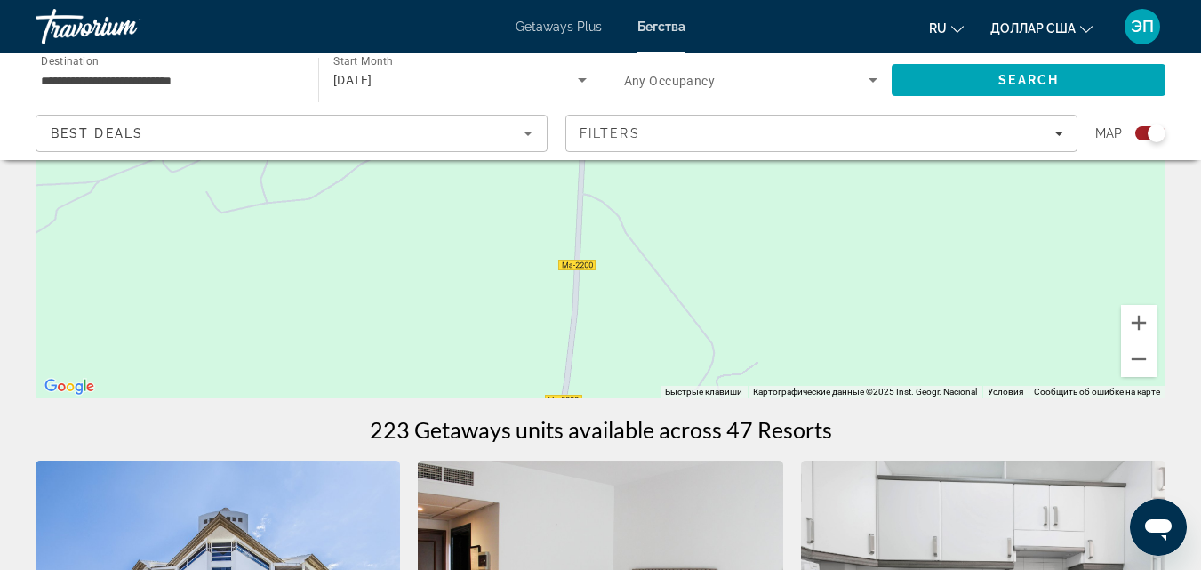
drag, startPoint x: 924, startPoint y: 236, endPoint x: 566, endPoint y: 404, distance: 396.0
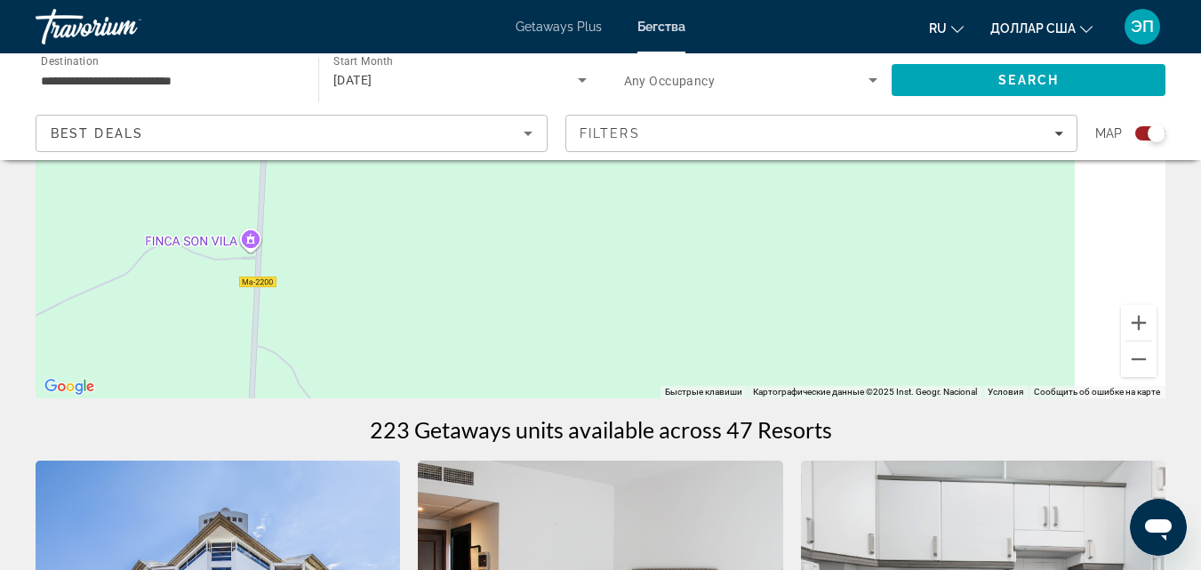
drag, startPoint x: 1058, startPoint y: 254, endPoint x: 737, endPoint y: 451, distance: 376.6
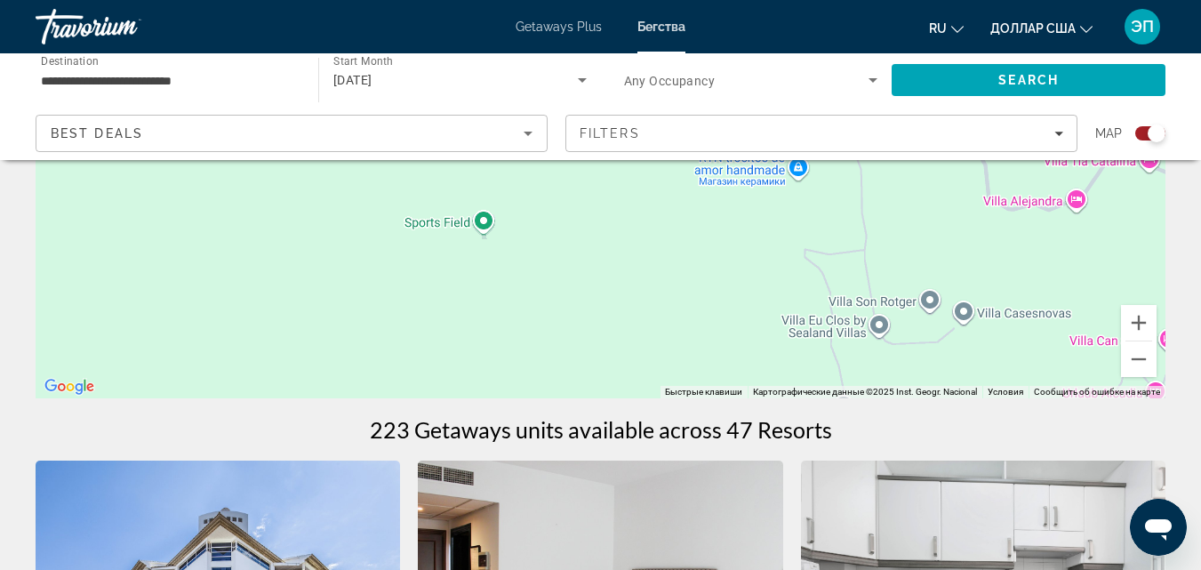
drag, startPoint x: 852, startPoint y: 371, endPoint x: 730, endPoint y: 458, distance: 150.4
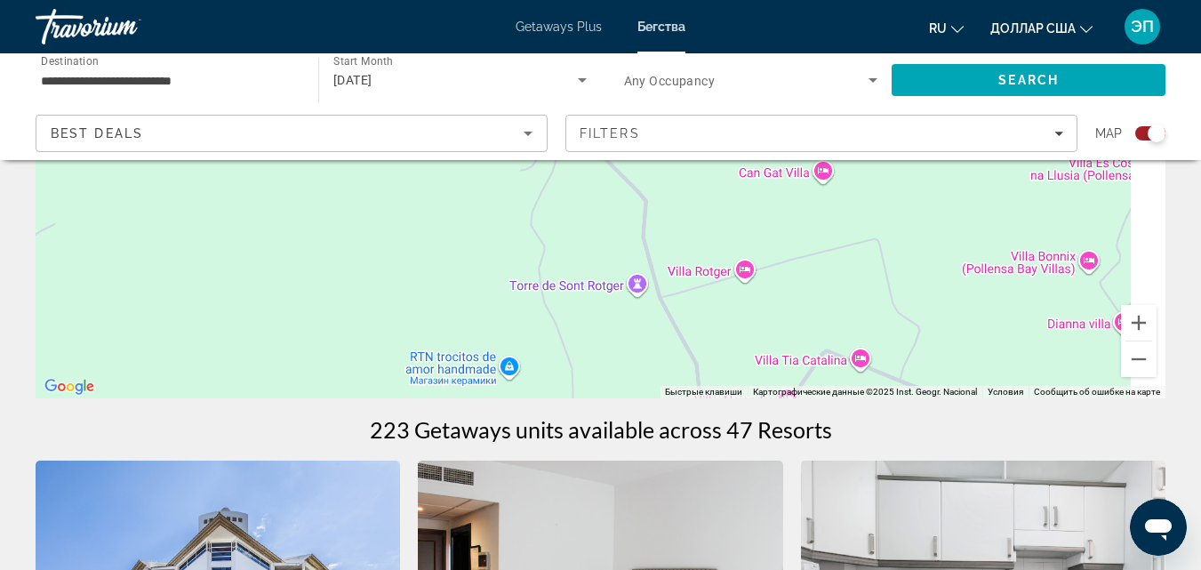
drag, startPoint x: 926, startPoint y: 289, endPoint x: 723, endPoint y: 445, distance: 256.0
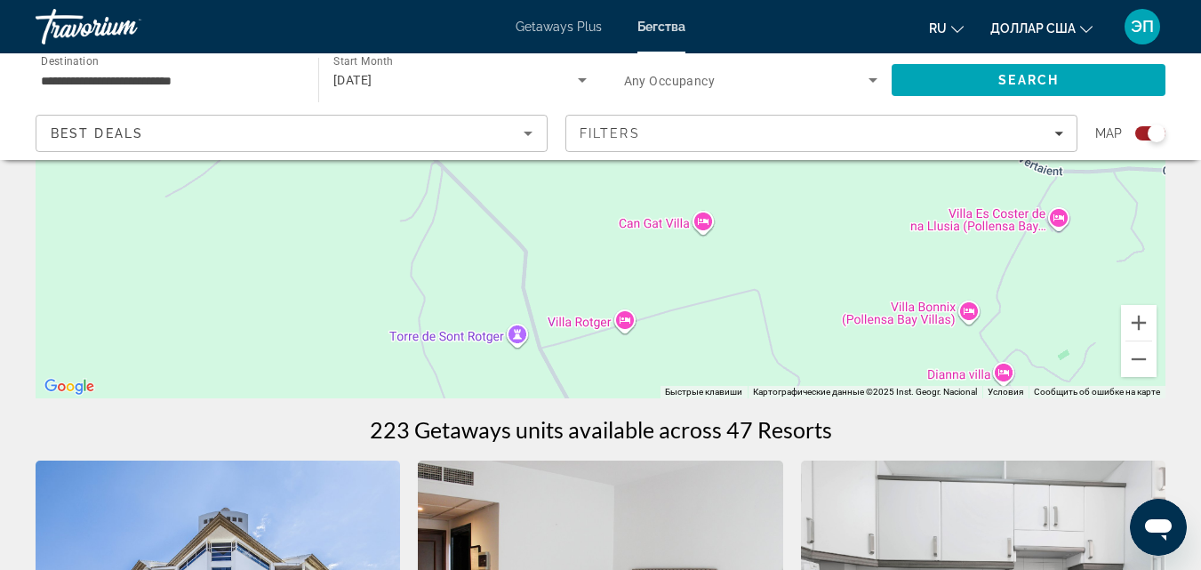
drag, startPoint x: 869, startPoint y: 312, endPoint x: 294, endPoint y: 394, distance: 580.8
click at [300, 394] on div "Чтобы активировать перетаскивание с помощью клавиатуры, нажмите Alt + Ввод. Пос…" at bounding box center [601, 131] width 1130 height 533
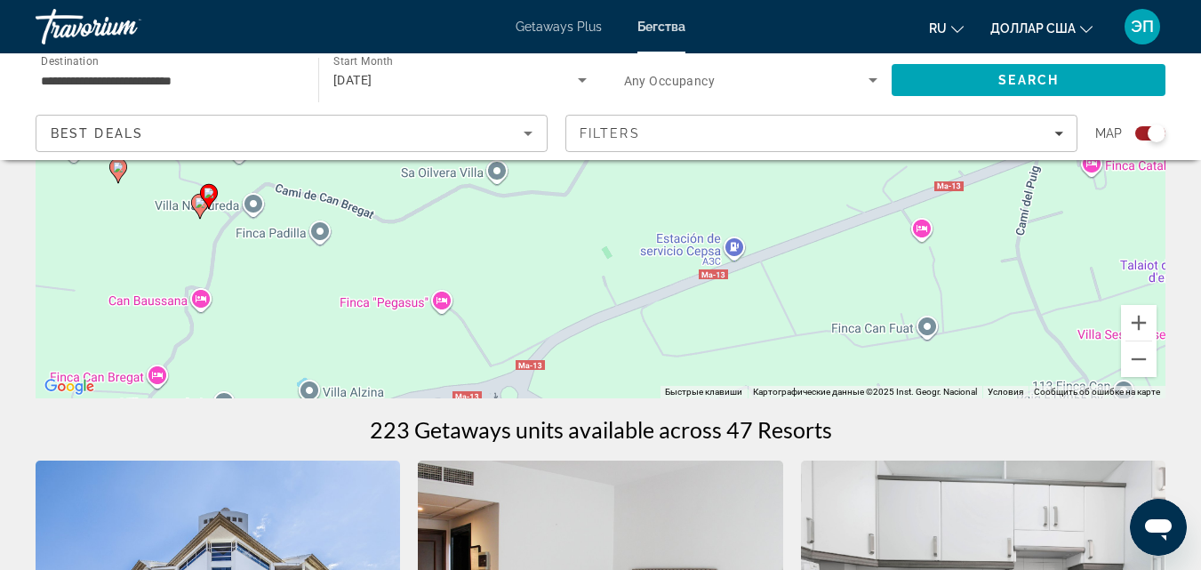
drag, startPoint x: 297, startPoint y: 322, endPoint x: 224, endPoint y: 330, distance: 73.3
click at [229, 329] on div "Чтобы активировать перетаскивание с помощью клавиатуры, нажмите Alt + Ввод. Пос…" at bounding box center [601, 131] width 1130 height 533
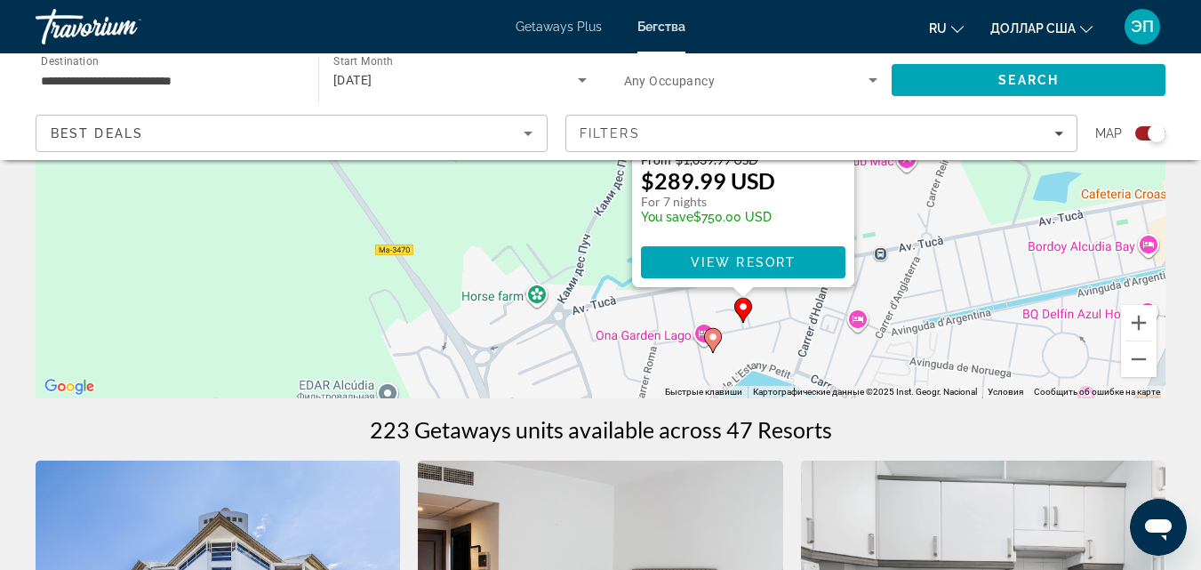
drag, startPoint x: 568, startPoint y: 290, endPoint x: 351, endPoint y: 202, distance: 234.0
click at [351, 204] on div "Чтобы активировать перетаскивание с помощью клавиатуры, нажмите Alt + Ввод. Пос…" at bounding box center [601, 131] width 1130 height 533
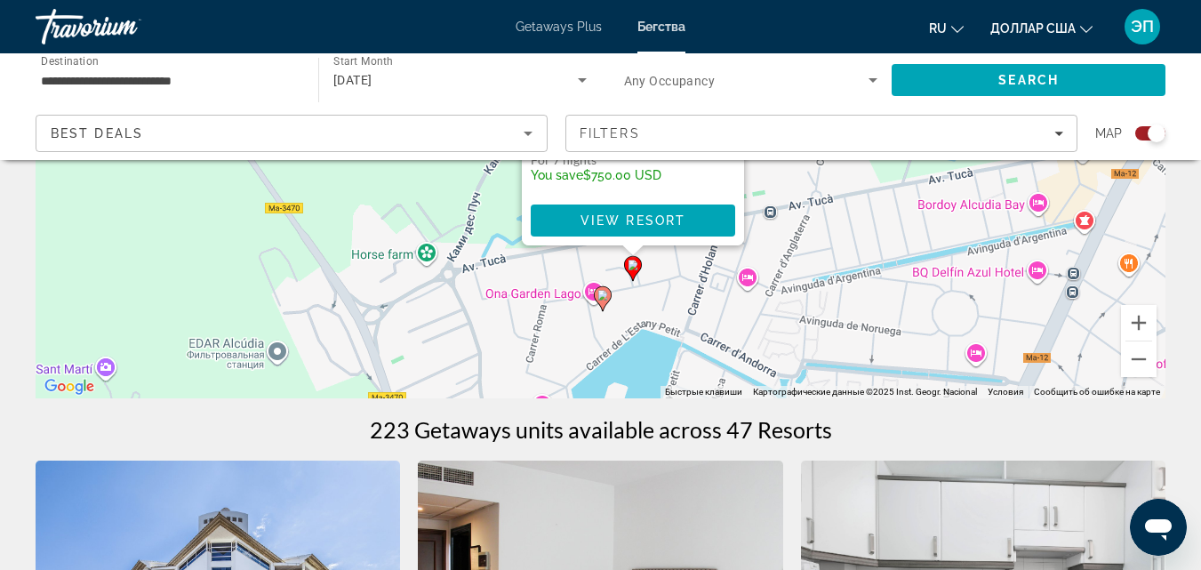
click at [603, 295] on image "Основное содержание" at bounding box center [602, 295] width 11 height 11
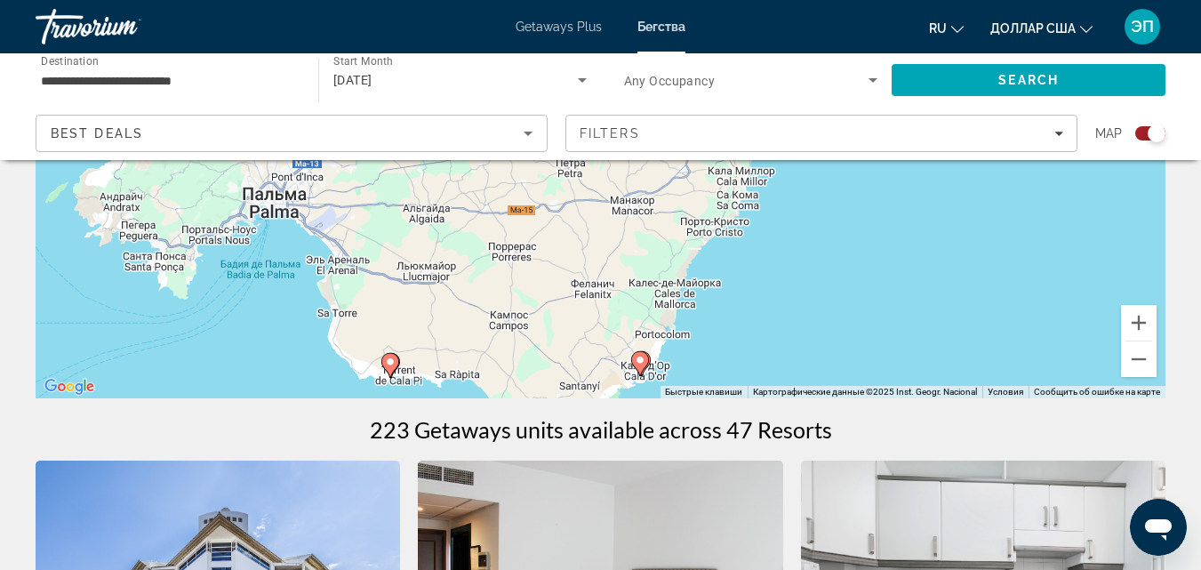
drag, startPoint x: 814, startPoint y: 295, endPoint x: 798, endPoint y: 167, distance: 129.0
click at [798, 167] on div "Чтобы активировать перетаскивание с помощью клавиатуры, нажмите Alt + Ввод. Пос…" at bounding box center [601, 131] width 1130 height 533
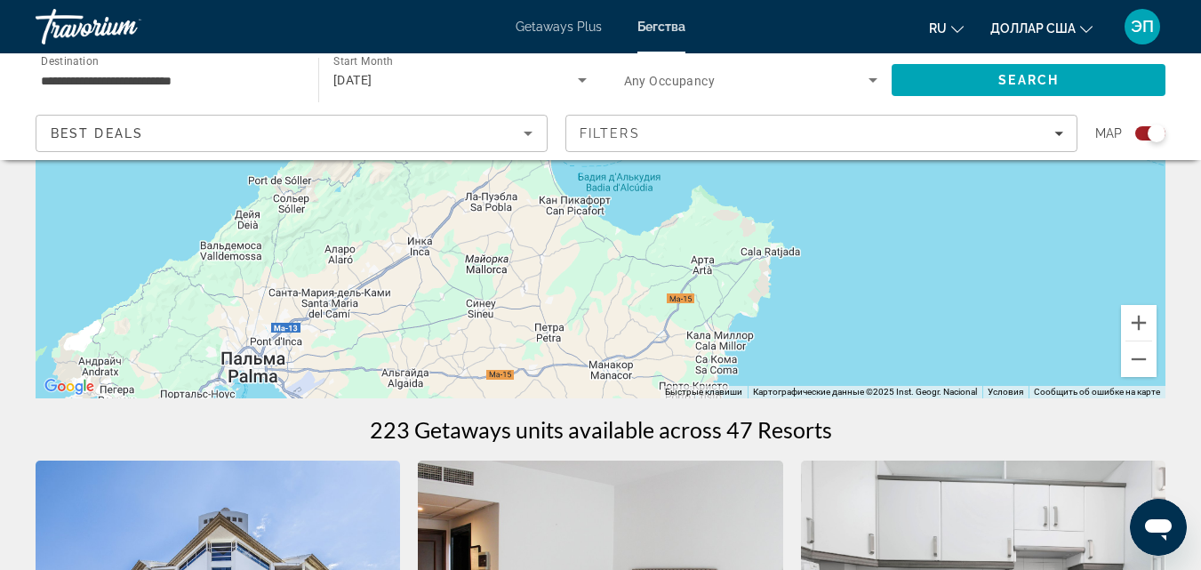
drag, startPoint x: 638, startPoint y: 275, endPoint x: 616, endPoint y: 442, distance: 167.7
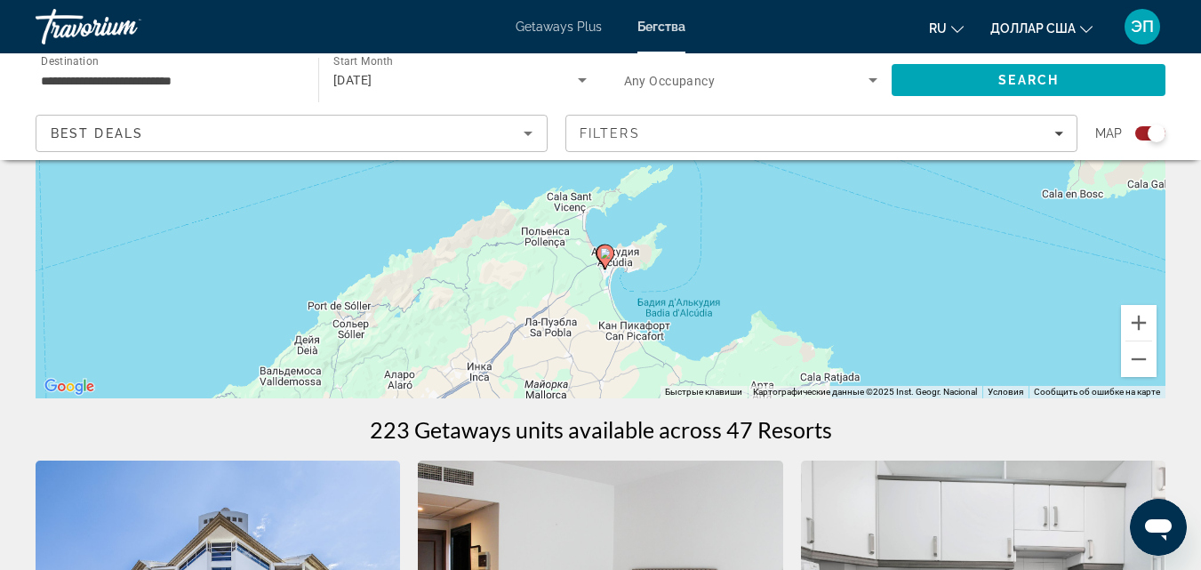
drag, startPoint x: 589, startPoint y: 244, endPoint x: 659, endPoint y: 385, distance: 157.8
click at [659, 385] on div "Чтобы активировать перетаскивание с помощью клавиатуры, нажмите Alt + Ввод. Пос…" at bounding box center [601, 131] width 1130 height 533
click at [603, 280] on div "Чтобы активировать перетаскивание с помощью клавиатуры, нажмите Alt + Ввод. Пос…" at bounding box center [601, 131] width 1130 height 533
click at [1138, 323] on button "Увеличить" at bounding box center [1139, 323] width 36 height 36
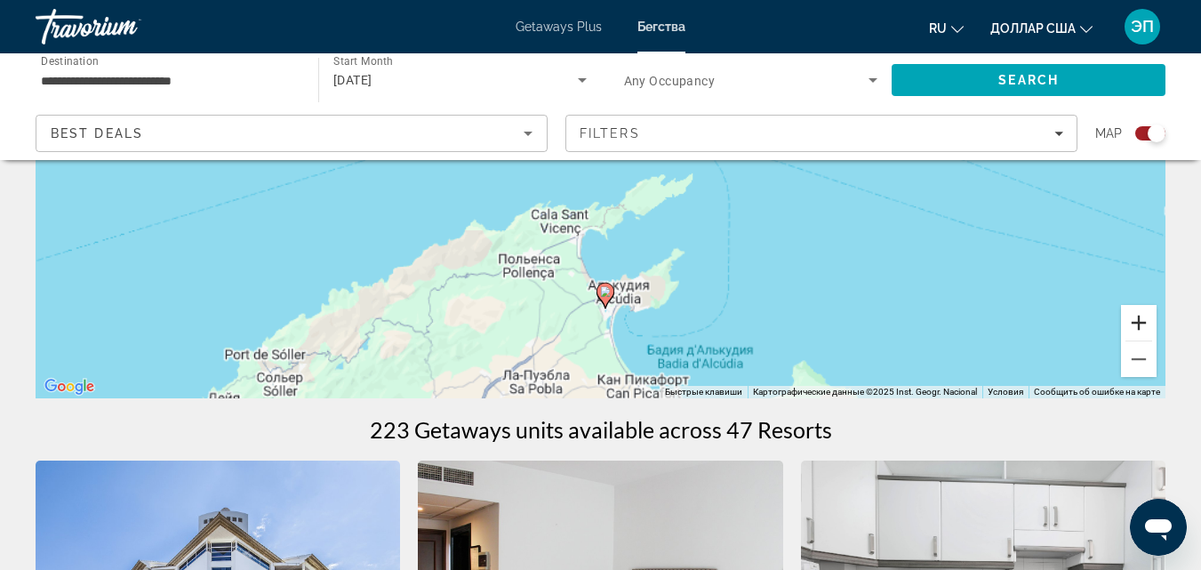
click at [1138, 323] on button "Увеличить" at bounding box center [1139, 323] width 36 height 36
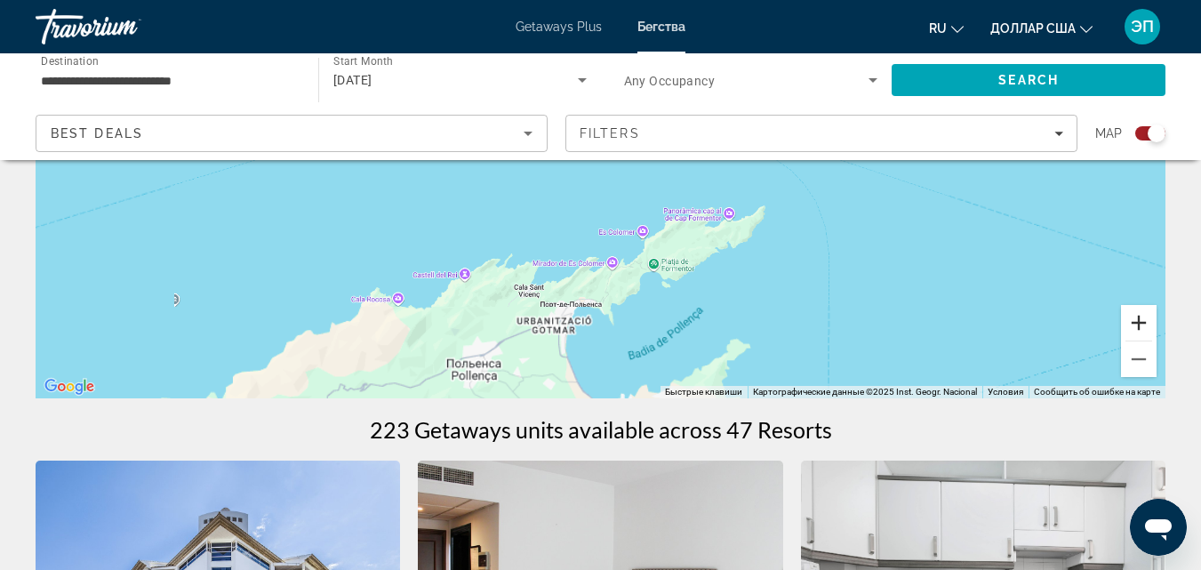
click at [1138, 323] on button "Увеличить" at bounding box center [1139, 323] width 36 height 36
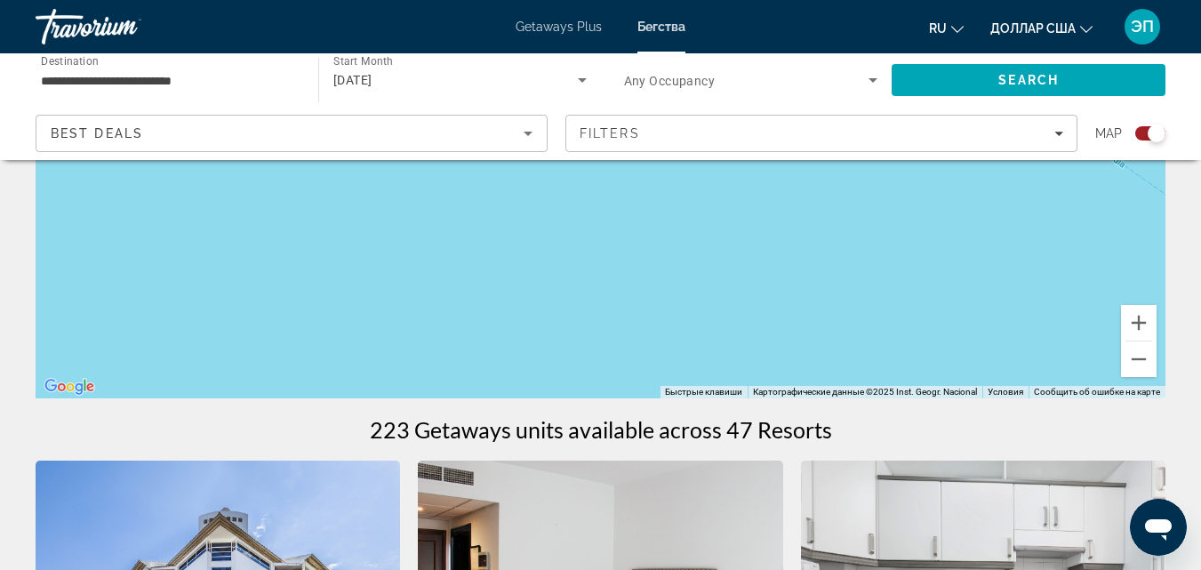
drag, startPoint x: 860, startPoint y: 230, endPoint x: 890, endPoint y: 85, distance: 147.8
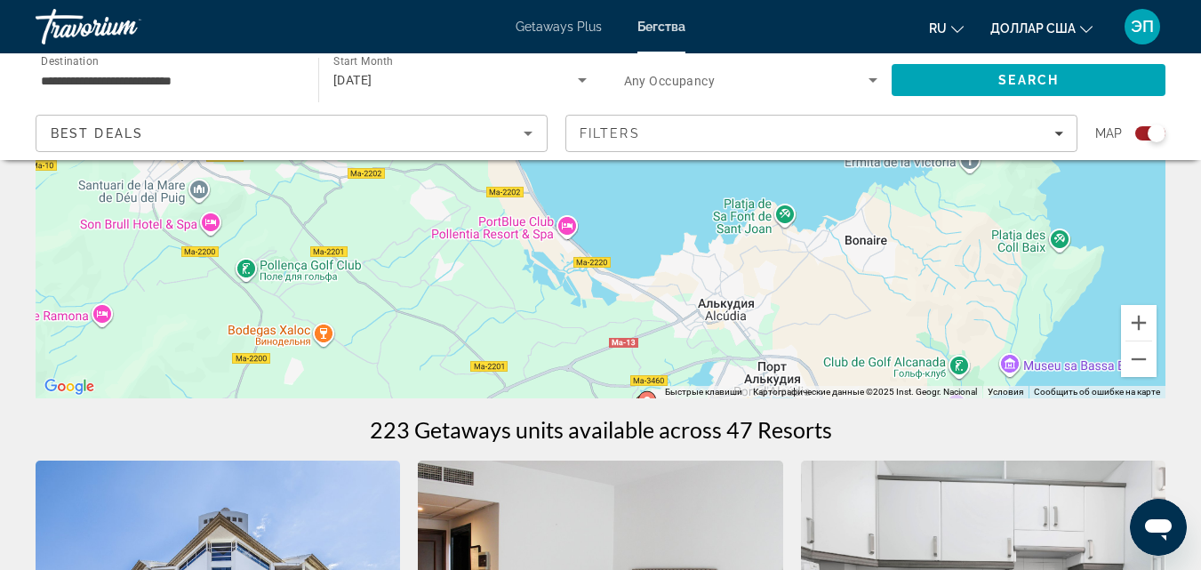
drag, startPoint x: 922, startPoint y: 324, endPoint x: 854, endPoint y: 109, distance: 225.7
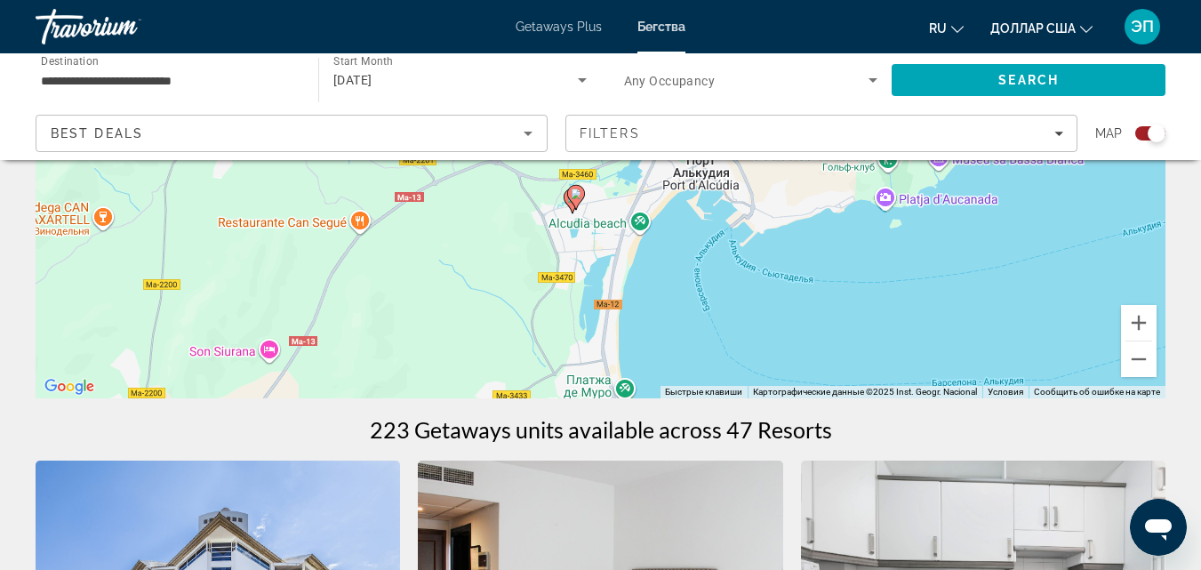
drag, startPoint x: 880, startPoint y: 222, endPoint x: 883, endPoint y: 258, distance: 35.7
click at [880, 258] on div "Чтобы активировать перетаскивание с помощью клавиатуры, нажмите Alt + Ввод. Пос…" at bounding box center [601, 131] width 1130 height 533
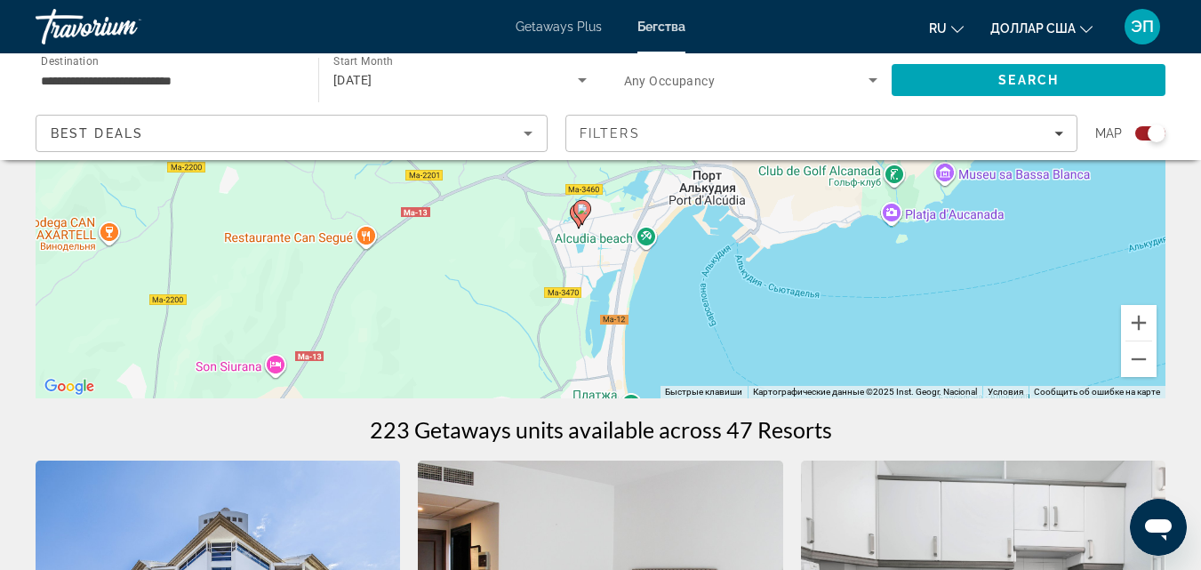
click at [575, 220] on gmp-advanced-marker "Основное содержание" at bounding box center [582, 212] width 18 height 27
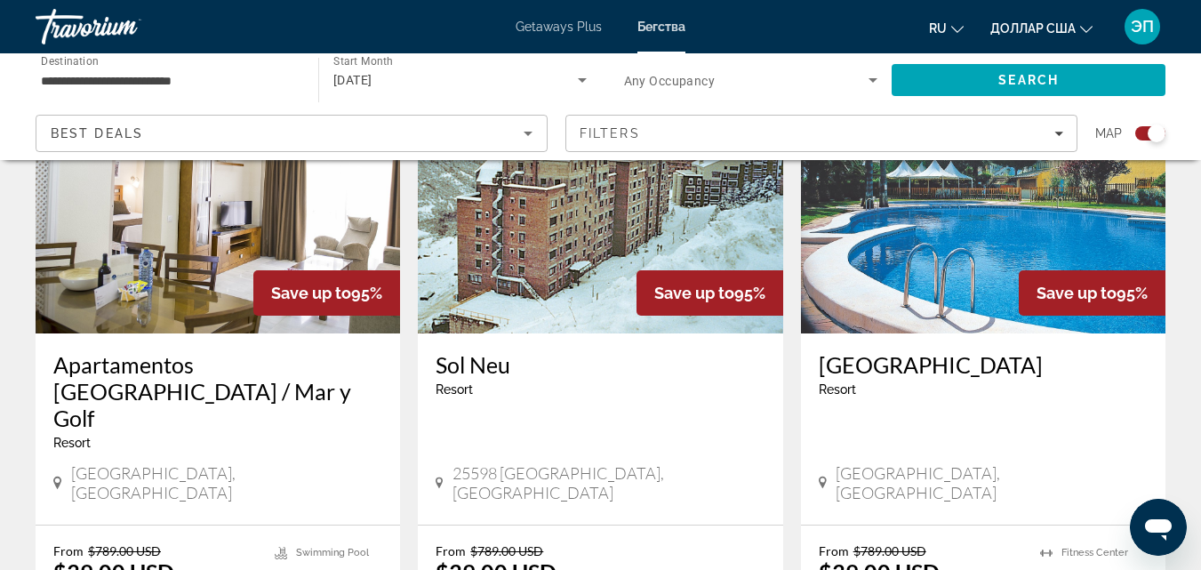
scroll to position [2936, 0]
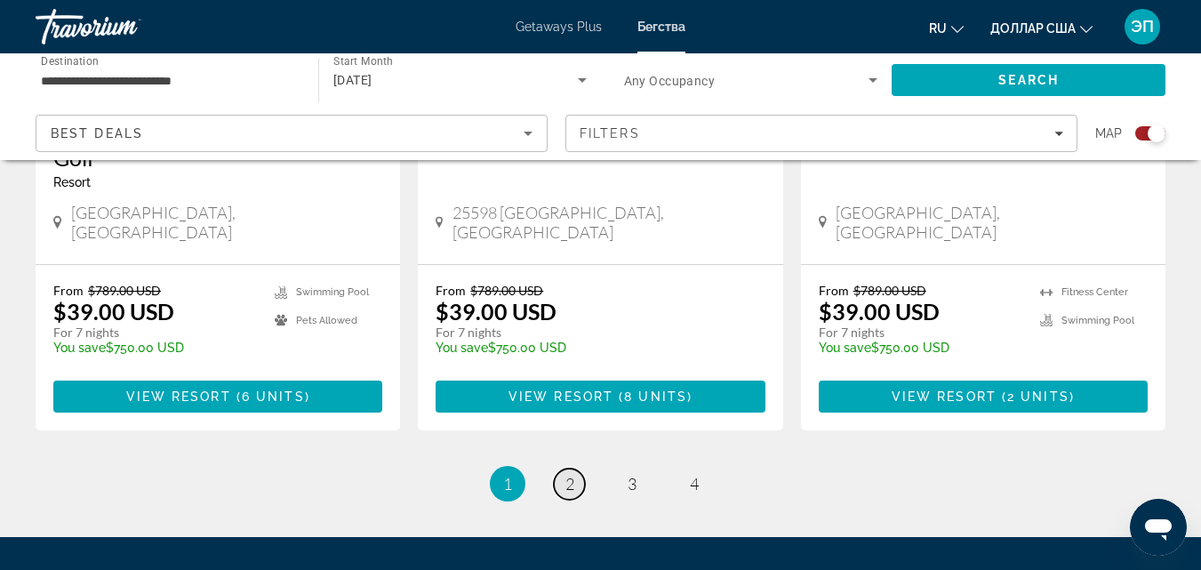
click at [567, 474] on span "2" at bounding box center [569, 484] width 9 height 20
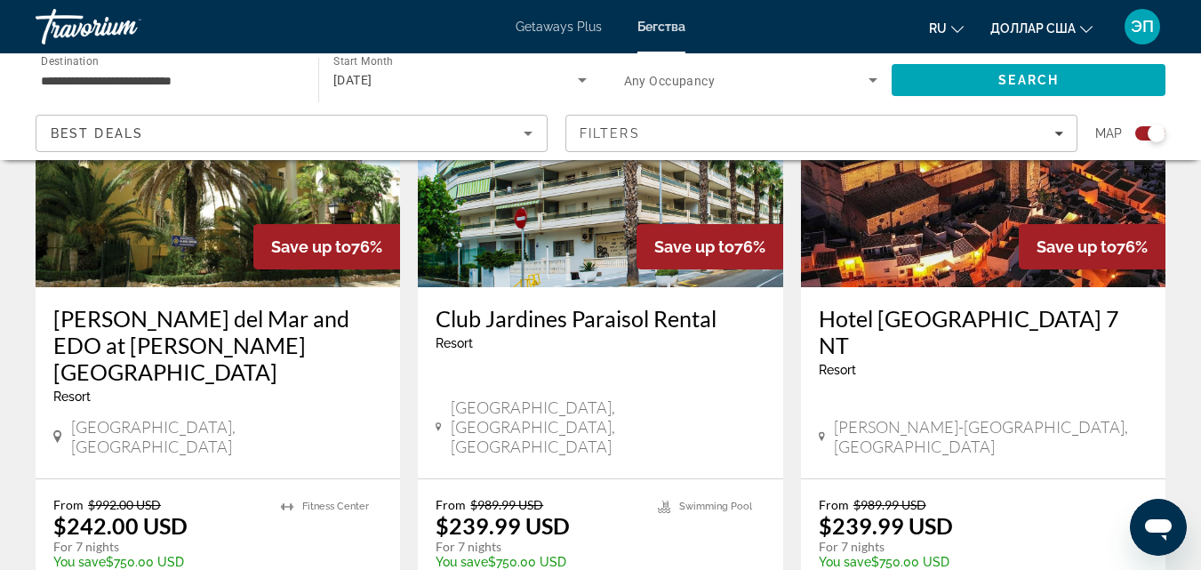
scroll to position [2769, 0]
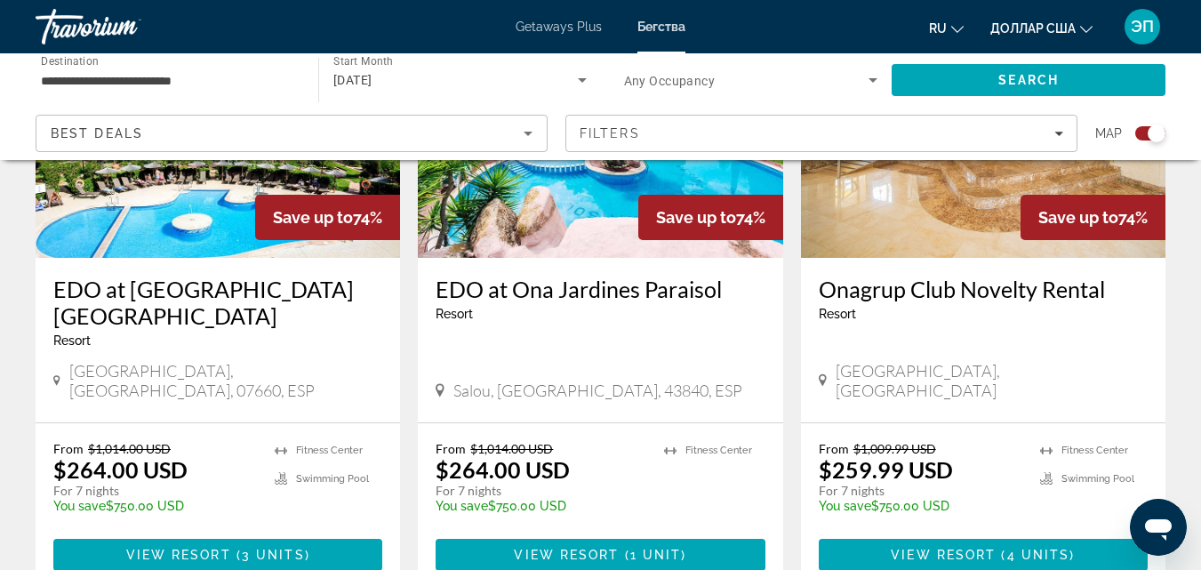
scroll to position [1462, 0]
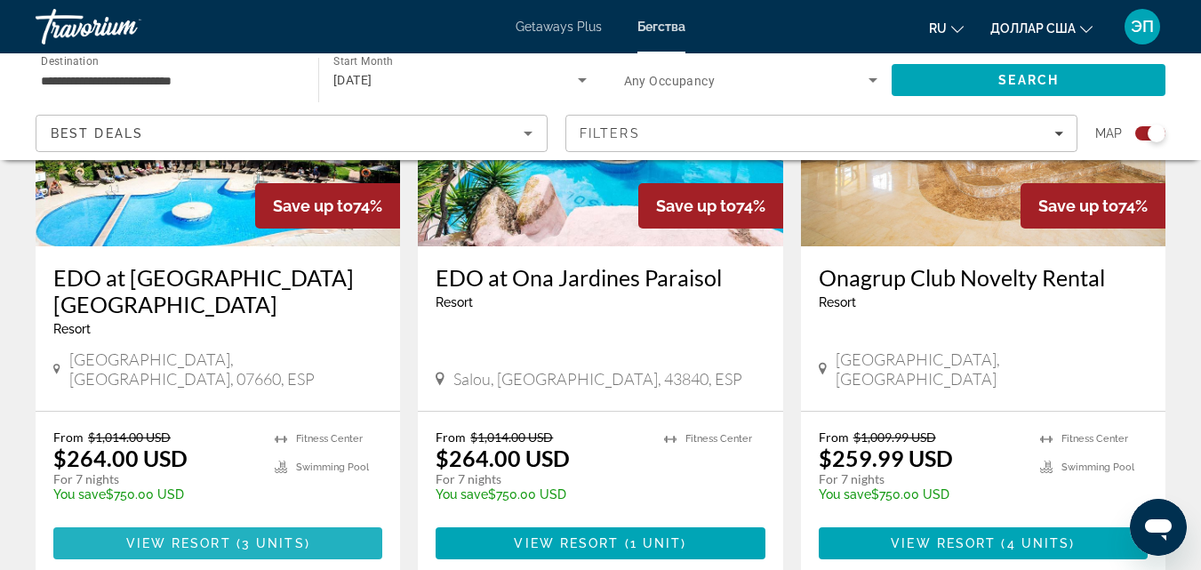
click at [215, 536] on span "View Resort" at bounding box center [178, 543] width 105 height 14
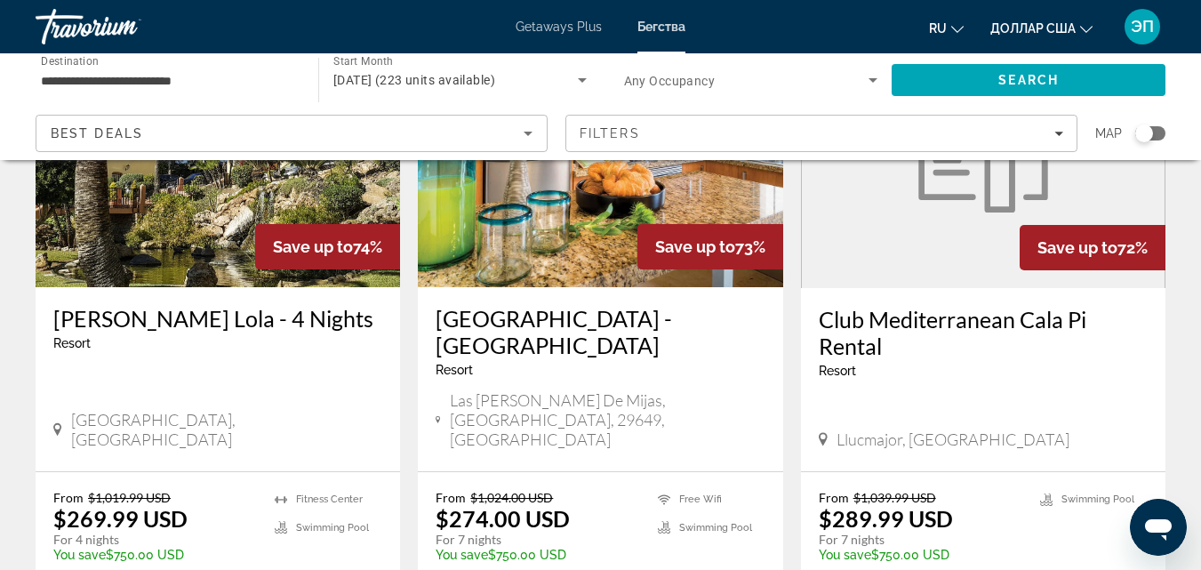
scroll to position [1525, 0]
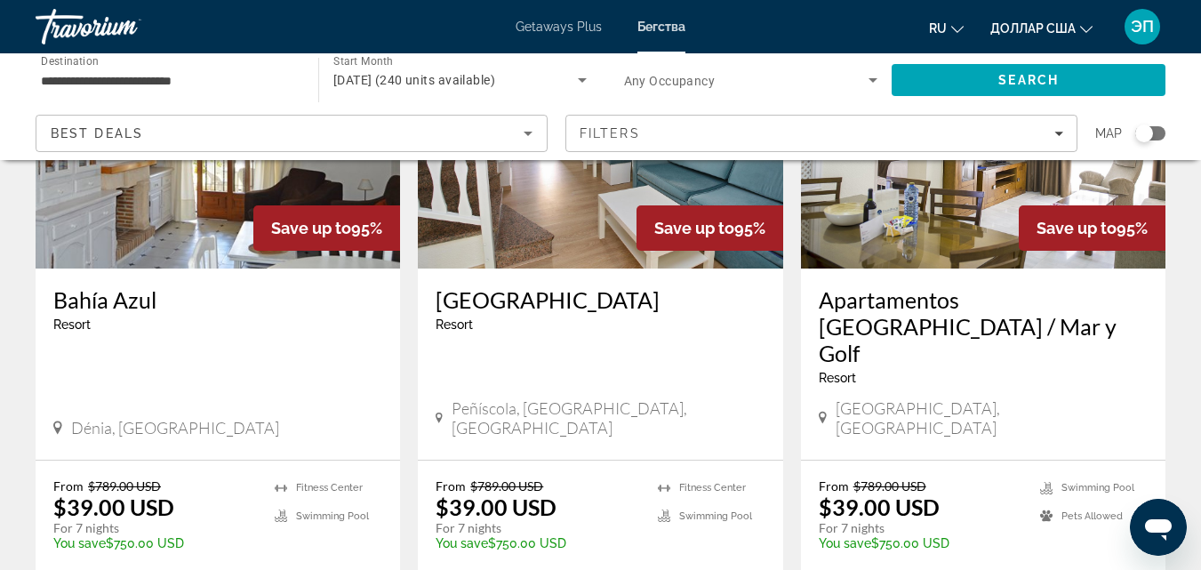
scroll to position [2209, 0]
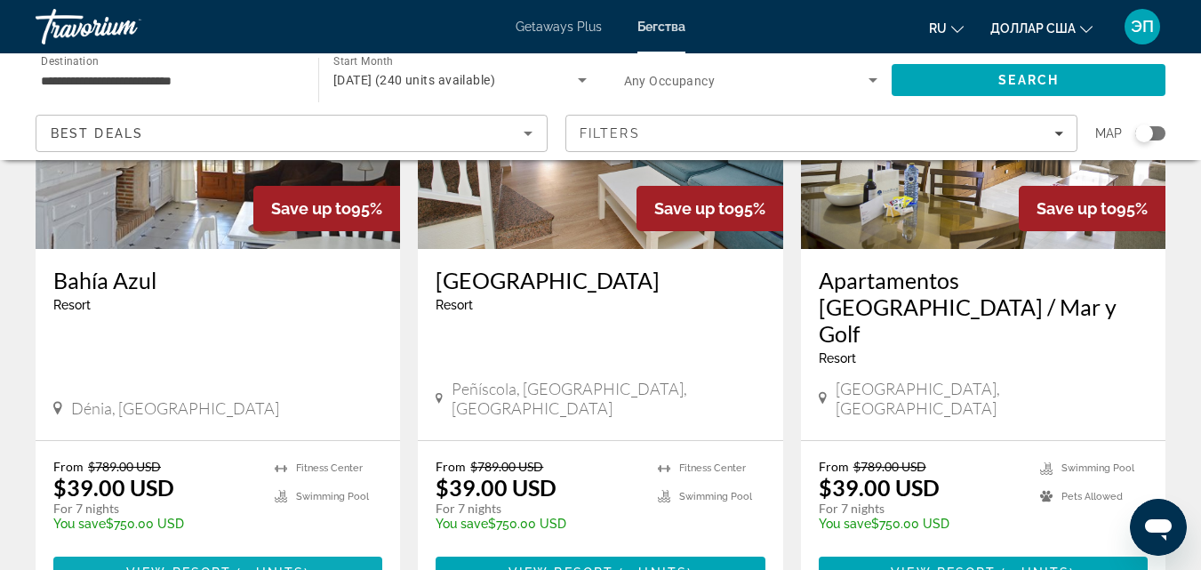
click at [234, 565] on span "Основное содержание" at bounding box center [233, 572] width 5 height 14
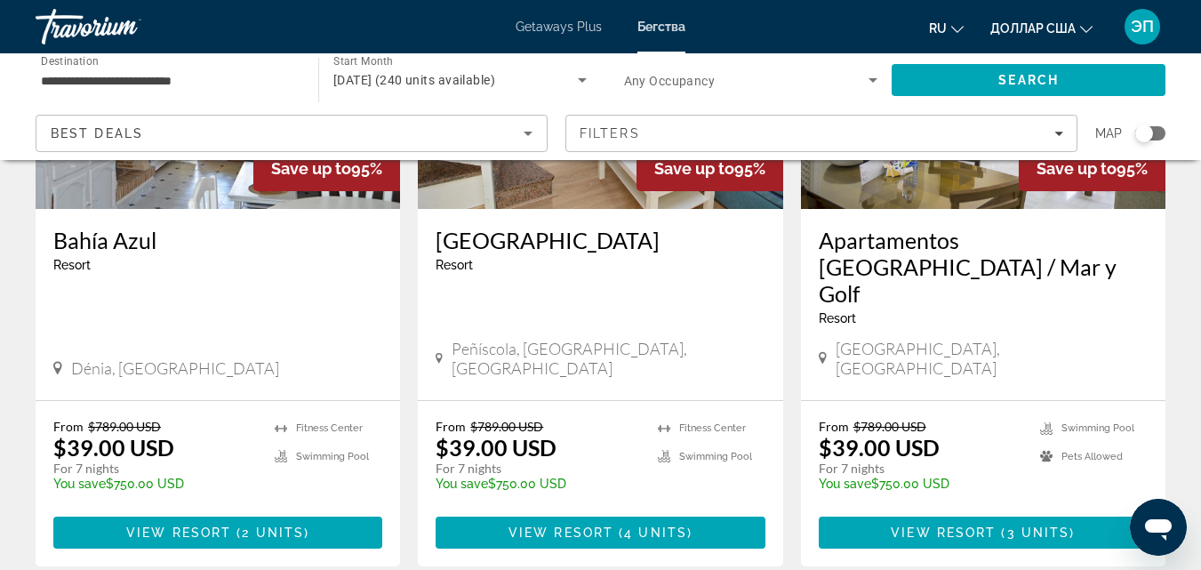
scroll to position [2279, 0]
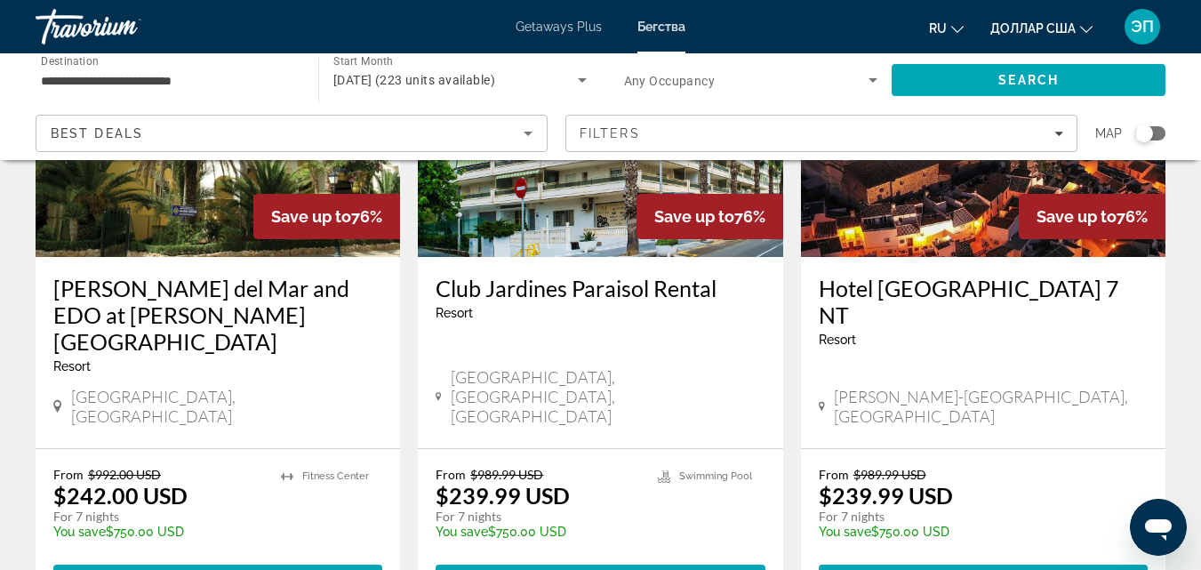
scroll to position [2264, 0]
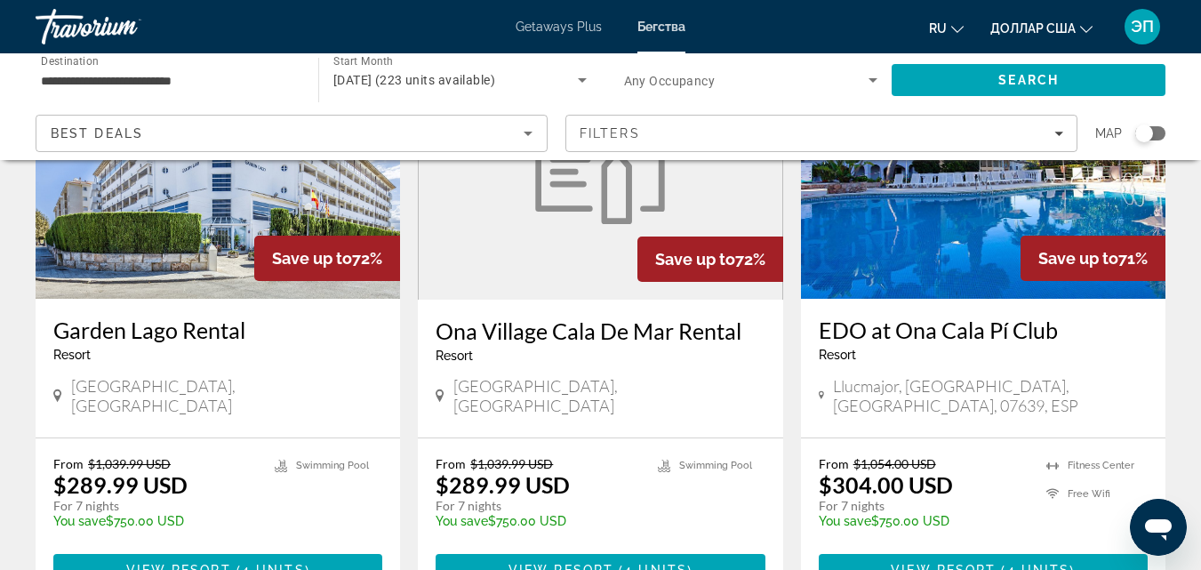
scroll to position [2169, 0]
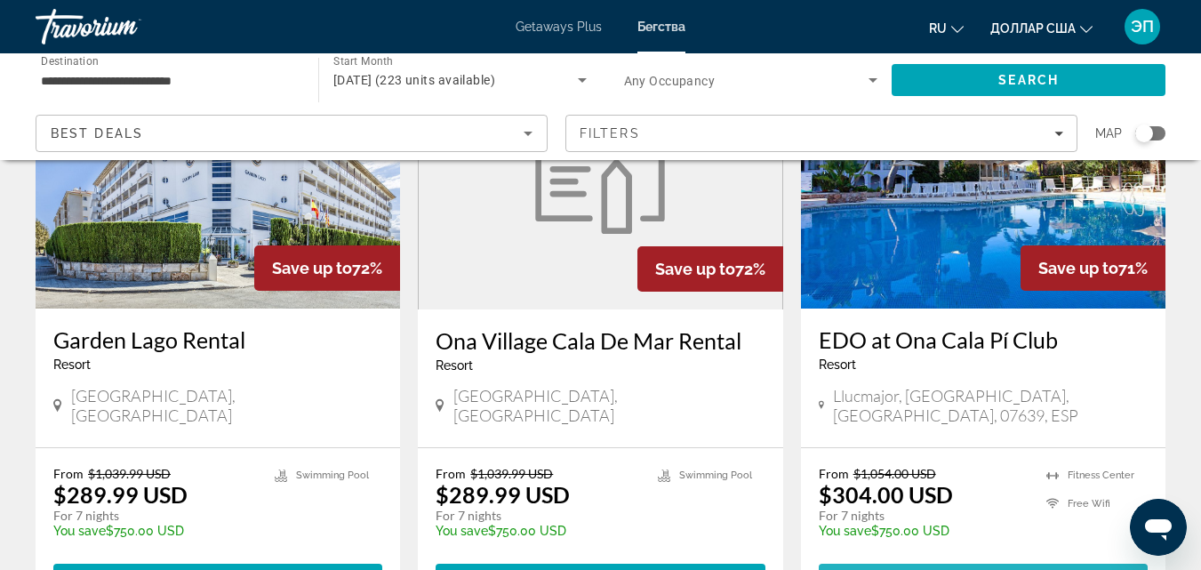
click at [926, 569] on span "View Resort" at bounding box center [942, 579] width 105 height 14
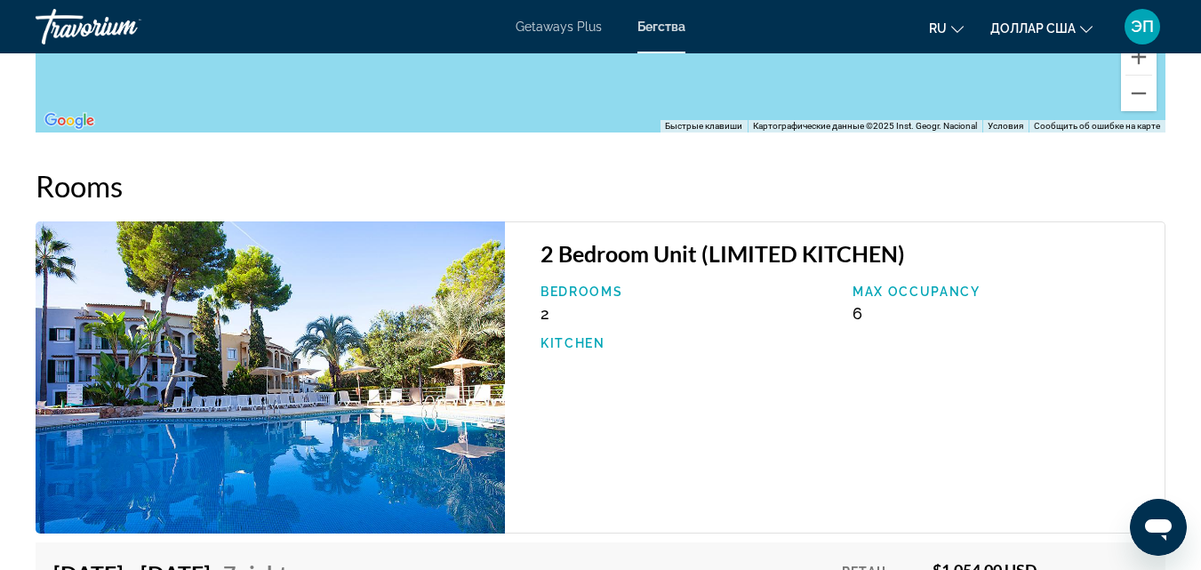
scroll to position [2488, 0]
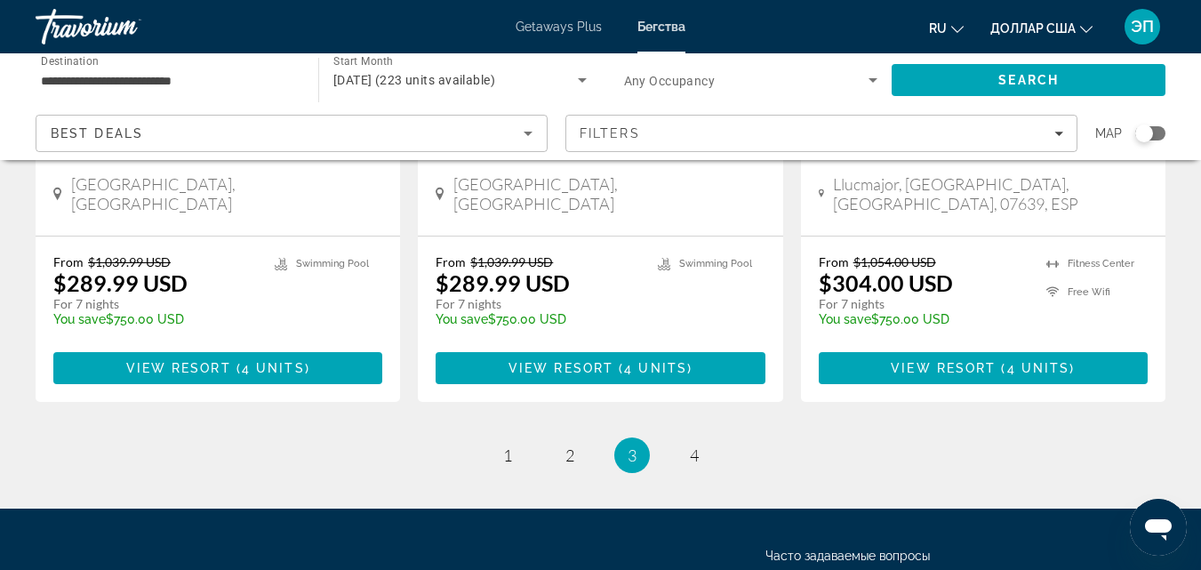
scroll to position [2414, 0]
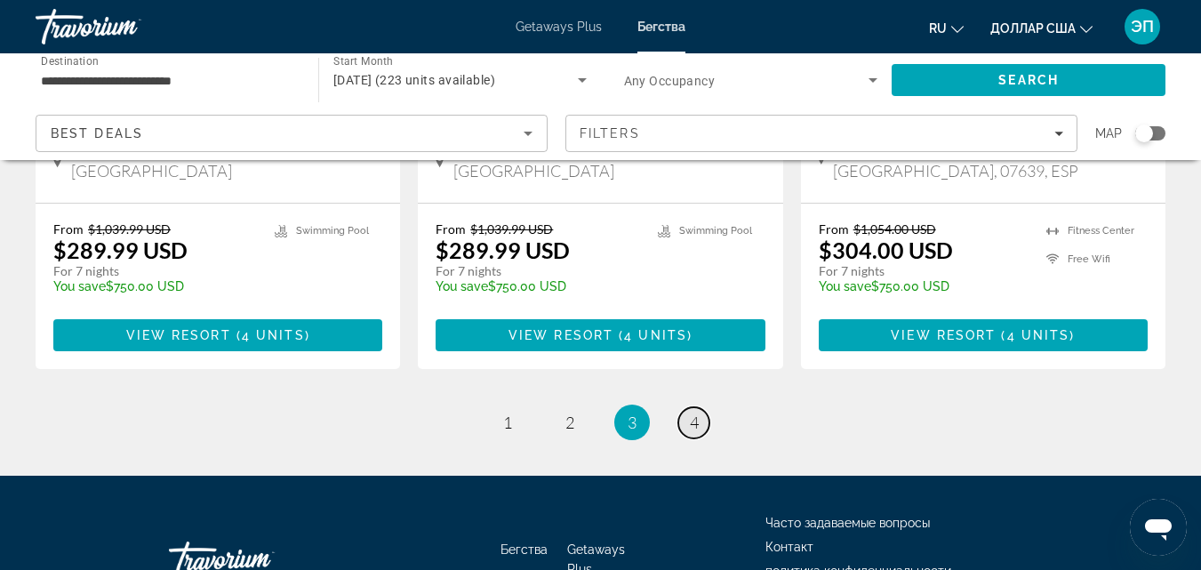
click at [696, 412] on span "4" at bounding box center [694, 422] width 9 height 20
